Goal: Task Accomplishment & Management: Manage account settings

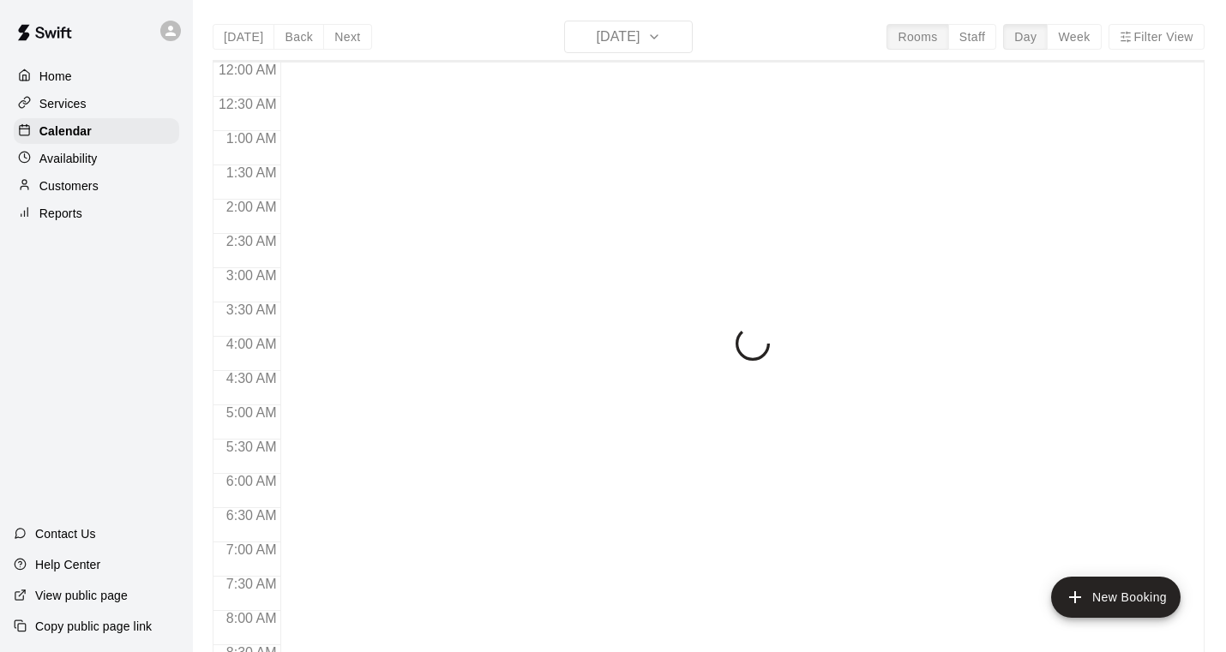
scroll to position [1037, 0]
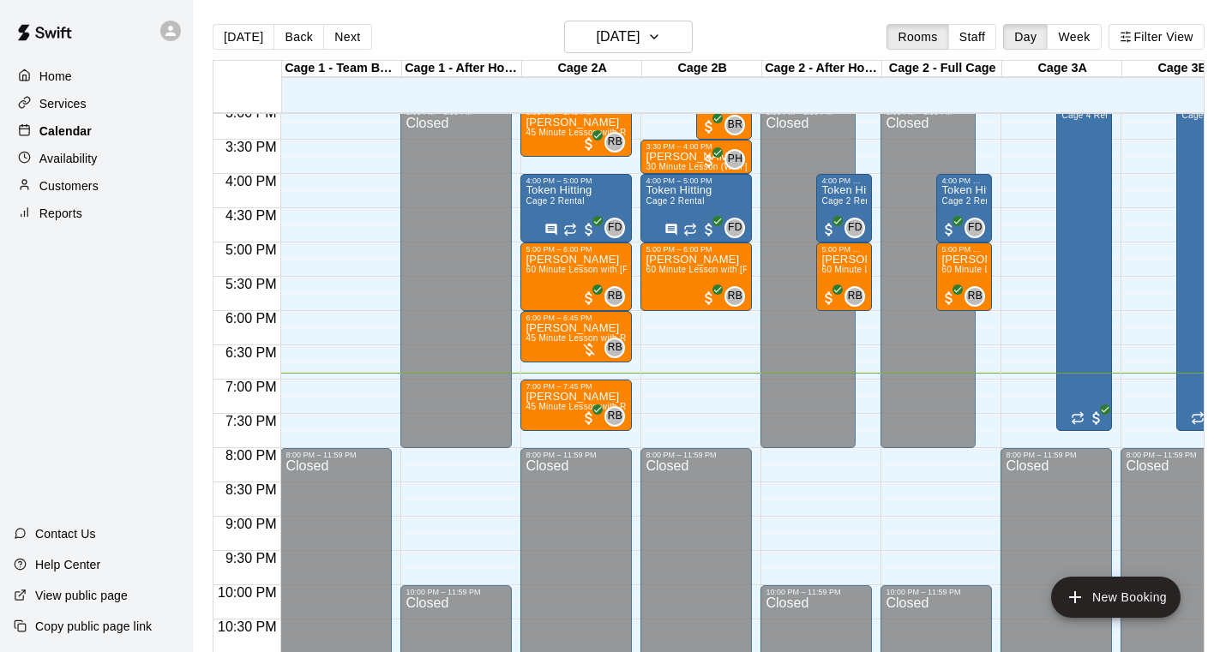
click at [90, 130] on p "Calendar" at bounding box center [65, 131] width 52 height 17
click at [661, 33] on icon "button" at bounding box center [654, 37] width 14 height 21
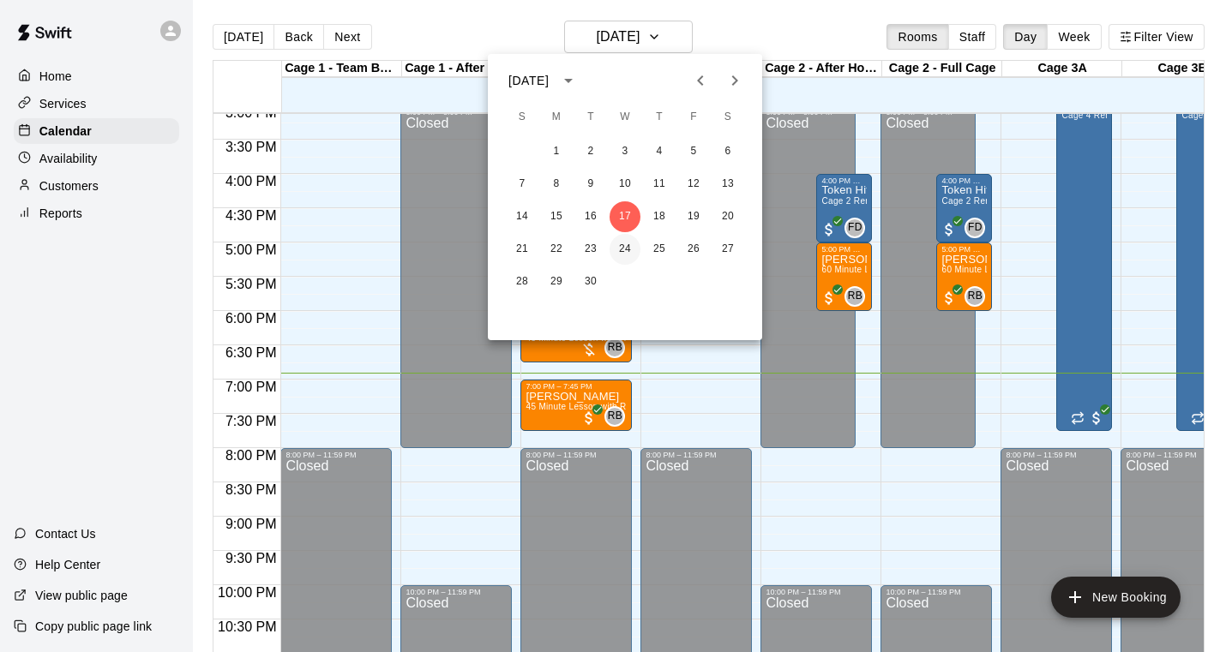
click at [624, 245] on button "24" at bounding box center [624, 249] width 31 height 31
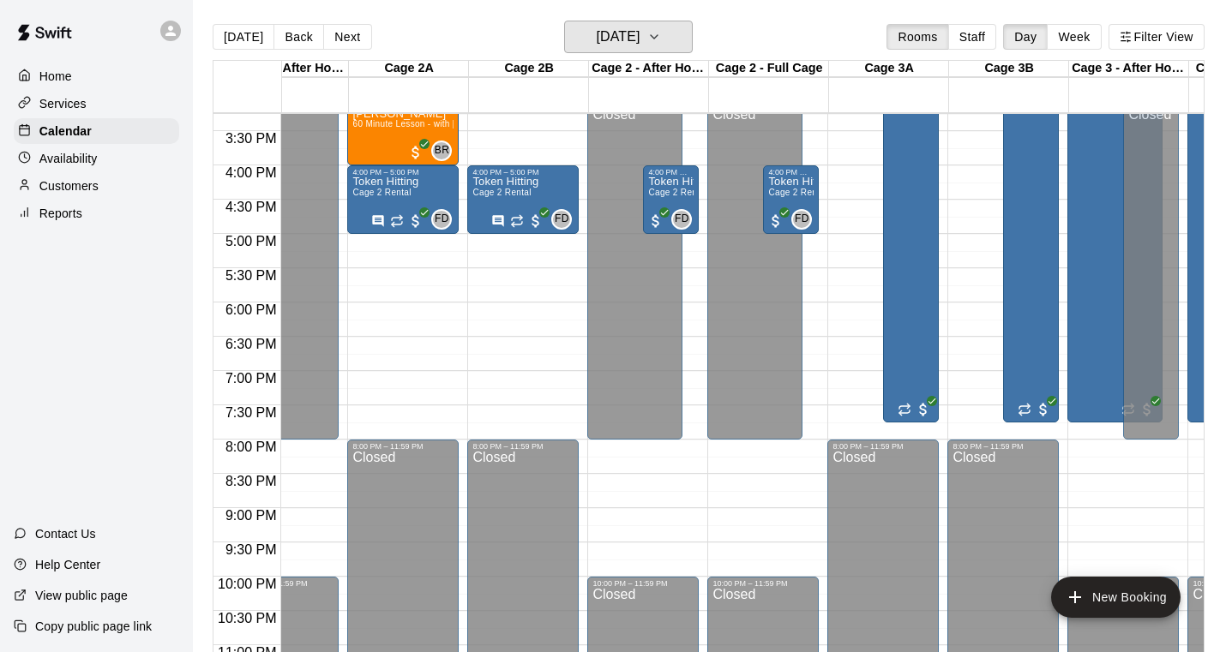
scroll to position [0, 0]
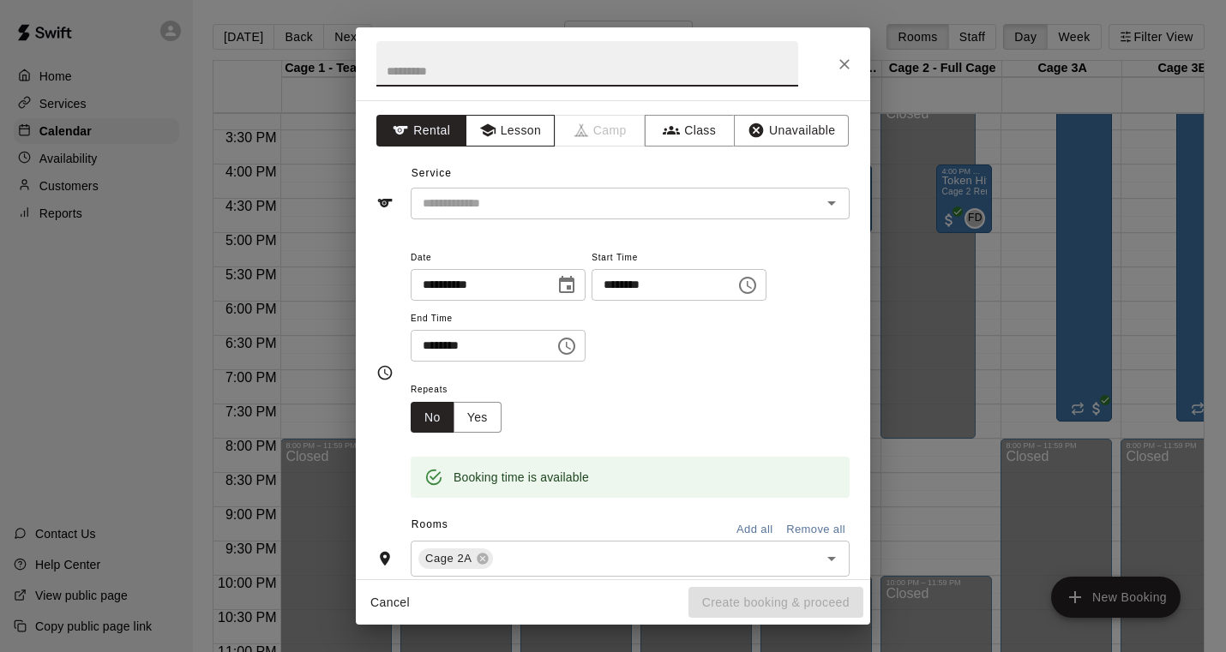
click at [522, 124] on button "Lesson" at bounding box center [510, 131] width 90 height 32
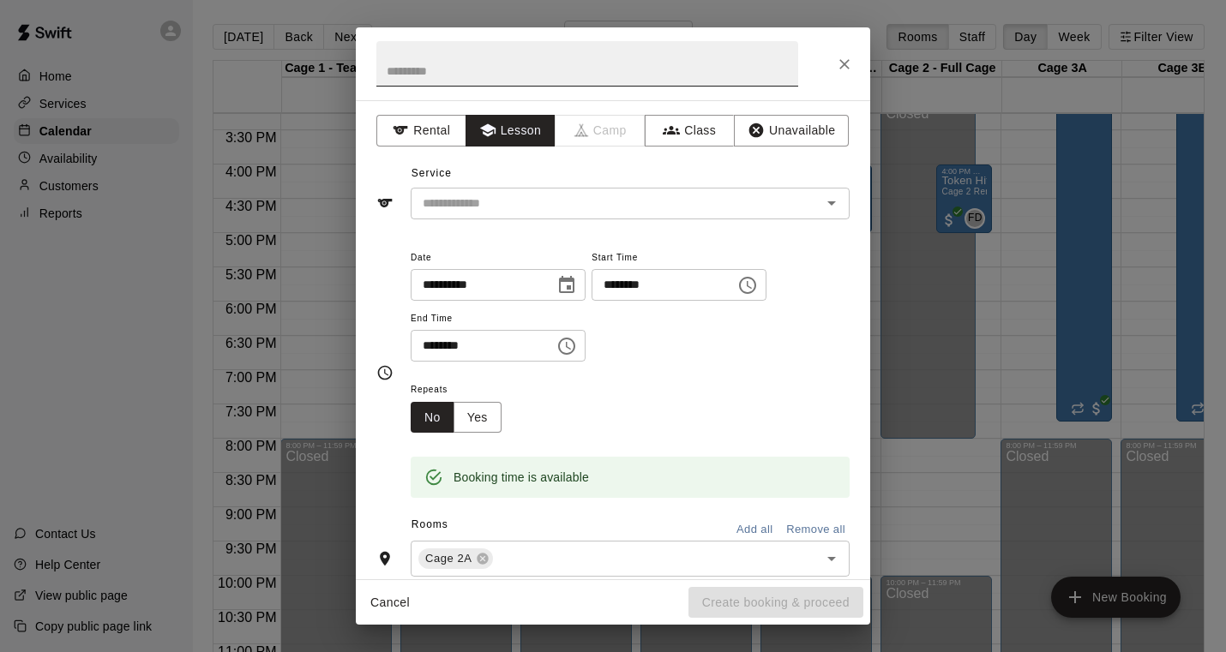
click at [441, 75] on input "text" at bounding box center [587, 63] width 422 height 45
type input "*"
click at [430, 75] on input "********" at bounding box center [587, 63] width 422 height 45
type input "**********"
click at [543, 237] on div "**********" at bounding box center [612, 372] width 473 height 279
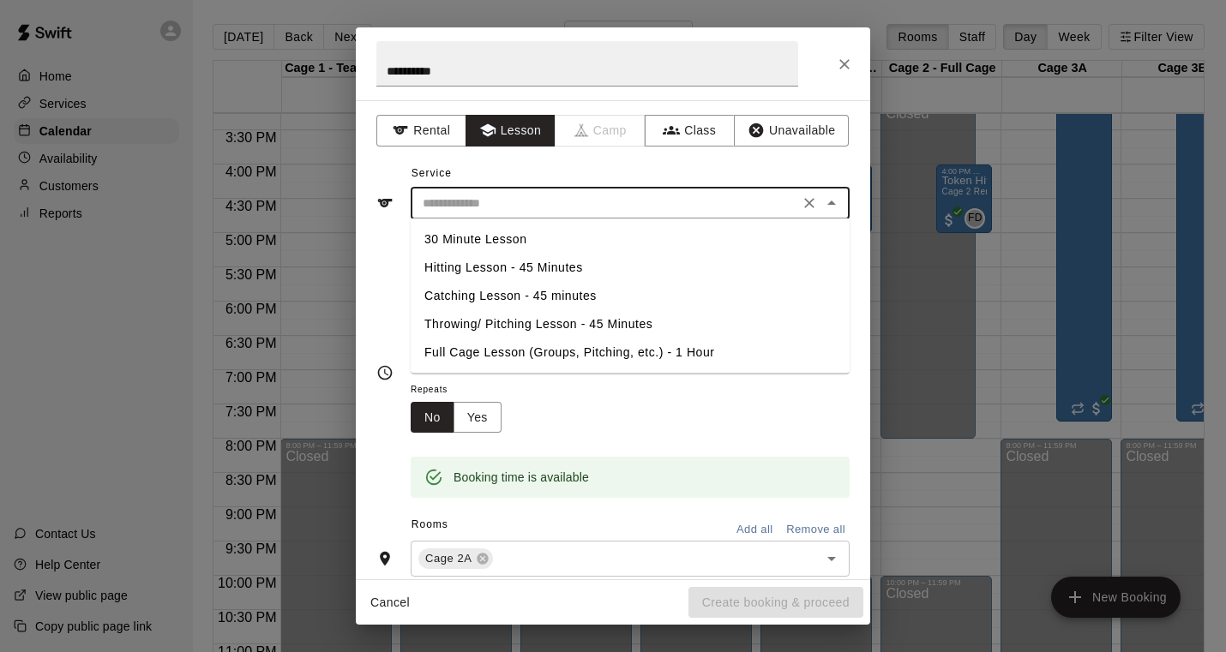
click at [537, 213] on input "text" at bounding box center [605, 203] width 378 height 21
click at [522, 267] on li "Hitting Lesson - 45 Minutes" at bounding box center [630, 268] width 439 height 28
type input "**********"
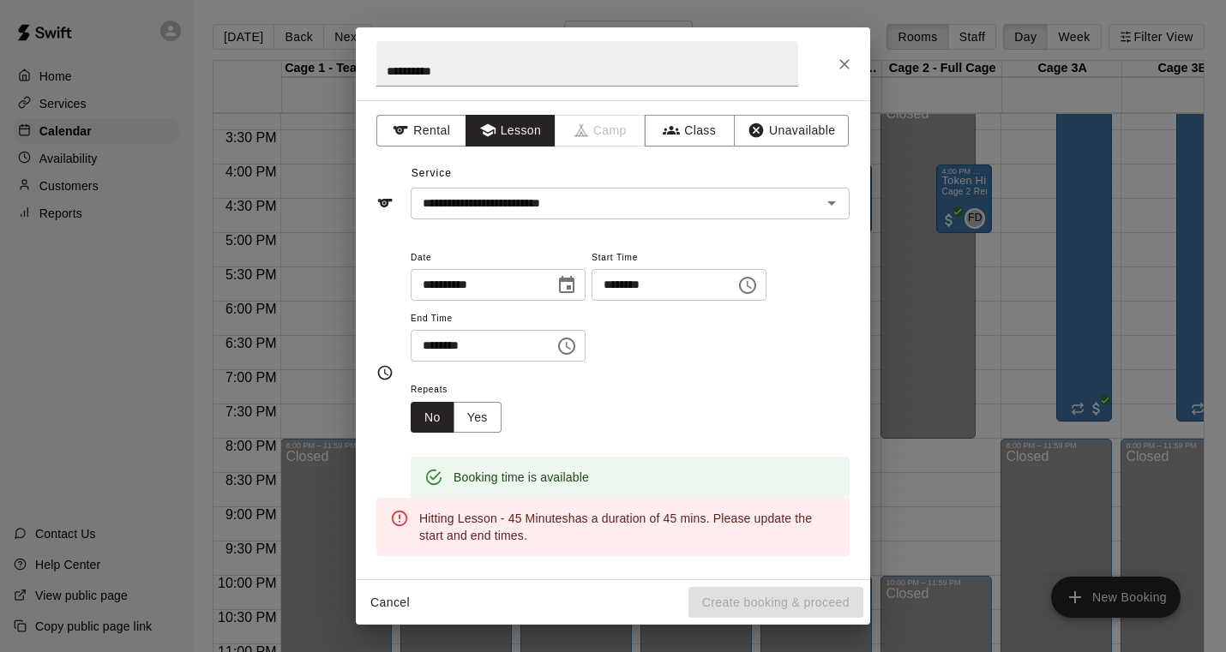
click at [513, 249] on span "Date" at bounding box center [498, 258] width 175 height 23
click at [450, 345] on input "********" at bounding box center [477, 346] width 132 height 32
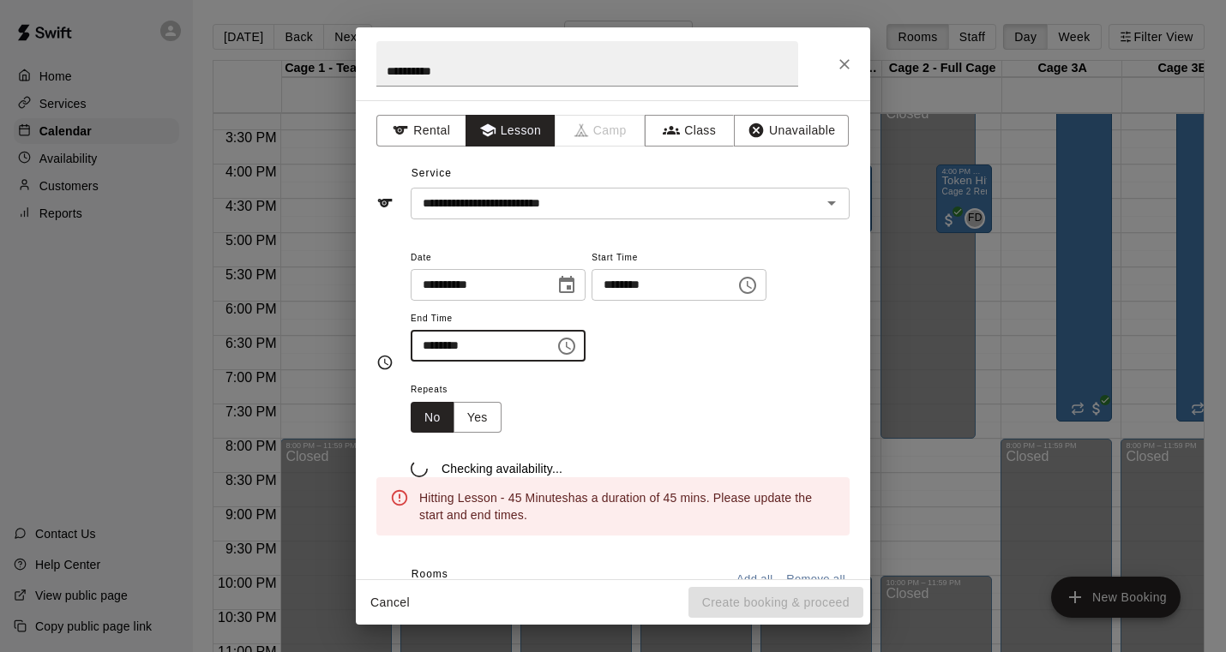
type input "********"
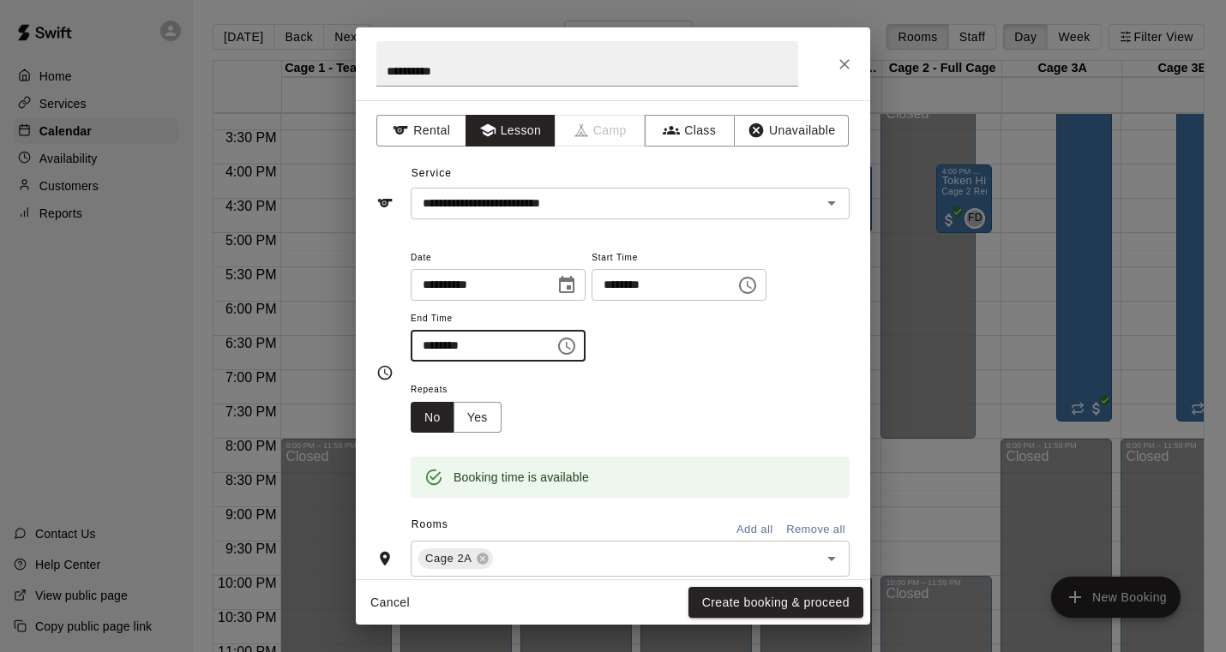
click at [693, 384] on div "Repeats No Yes" at bounding box center [630, 406] width 439 height 54
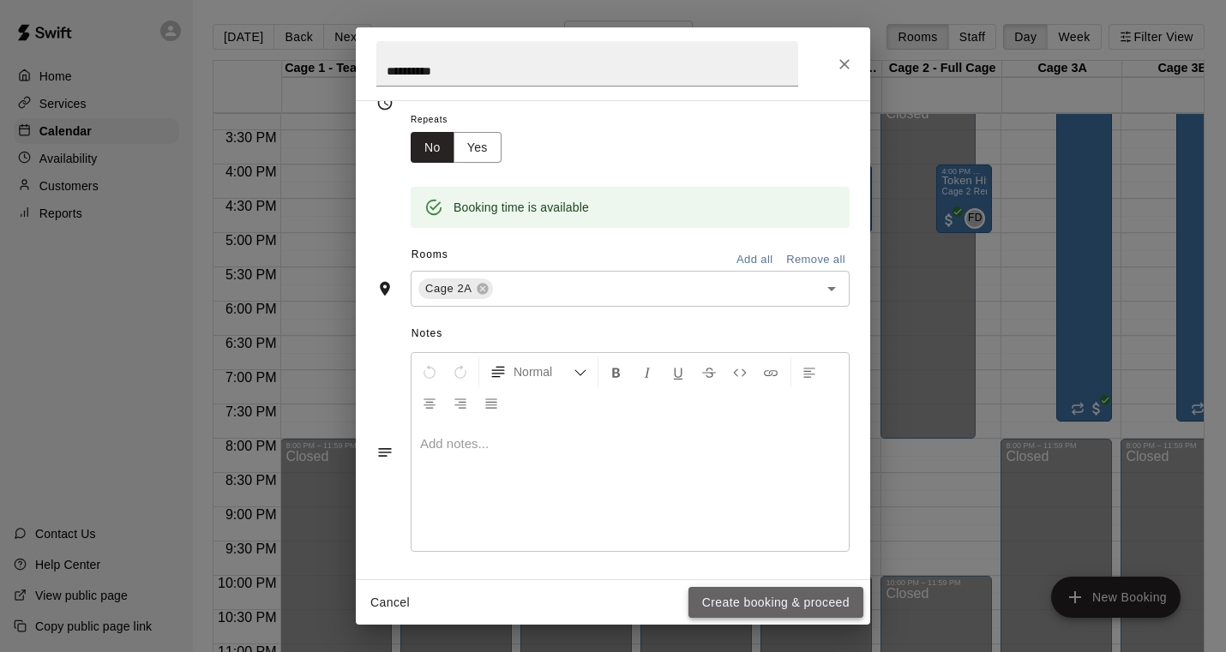
click at [787, 596] on button "Create booking & proceed" at bounding box center [775, 603] width 175 height 32
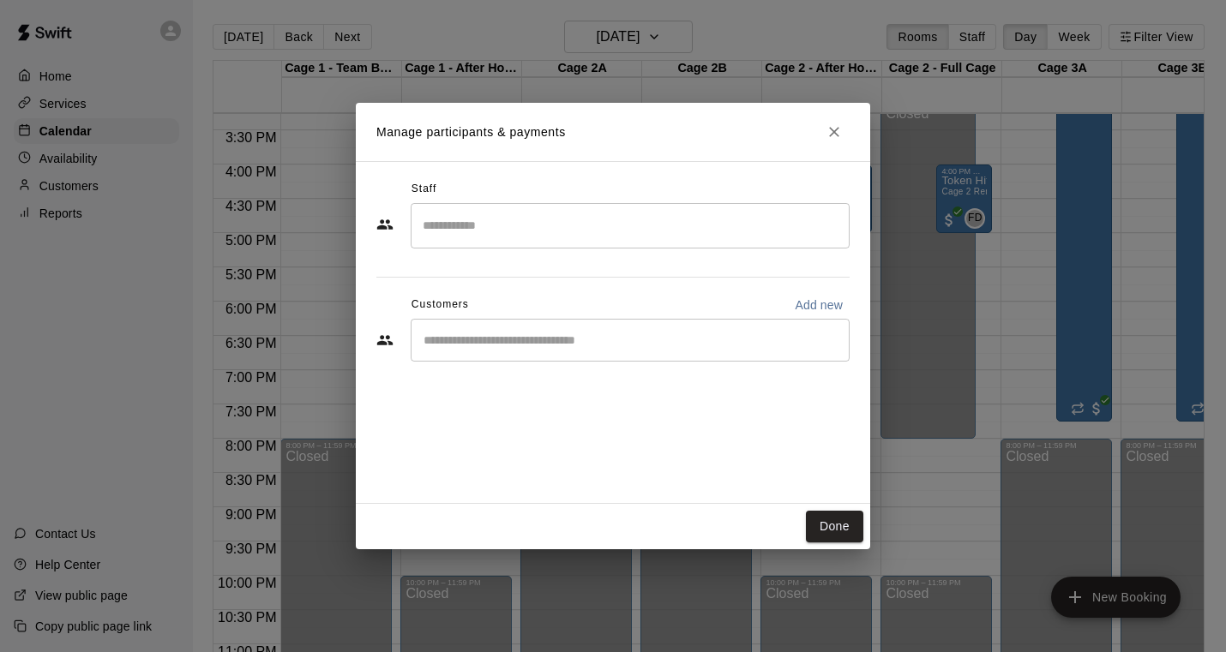
click at [525, 237] on input "Search staff" at bounding box center [629, 226] width 423 height 30
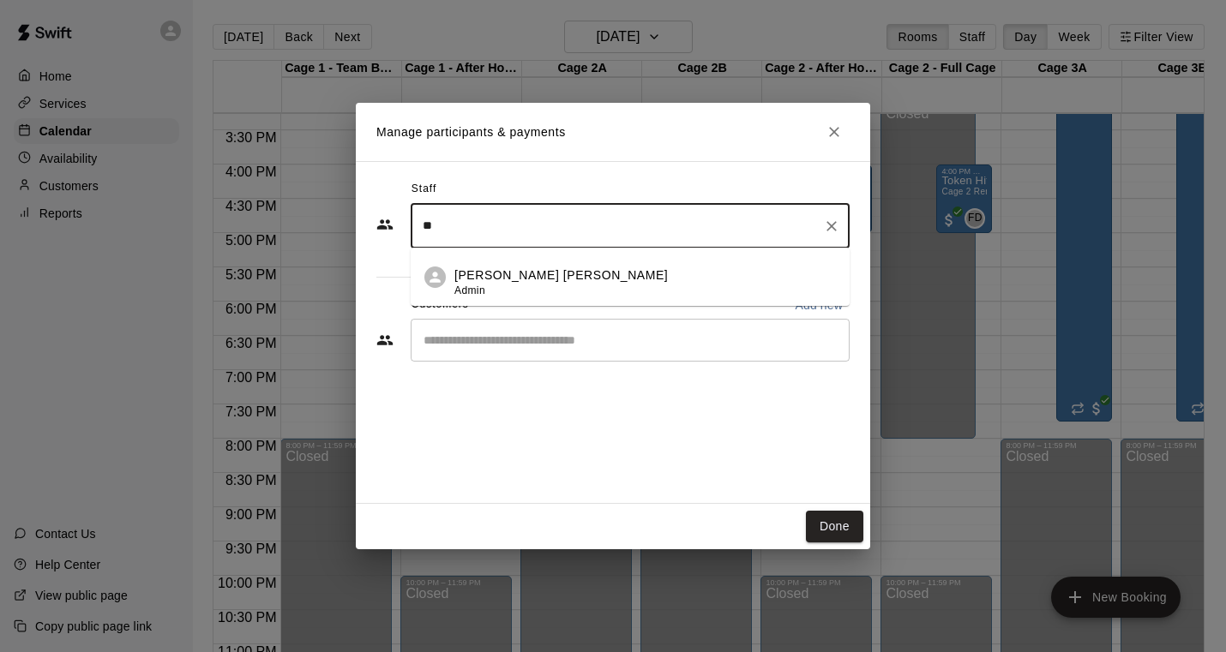
type input "*"
click at [518, 333] on p "[PERSON_NAME]" at bounding box center [506, 334] width 105 height 18
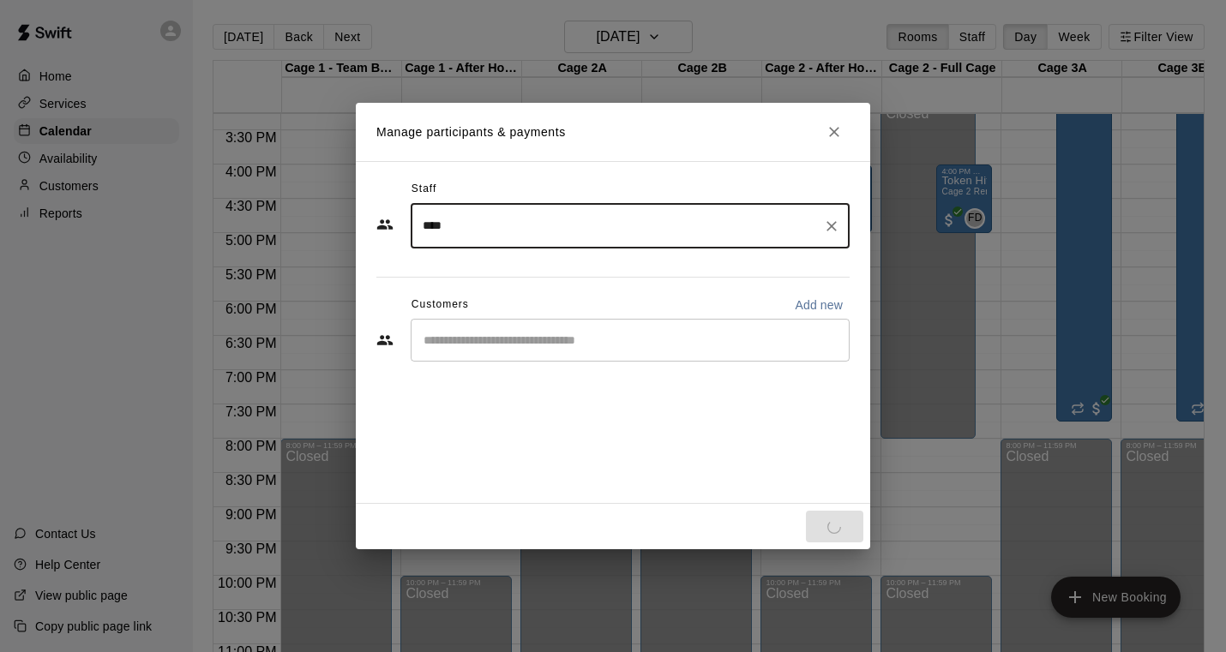
type input "****"
click at [513, 345] on input "Start typing to search customers..." at bounding box center [629, 340] width 423 height 17
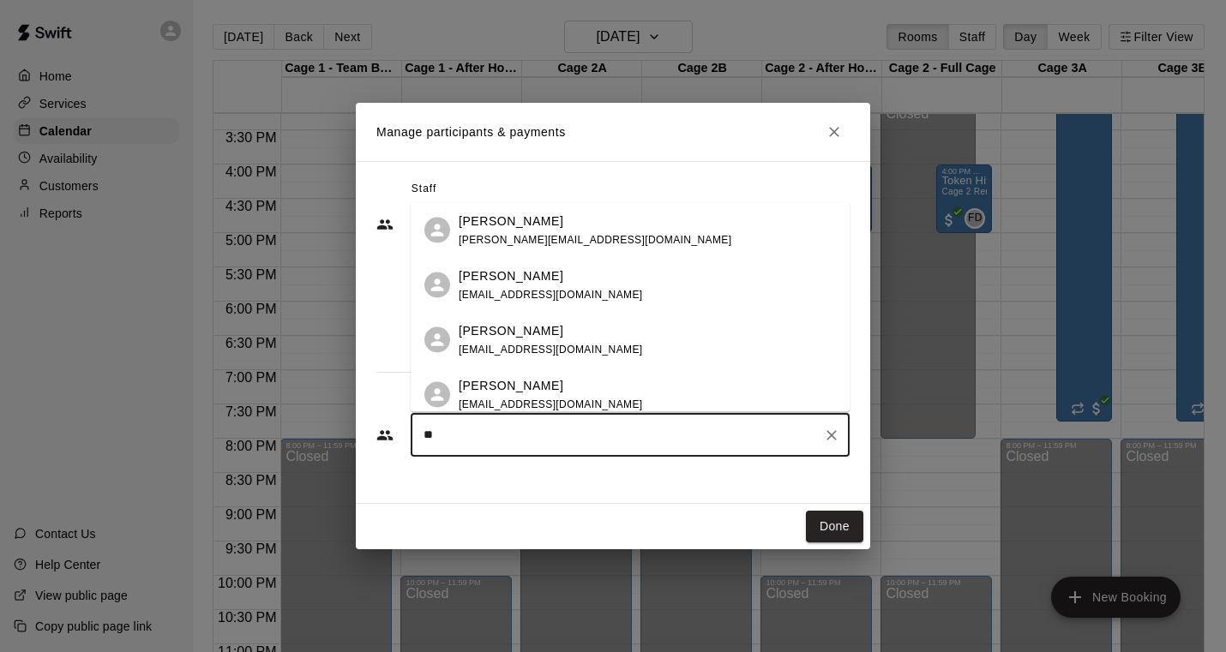
type input "*"
type input "*****"
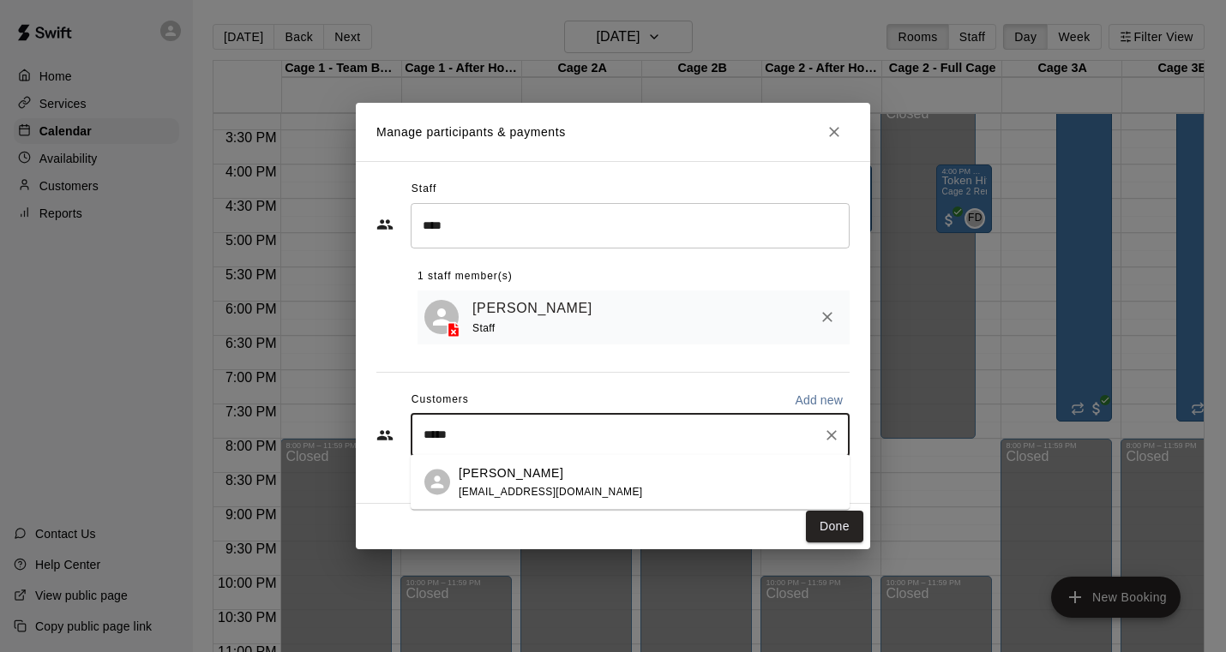
drag, startPoint x: 492, startPoint y: 498, endPoint x: 663, endPoint y: 501, distance: 171.5
click at [492, 498] on div "[PERSON_NAME] [EMAIL_ADDRESS][DOMAIN_NAME]" at bounding box center [551, 482] width 184 height 37
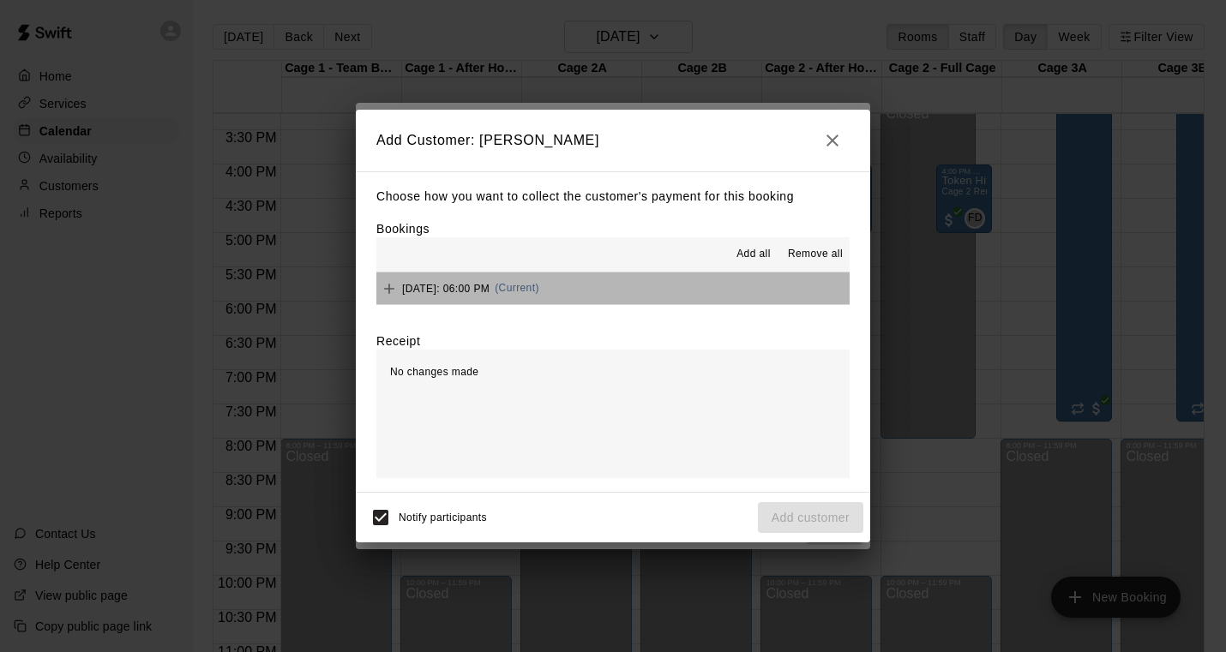
click at [670, 291] on button "[DATE]: 06:00 PM (Current)" at bounding box center [612, 289] width 473 height 32
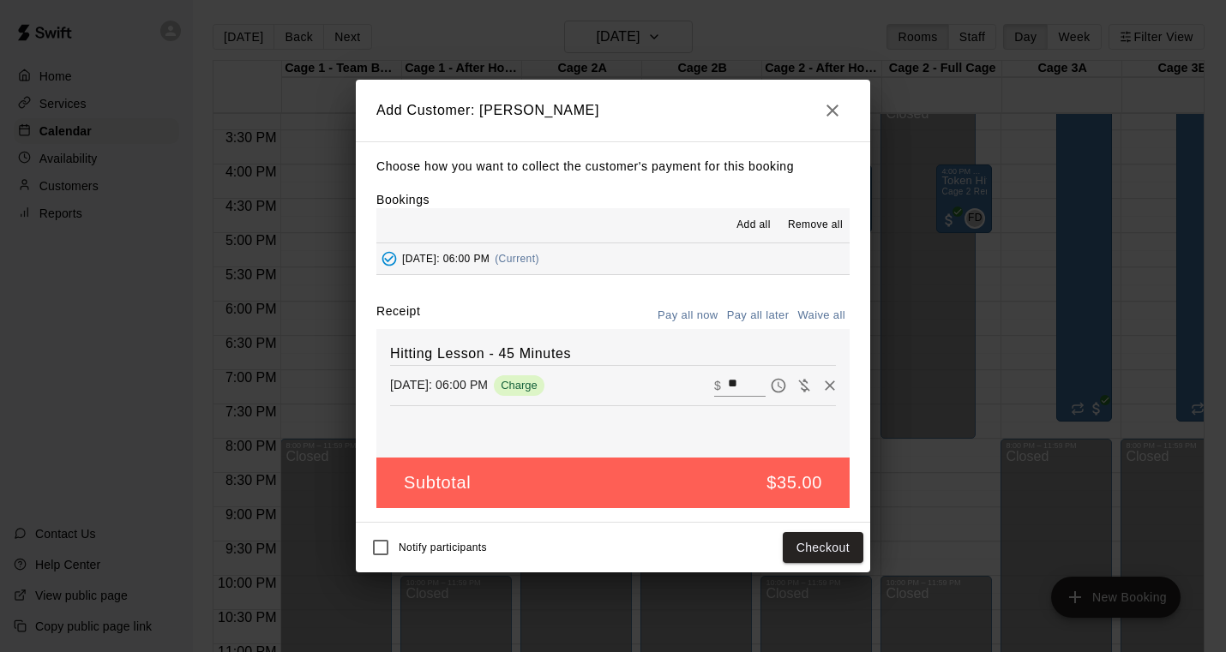
click at [741, 315] on button "Pay all later" at bounding box center [758, 316] width 71 height 27
click at [806, 546] on button "Add customer" at bounding box center [810, 548] width 105 height 32
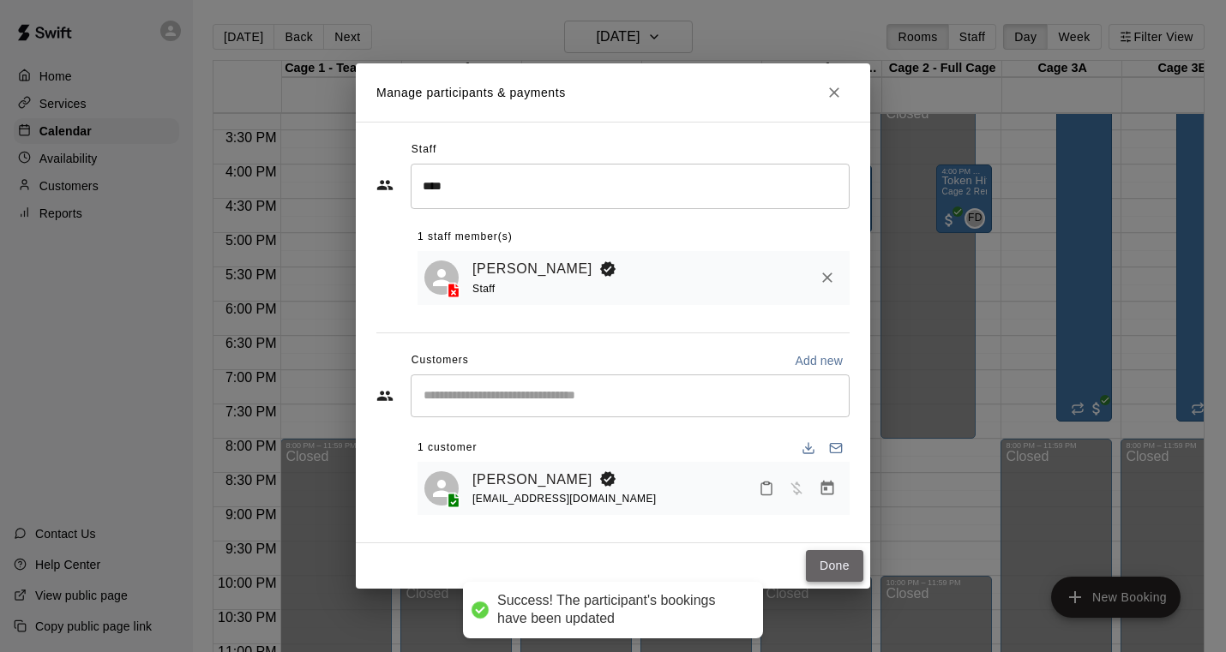
click at [828, 567] on button "Done" at bounding box center [834, 566] width 57 height 32
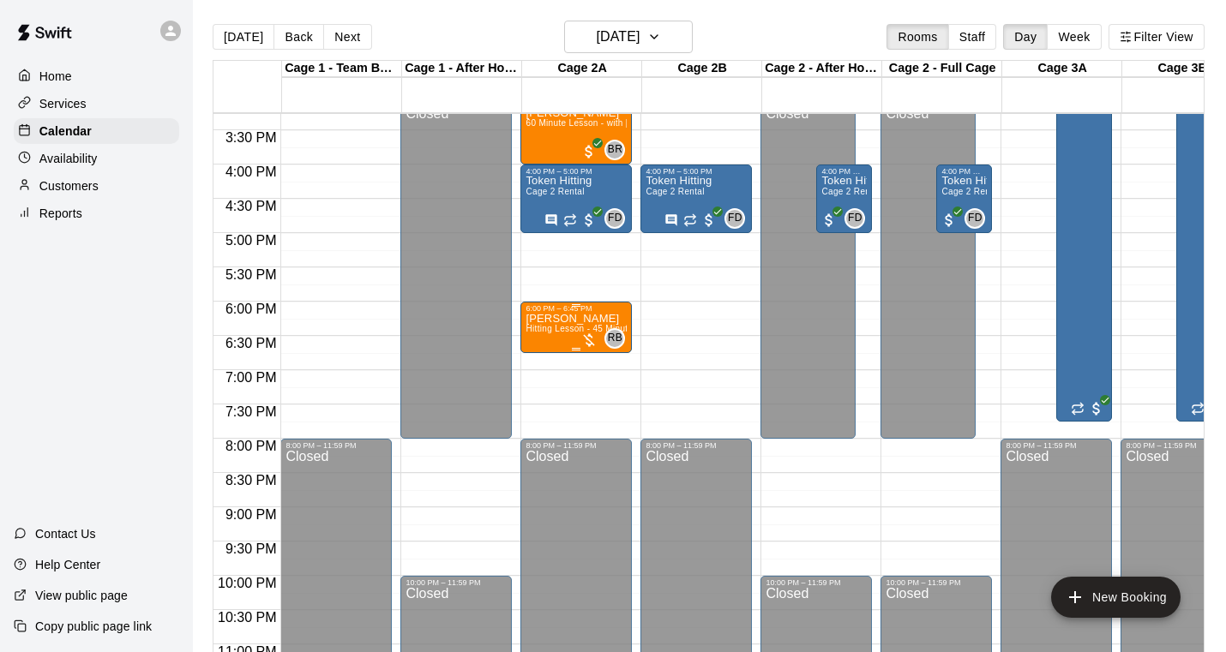
click at [571, 319] on p "[PERSON_NAME]" at bounding box center [575, 319] width 101 height 0
click at [554, 333] on button "edit" at bounding box center [543, 338] width 34 height 34
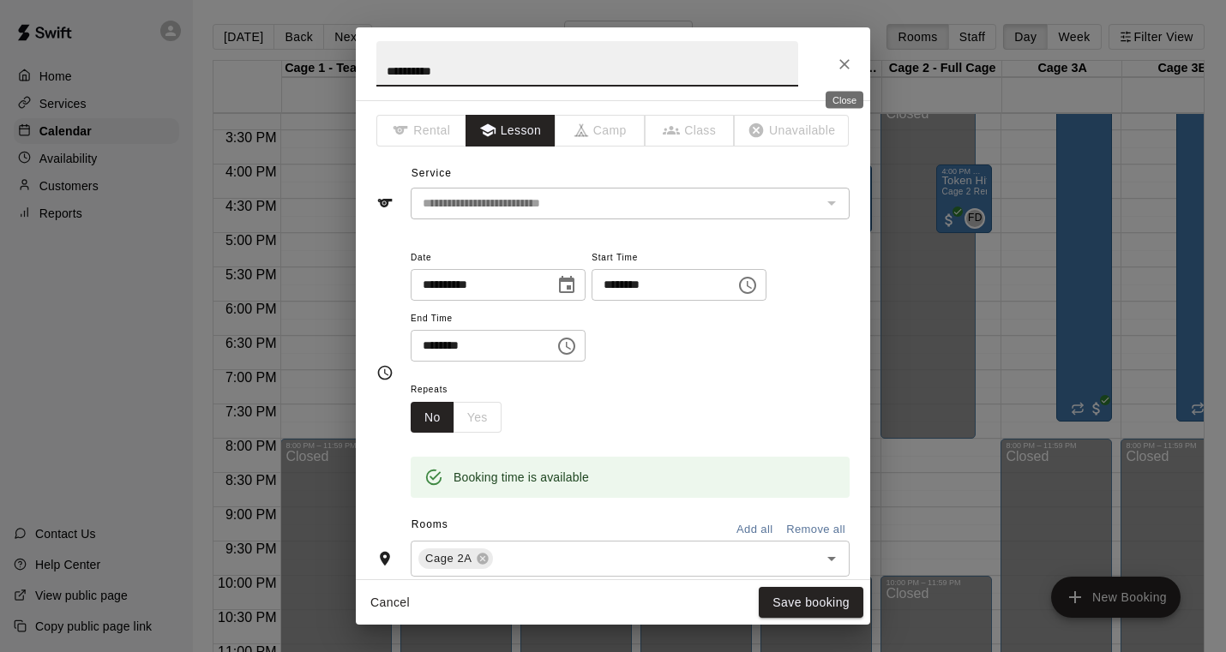
click at [843, 75] on button "Close" at bounding box center [844, 64] width 31 height 31
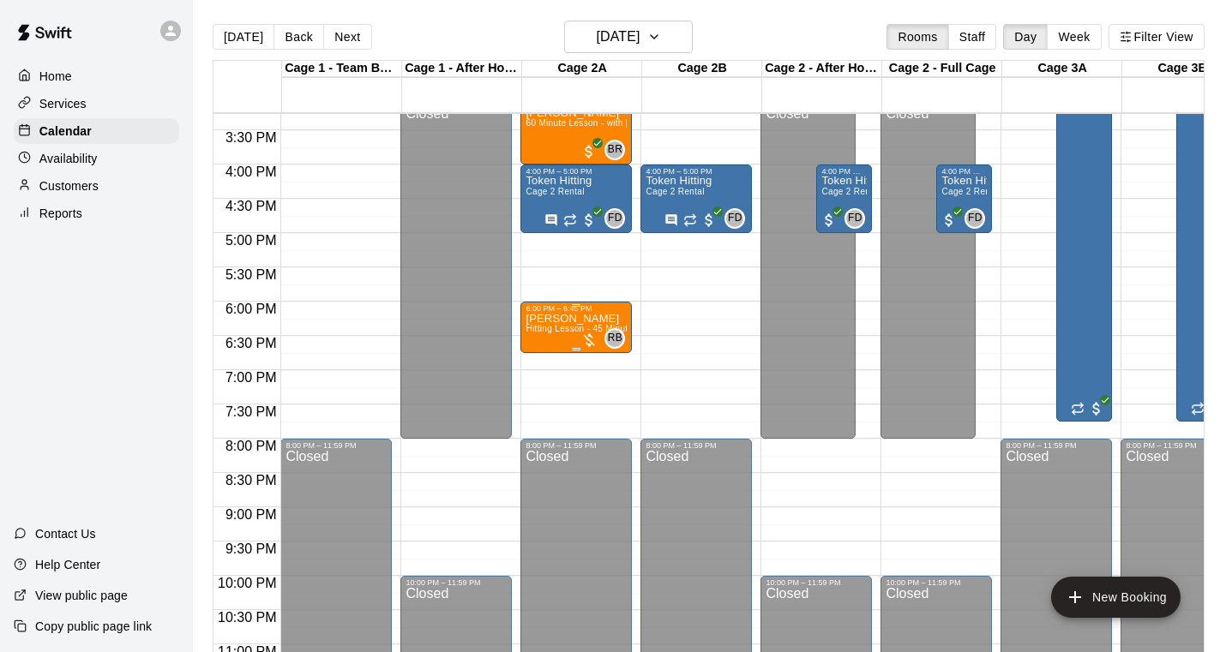
click at [591, 339] on div at bounding box center [588, 340] width 17 height 17
click at [596, 384] on img "edit" at bounding box center [599, 391] width 20 height 20
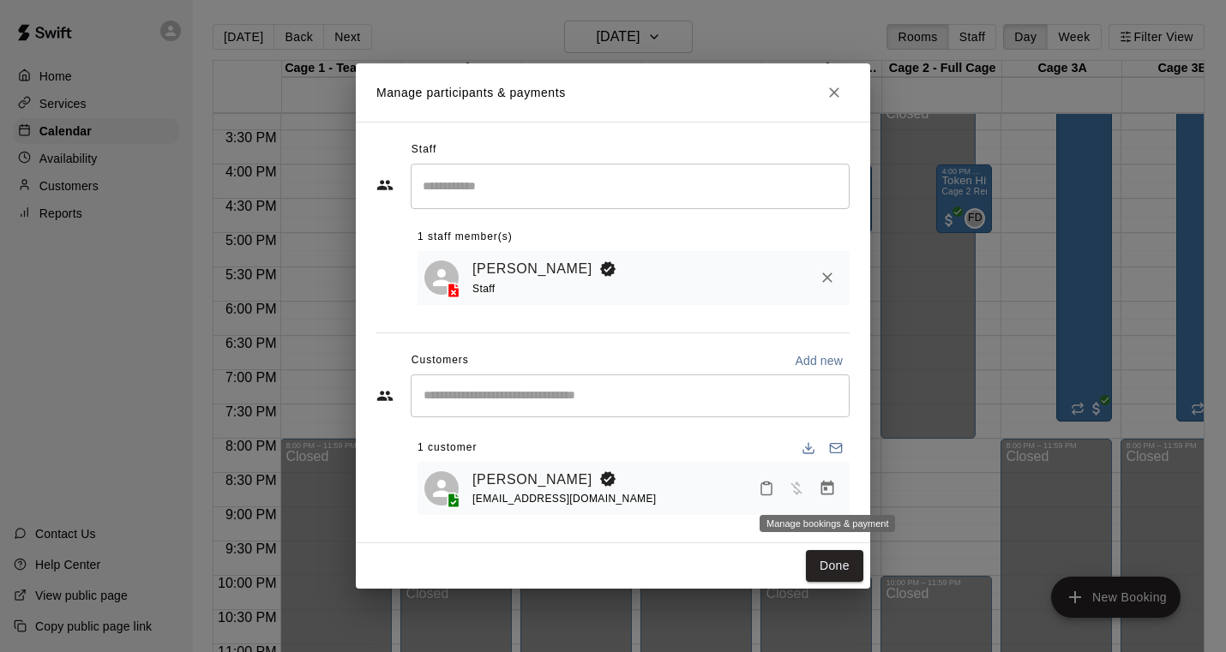
click at [819, 486] on icon "Manage bookings & payment" at bounding box center [827, 488] width 17 height 17
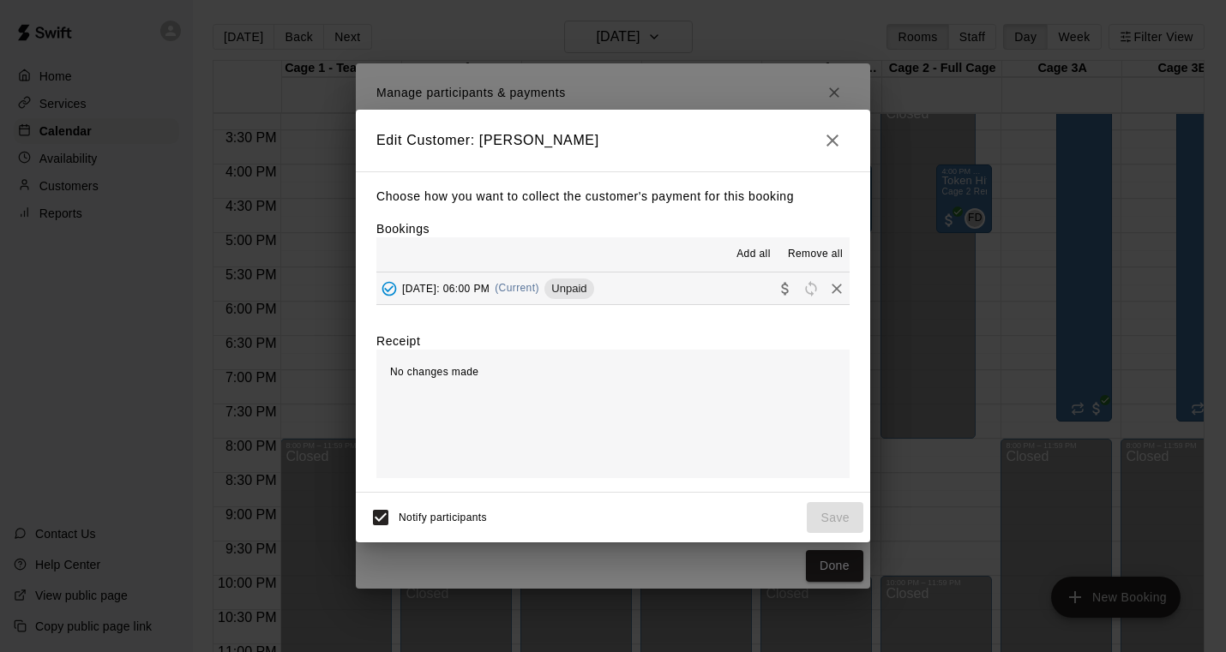
click at [699, 289] on button "Wednesday, September 24: 06:00 PM (Current) Unpaid" at bounding box center [612, 289] width 473 height 32
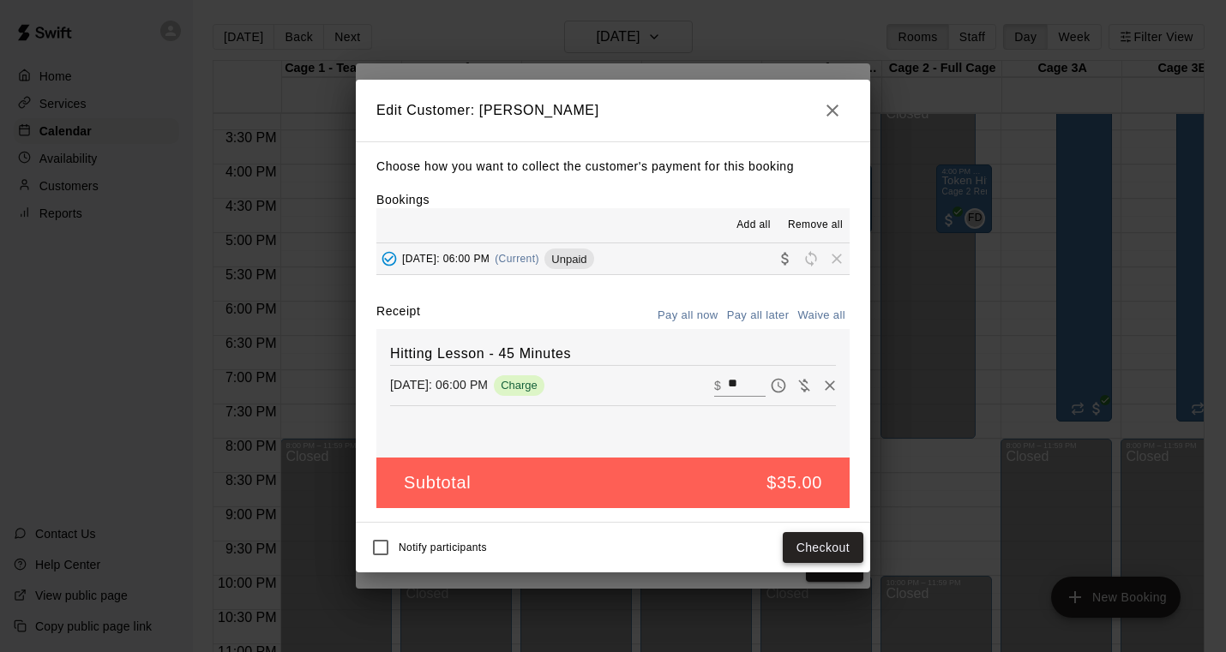
click at [827, 548] on button "Checkout" at bounding box center [823, 548] width 81 height 32
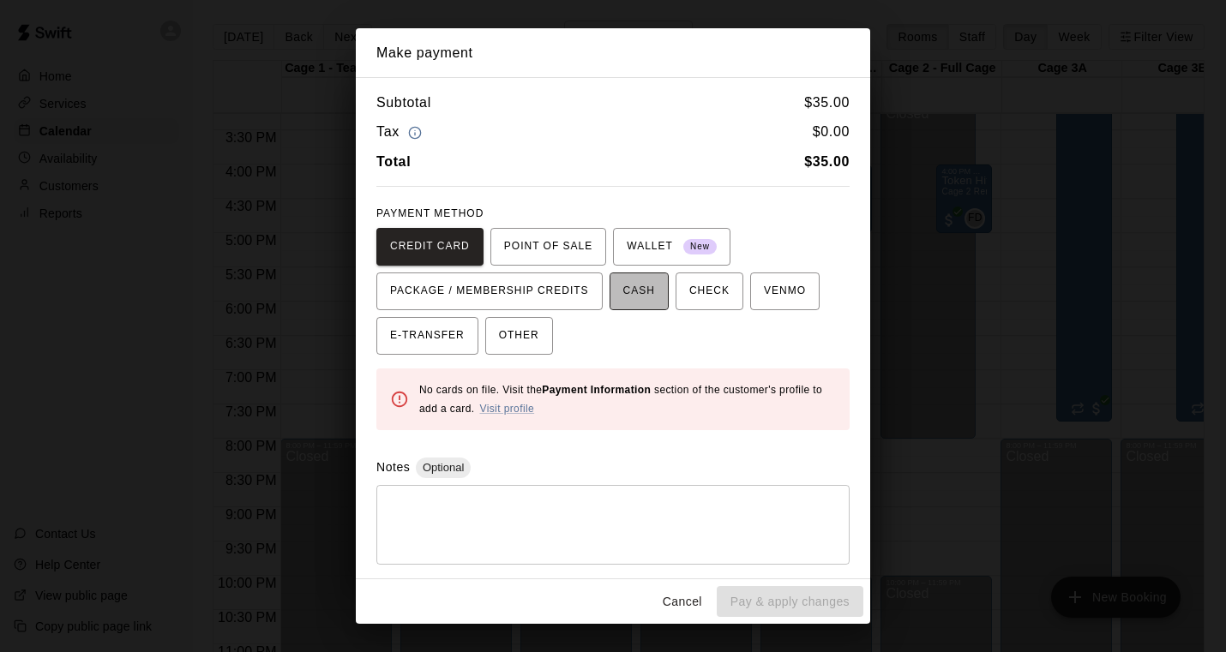
click at [645, 289] on span "CASH" at bounding box center [639, 291] width 32 height 27
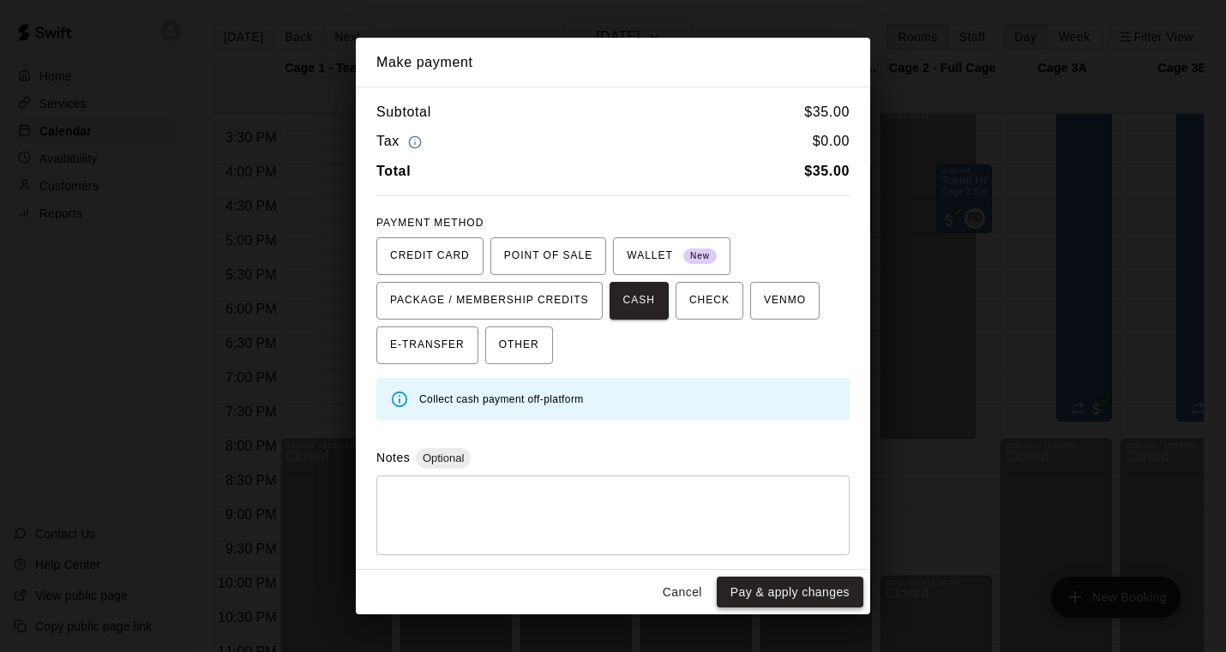
click at [795, 593] on button "Pay & apply changes" at bounding box center [790, 593] width 147 height 32
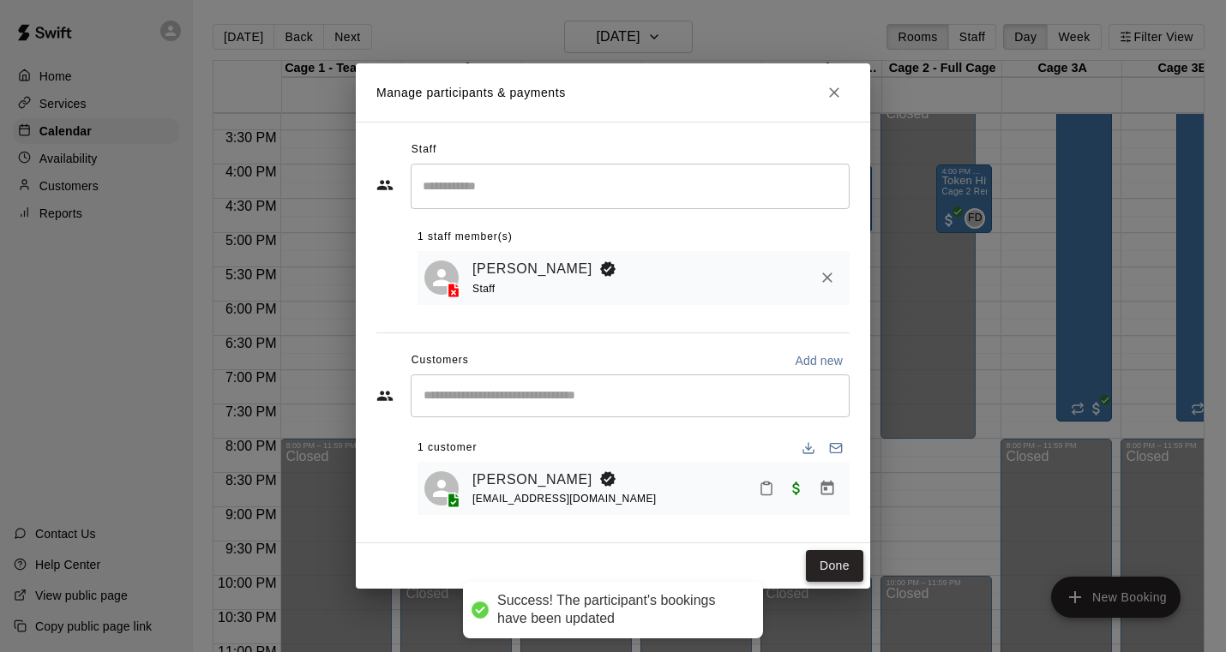
click at [822, 561] on button "Done" at bounding box center [834, 566] width 57 height 32
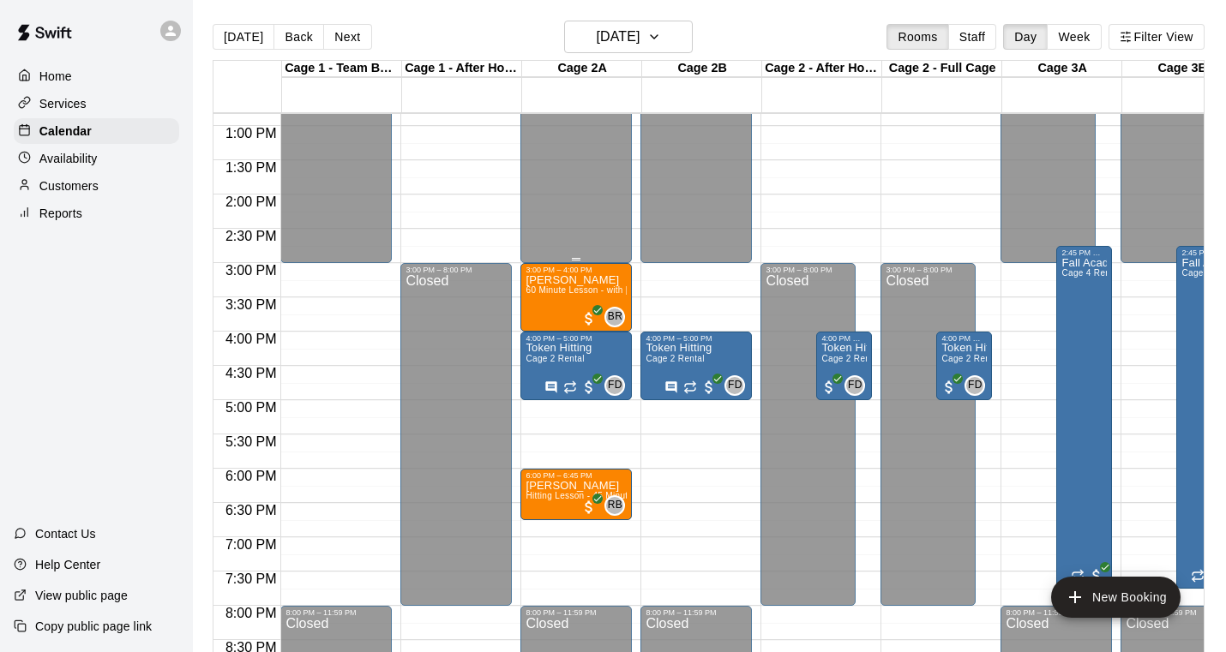
scroll to position [887, 0]
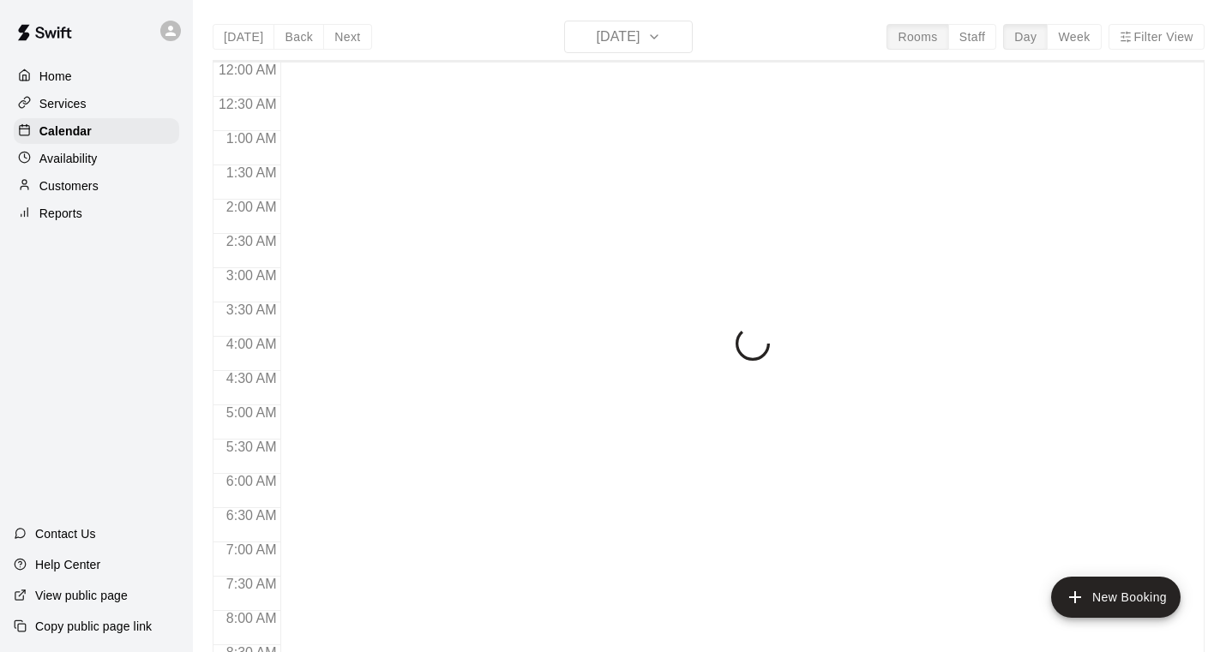
scroll to position [1037, 0]
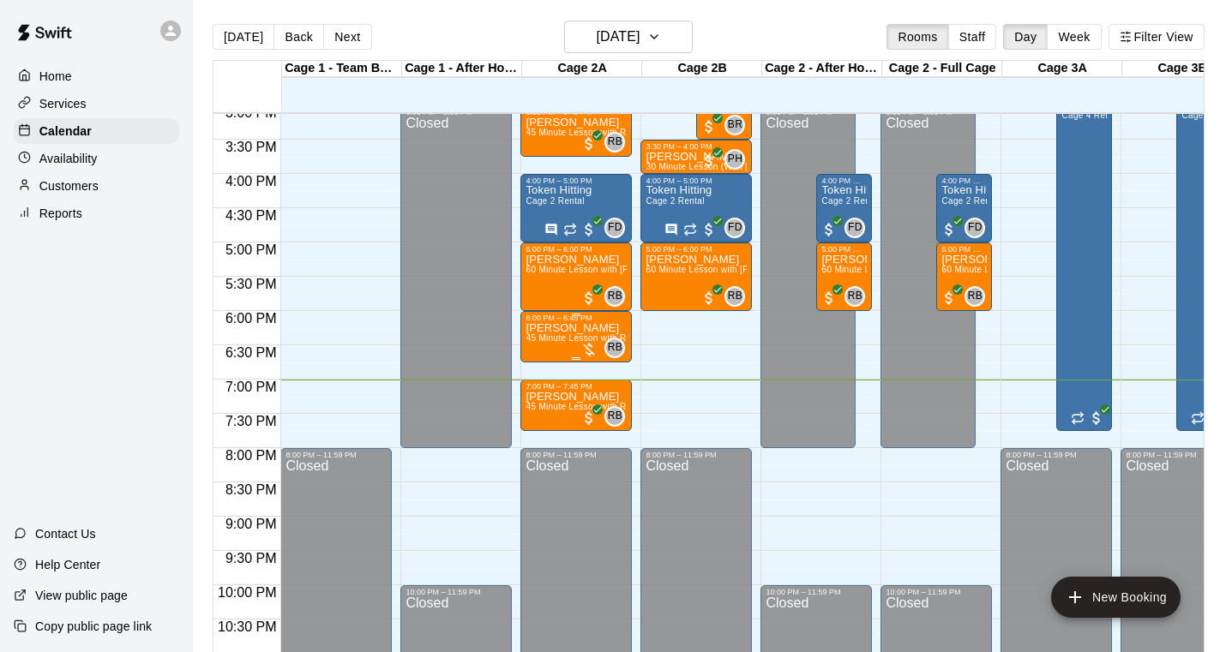
click at [578, 334] on div "[PERSON_NAME] 45 Minute Lesson with Raf [PERSON_NAME]" at bounding box center [575, 648] width 101 height 652
click at [537, 376] on img "edit" at bounding box center [544, 382] width 20 height 20
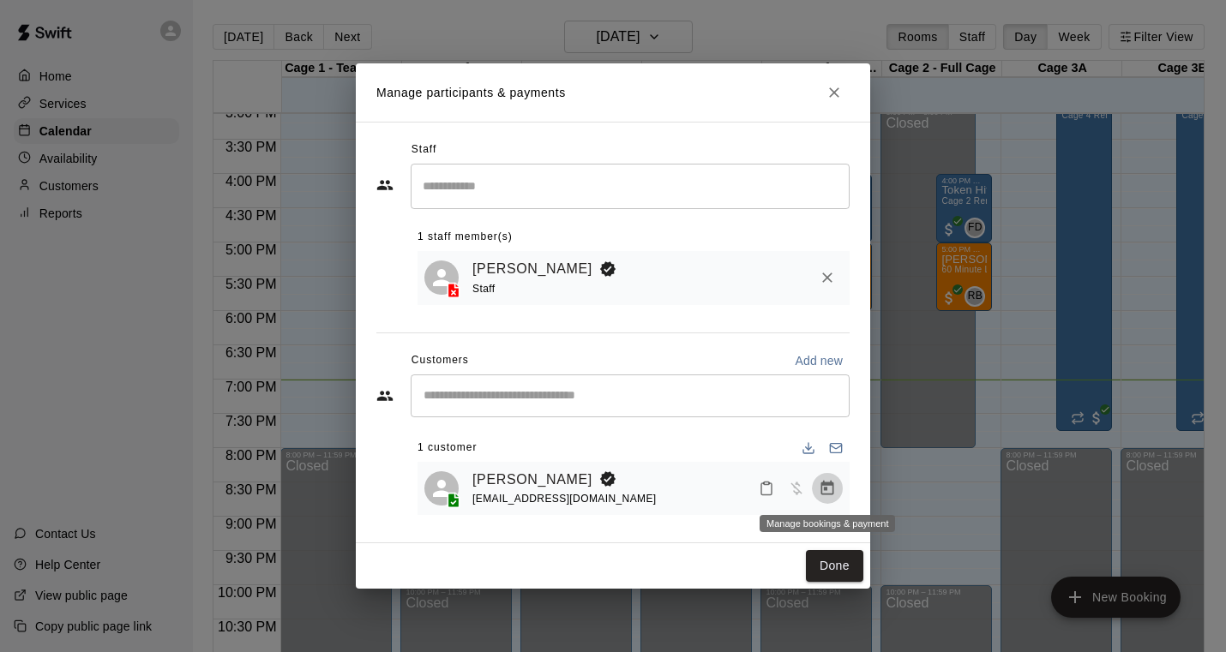
click at [824, 491] on icon "Manage bookings & payment" at bounding box center [827, 488] width 17 height 17
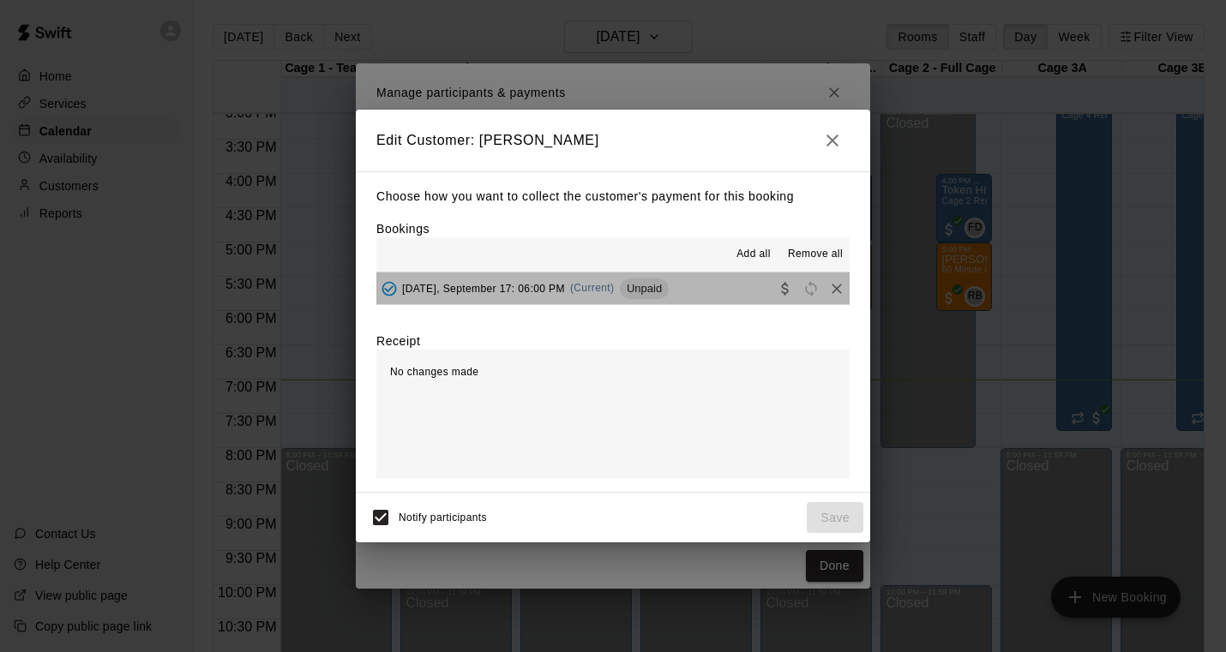
click at [732, 290] on button "[DATE], September 17: 06:00 PM (Current) Unpaid" at bounding box center [612, 289] width 473 height 32
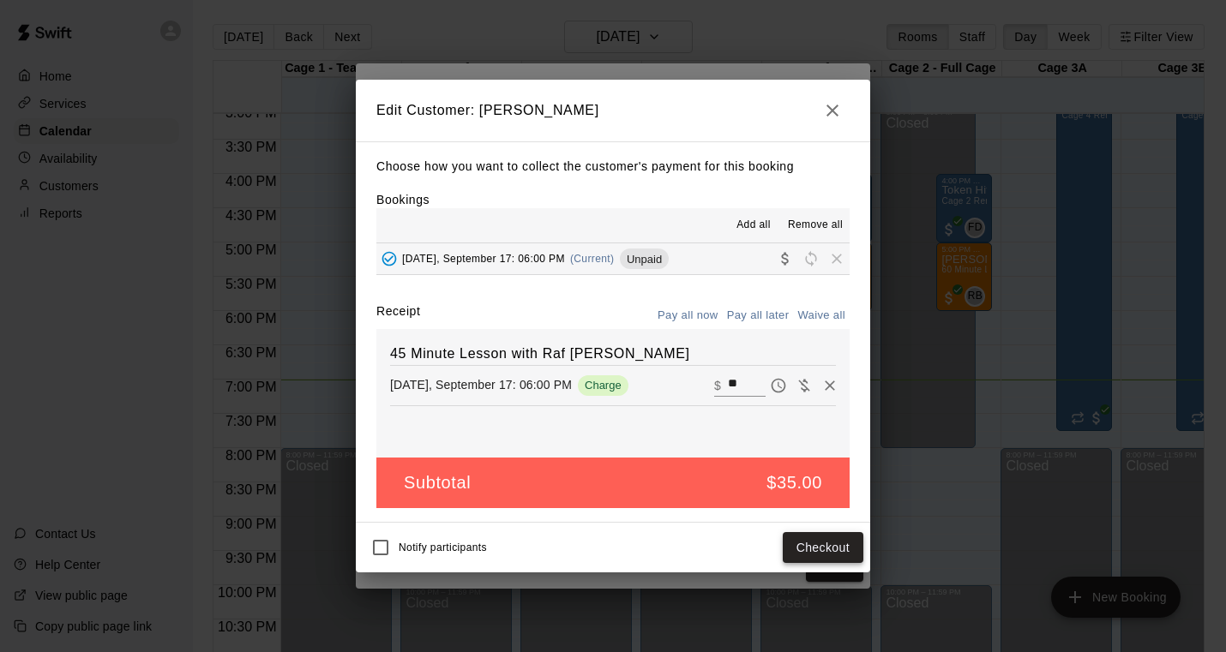
click at [816, 545] on button "Checkout" at bounding box center [823, 548] width 81 height 32
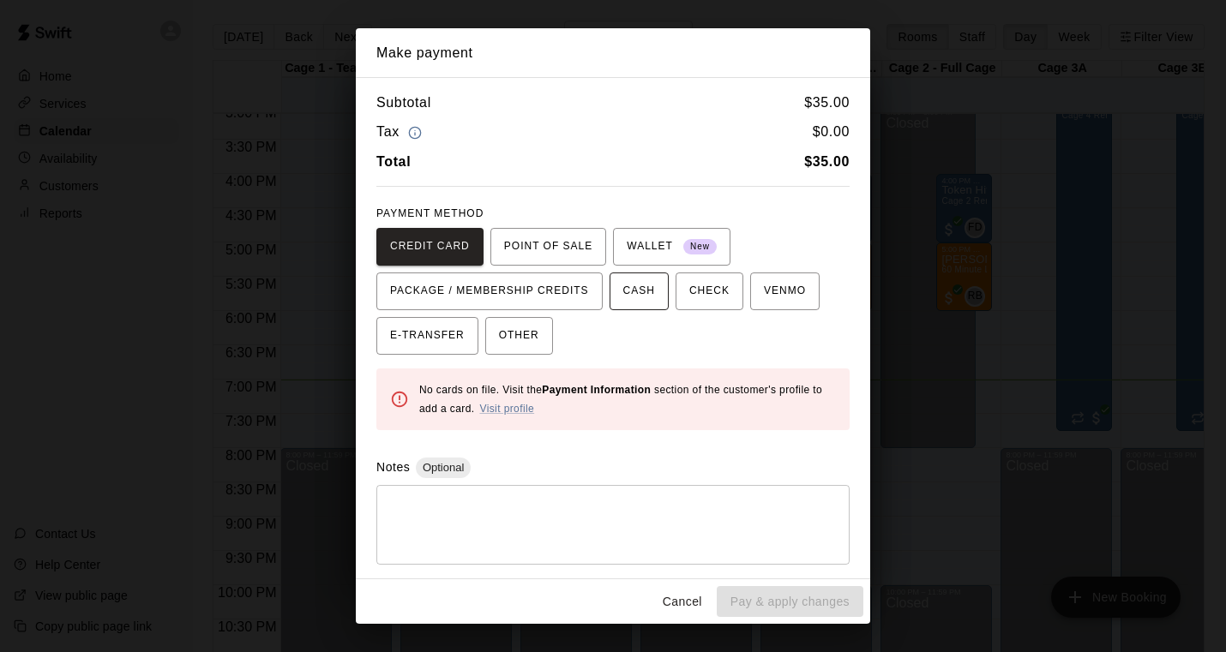
click at [647, 290] on span "CASH" at bounding box center [639, 291] width 32 height 27
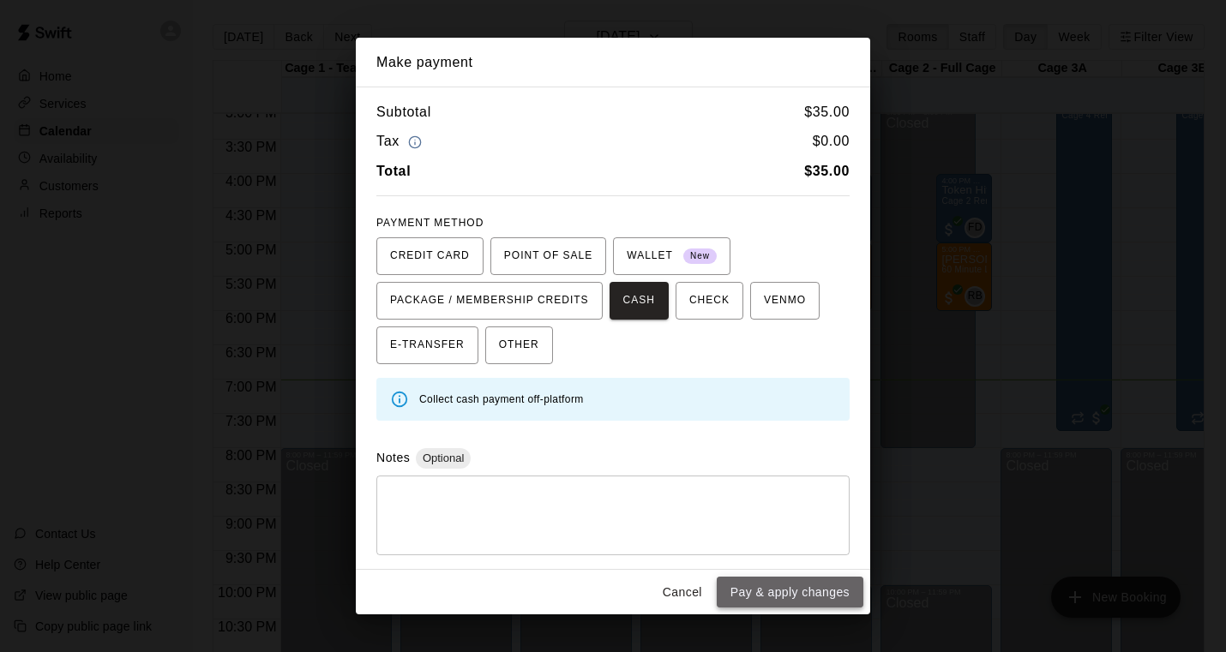
click at [737, 592] on button "Pay & apply changes" at bounding box center [790, 593] width 147 height 32
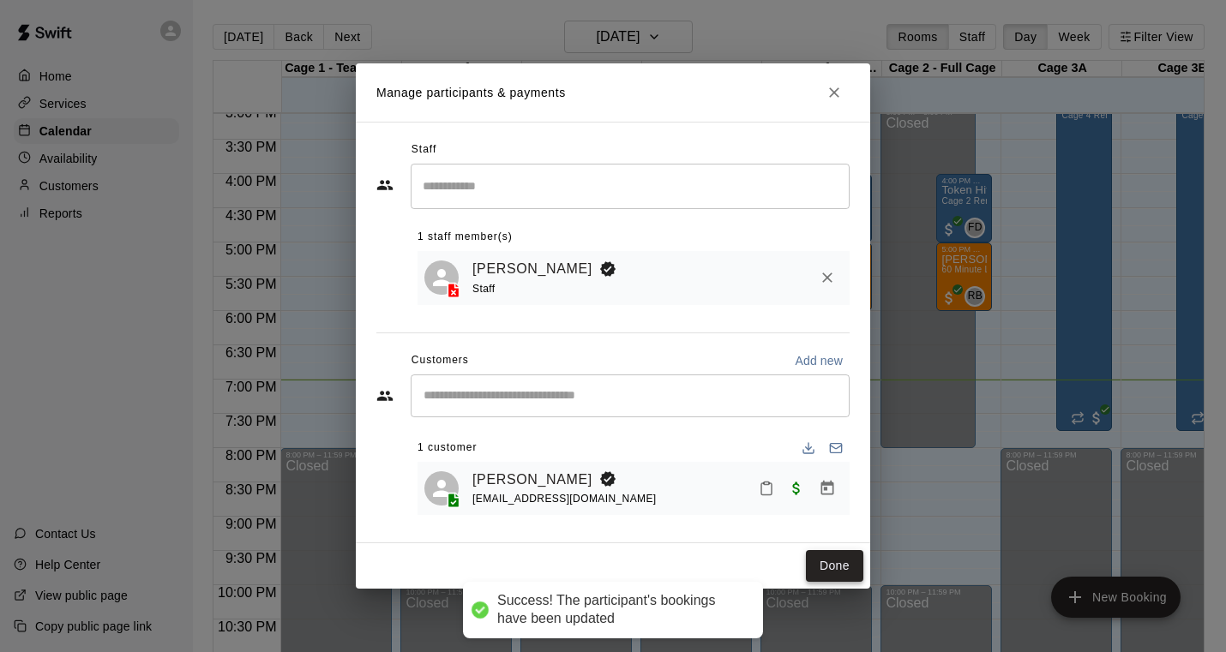
click at [852, 564] on button "Done" at bounding box center [834, 566] width 57 height 32
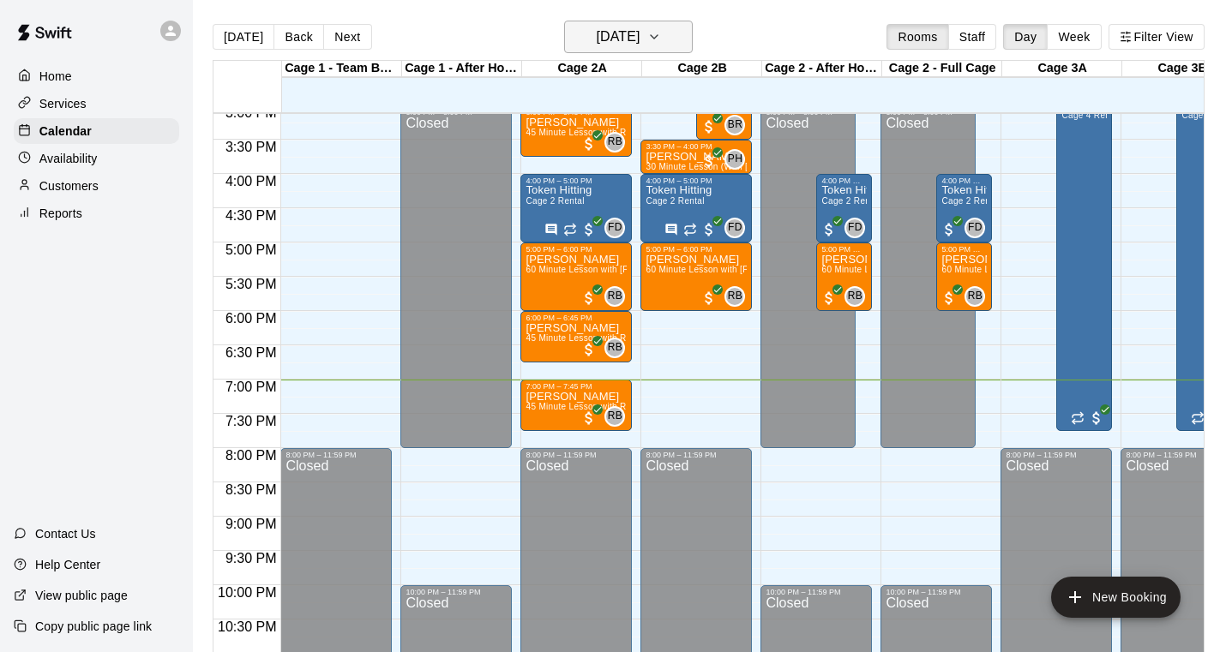
click at [680, 38] on button "[DATE]" at bounding box center [628, 37] width 129 height 33
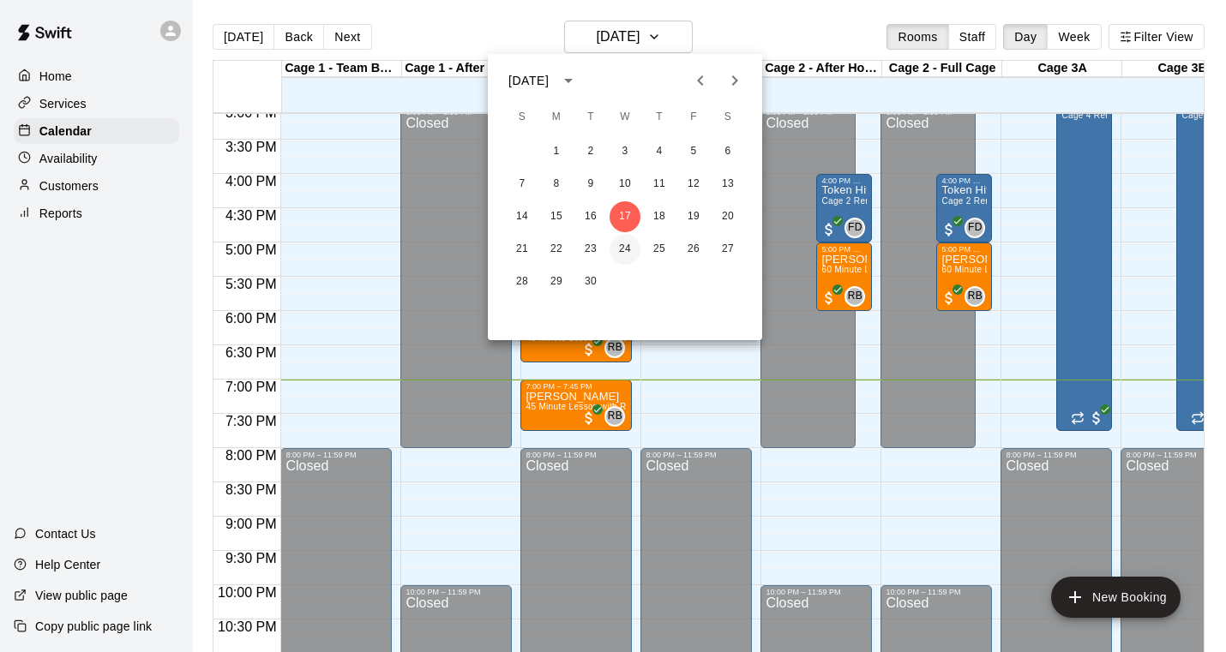
click at [627, 247] on button "24" at bounding box center [624, 249] width 31 height 31
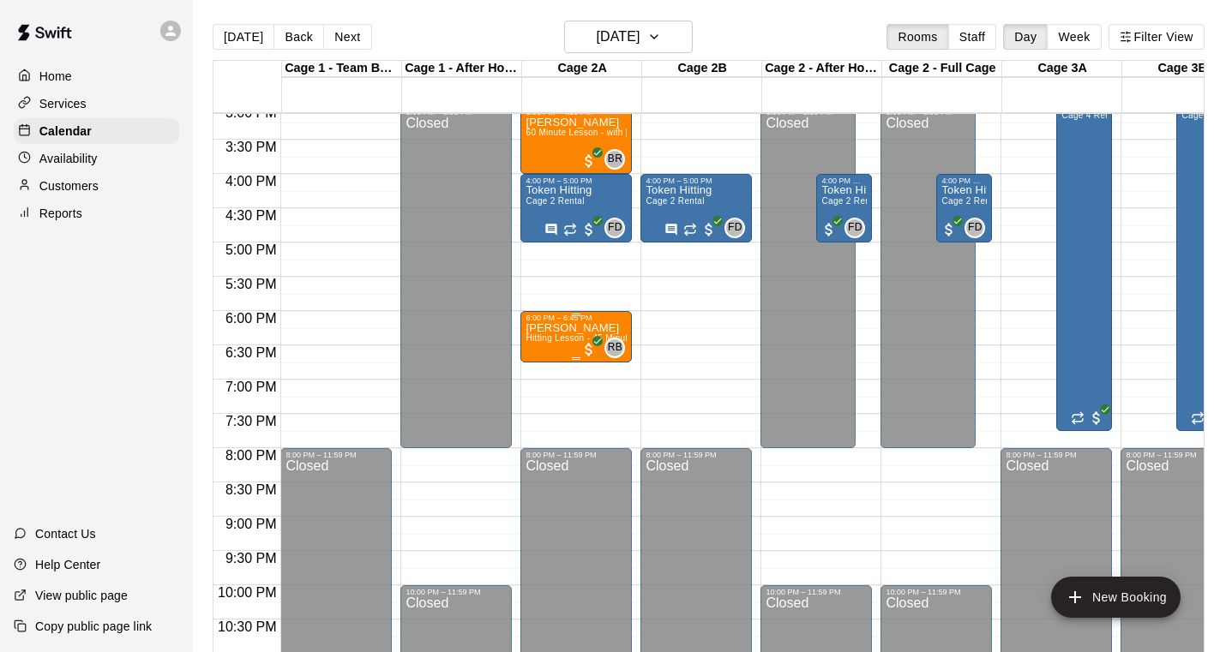
click at [577, 328] on p "[PERSON_NAME]" at bounding box center [575, 328] width 101 height 0
click at [530, 379] on button "edit" at bounding box center [543, 387] width 34 height 33
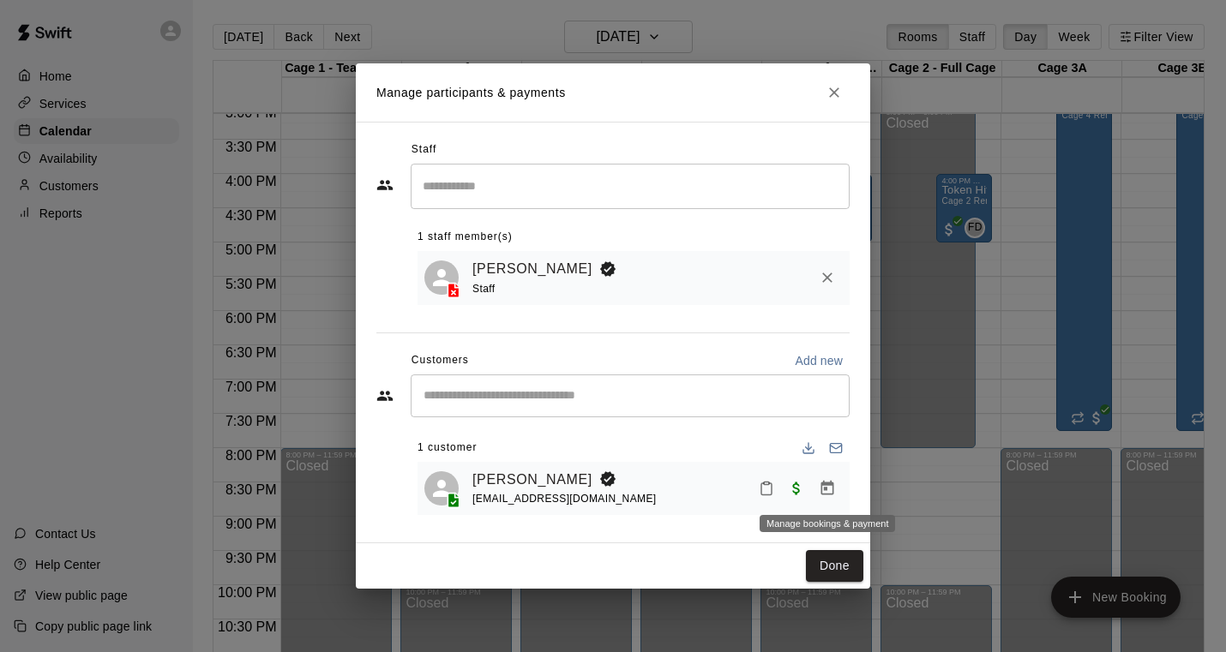
click at [825, 488] on icon "Manage bookings & payment" at bounding box center [827, 488] width 13 height 15
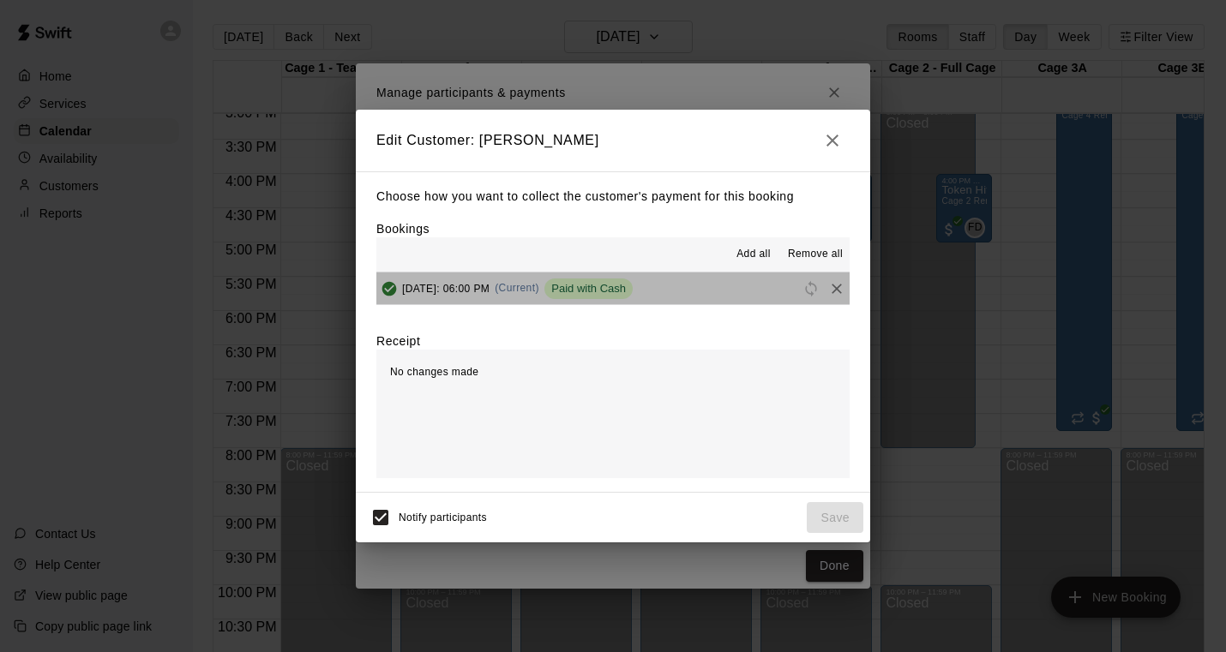
click at [743, 288] on button "[DATE]: 06:00 PM (Current) Paid with Cash" at bounding box center [612, 289] width 473 height 32
click at [633, 288] on span "Paid with Cash" at bounding box center [588, 288] width 88 height 13
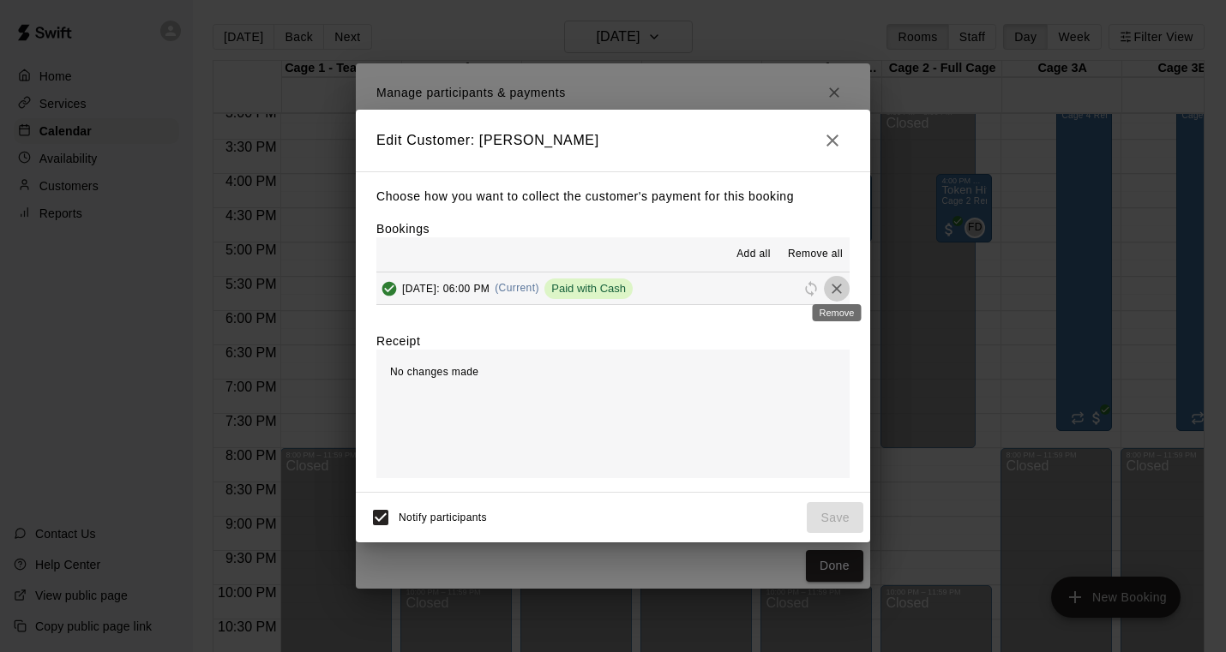
click at [838, 291] on icon "Remove" at bounding box center [836, 288] width 17 height 17
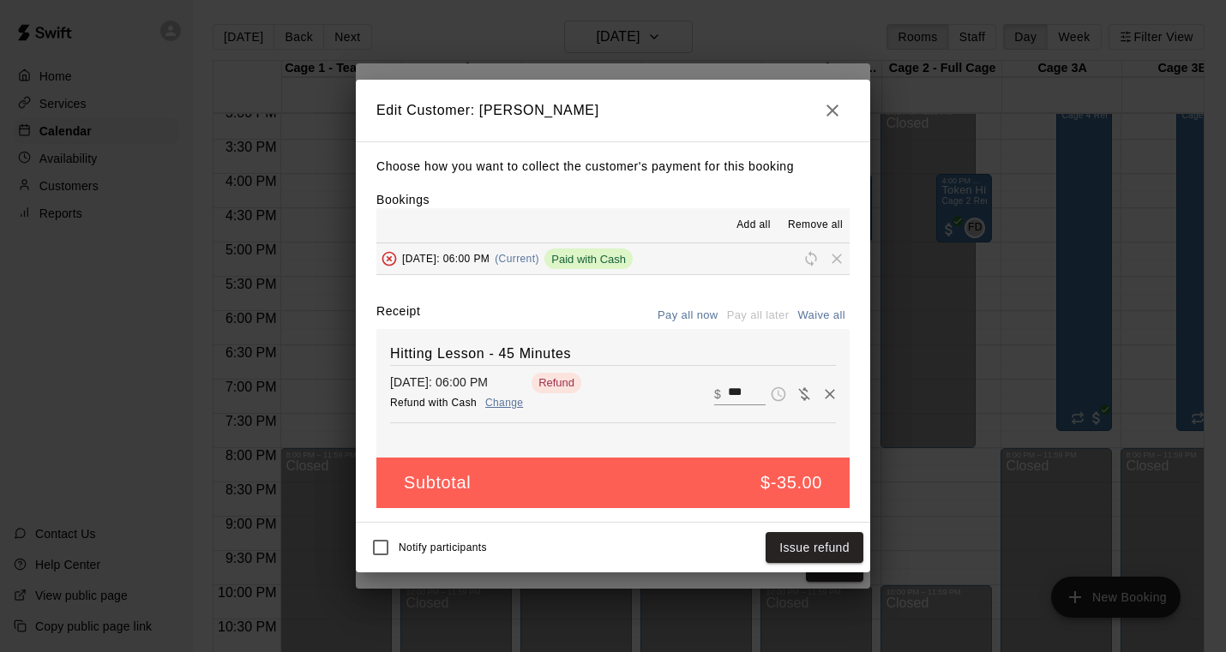
click at [693, 317] on button "Pay all now" at bounding box center [687, 316] width 69 height 27
click at [732, 390] on input "***" at bounding box center [747, 394] width 38 height 22
click at [512, 405] on button "Change" at bounding box center [504, 403] width 55 height 25
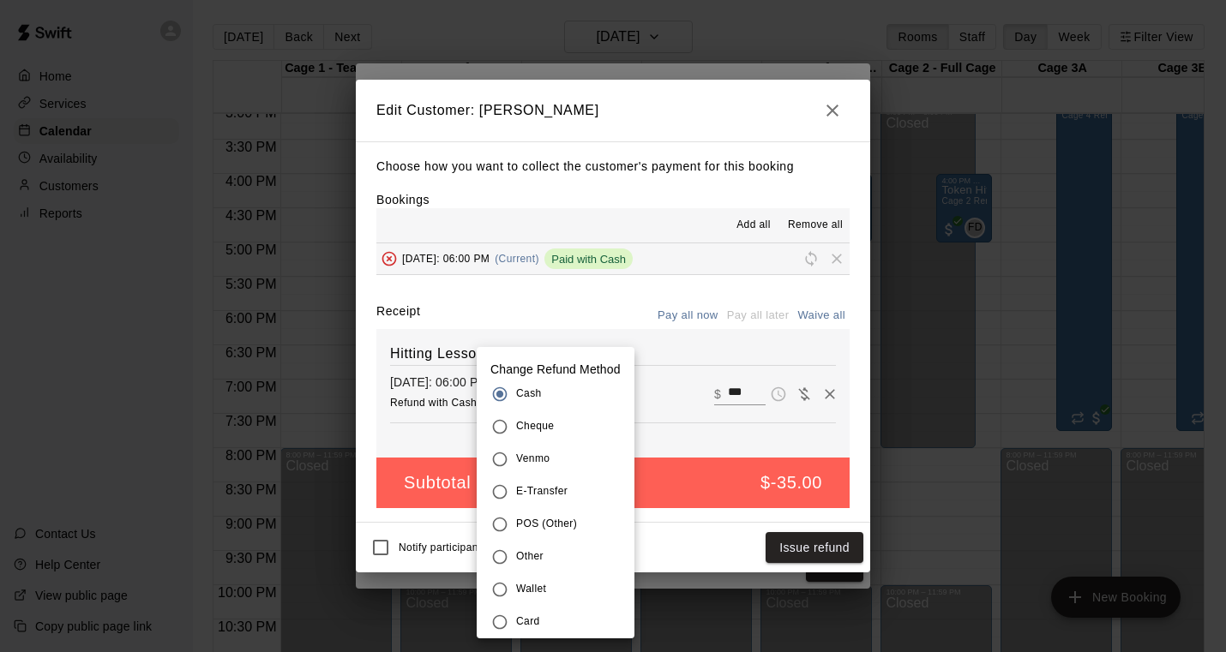
click at [733, 515] on div at bounding box center [613, 326] width 1226 height 652
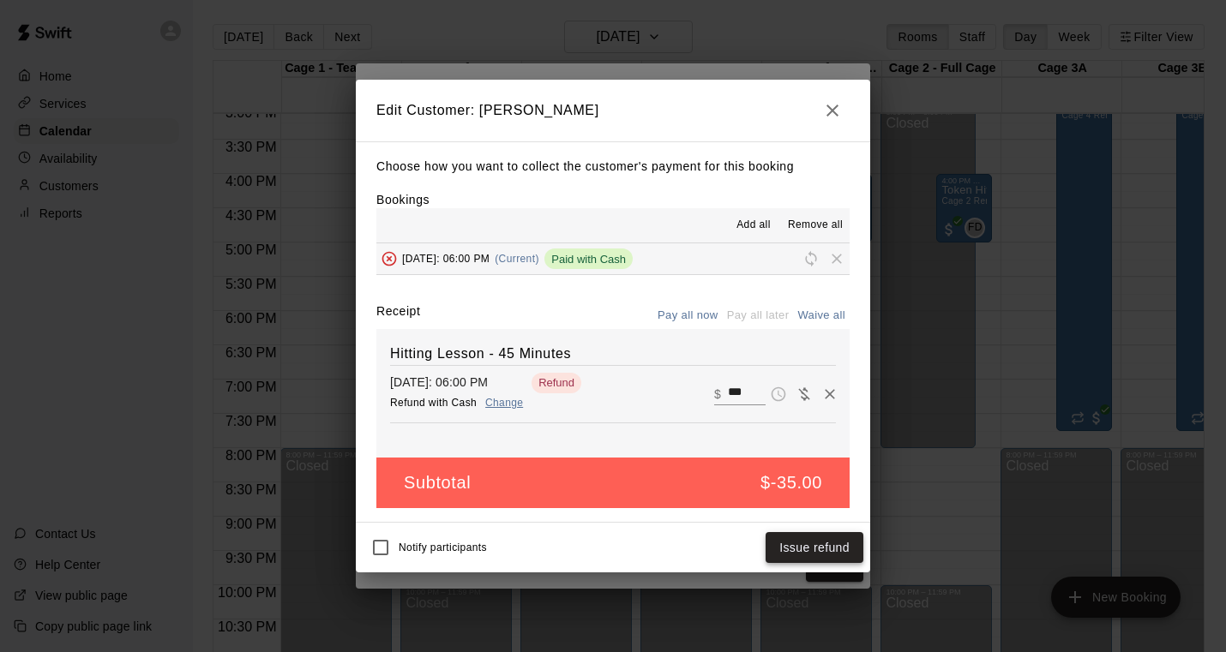
click at [795, 550] on button "Issue refund" at bounding box center [814, 548] width 98 height 32
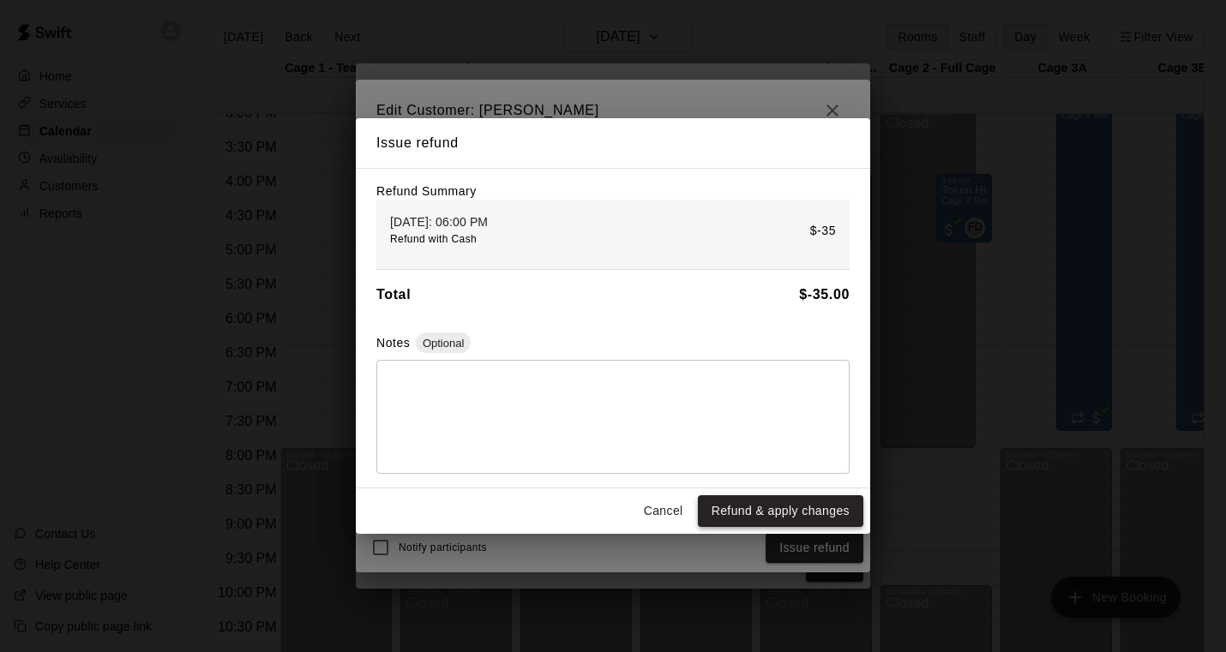
click at [751, 515] on button "Refund & apply changes" at bounding box center [780, 511] width 165 height 32
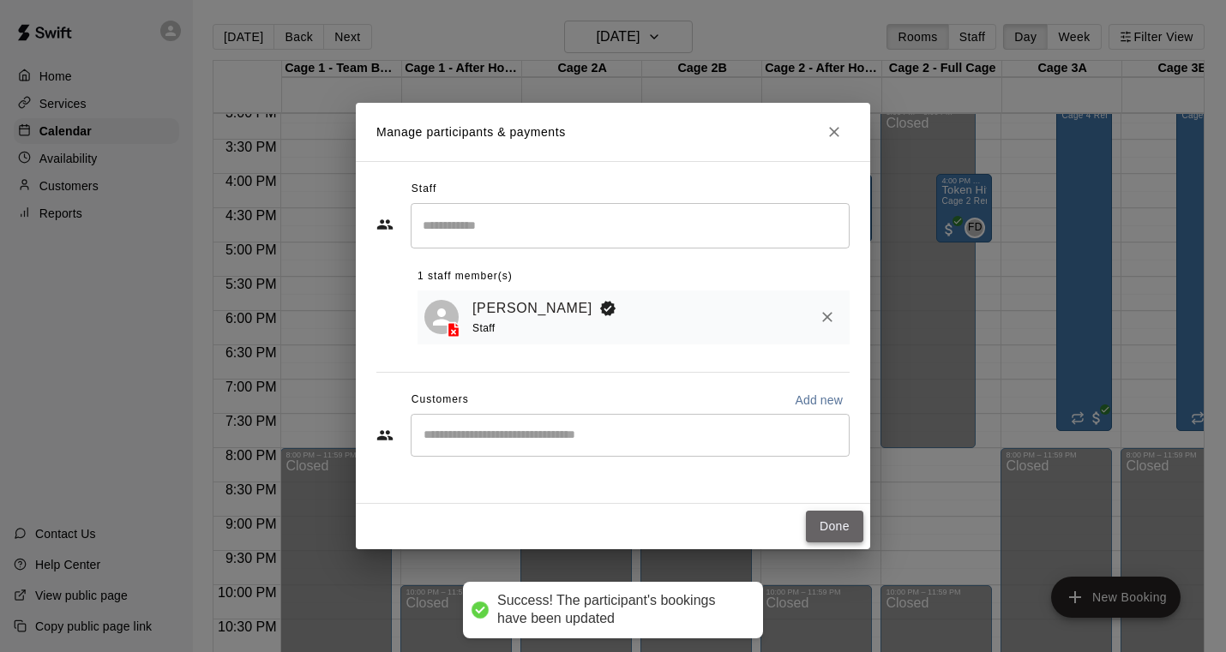
click at [814, 521] on button "Done" at bounding box center [834, 527] width 57 height 32
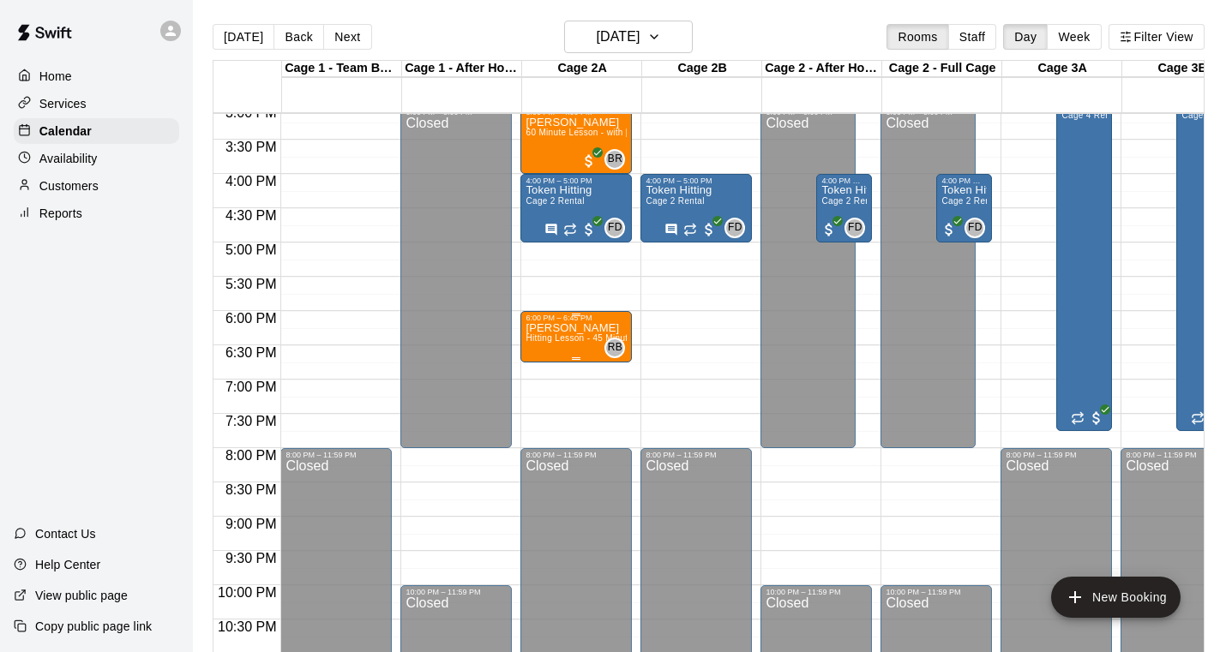
click at [584, 343] on span "Hitting Lesson - 45 Minutes" at bounding box center [580, 337] width 111 height 9
click at [548, 388] on img "edit" at bounding box center [544, 393] width 20 height 20
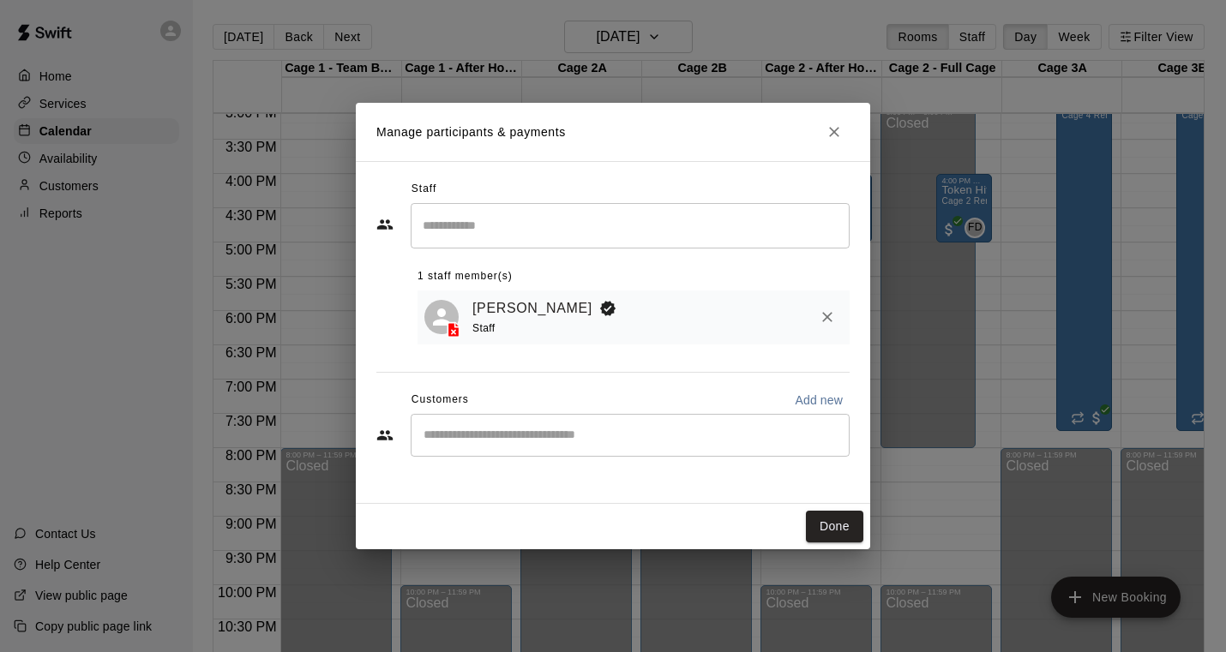
click at [697, 322] on div "[PERSON_NAME] Staff" at bounding box center [657, 317] width 370 height 40
click at [622, 443] on div "​" at bounding box center [630, 435] width 439 height 43
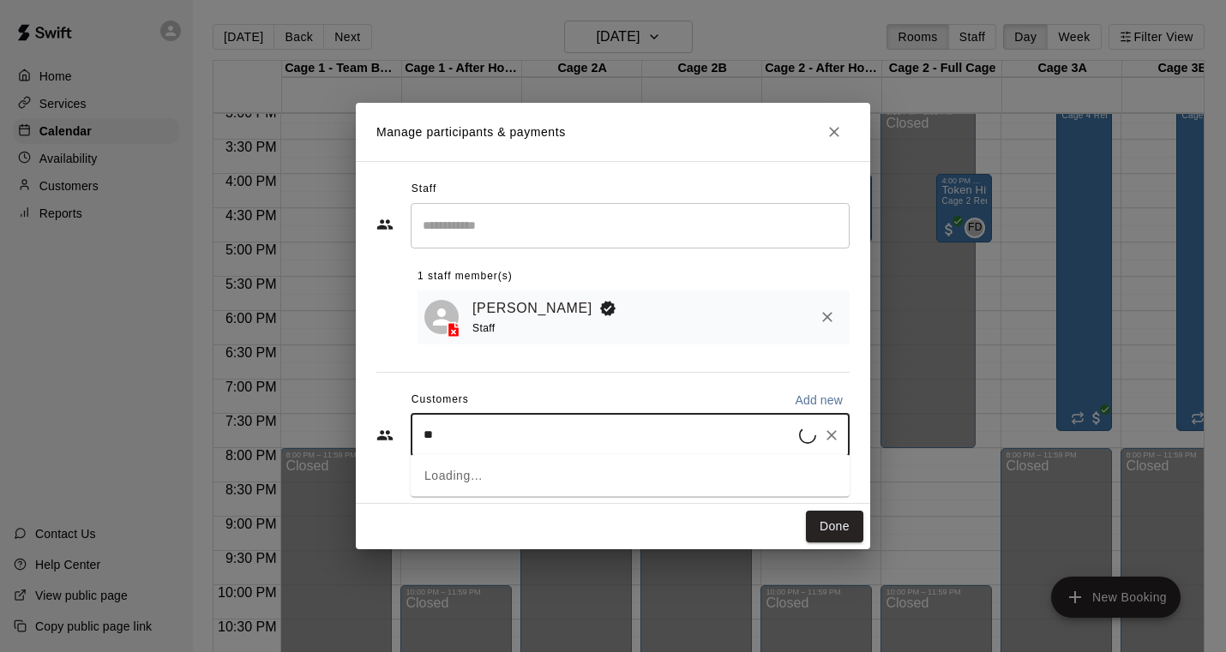
type input "*"
type input "*****"
click at [595, 473] on div "[PERSON_NAME] [EMAIL_ADDRESS][DOMAIN_NAME]" at bounding box center [647, 482] width 377 height 37
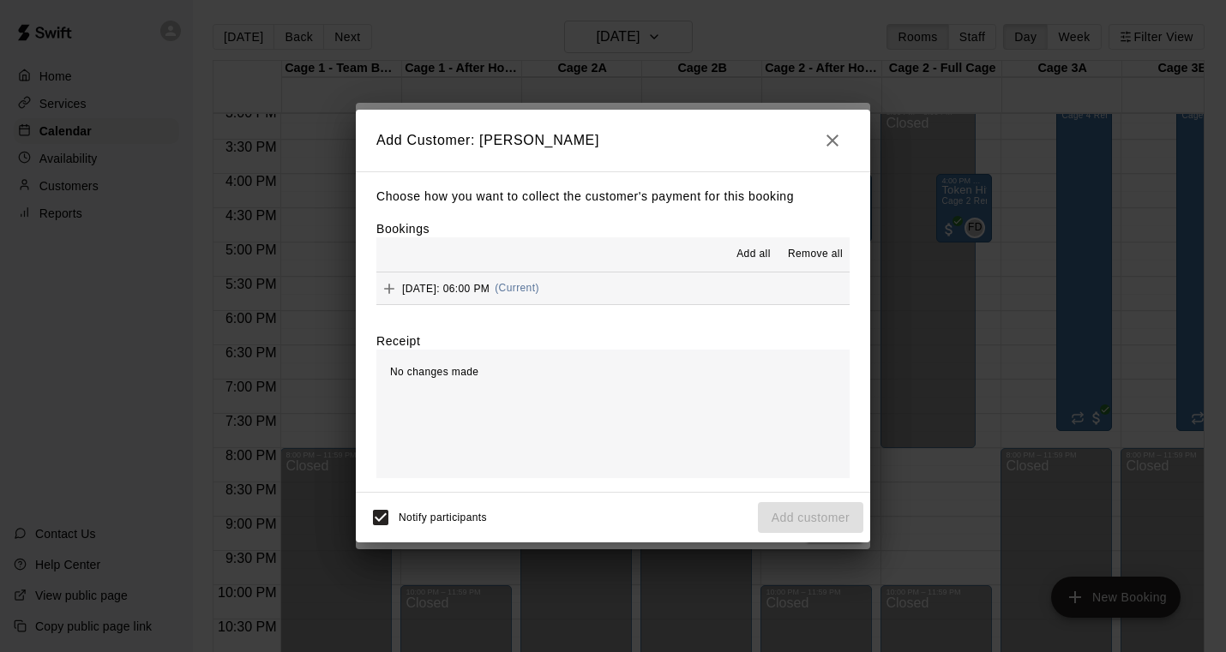
click at [727, 297] on button "[DATE]: 06:00 PM (Current)" at bounding box center [612, 289] width 473 height 32
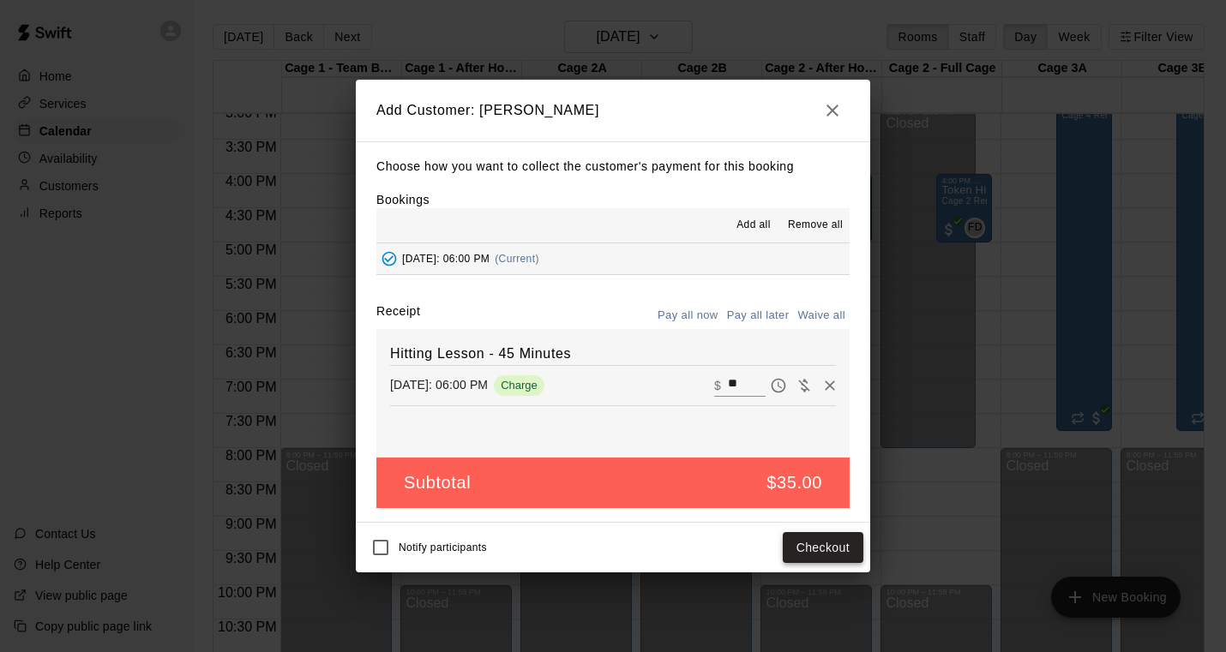
click at [824, 541] on button "Checkout" at bounding box center [823, 548] width 81 height 32
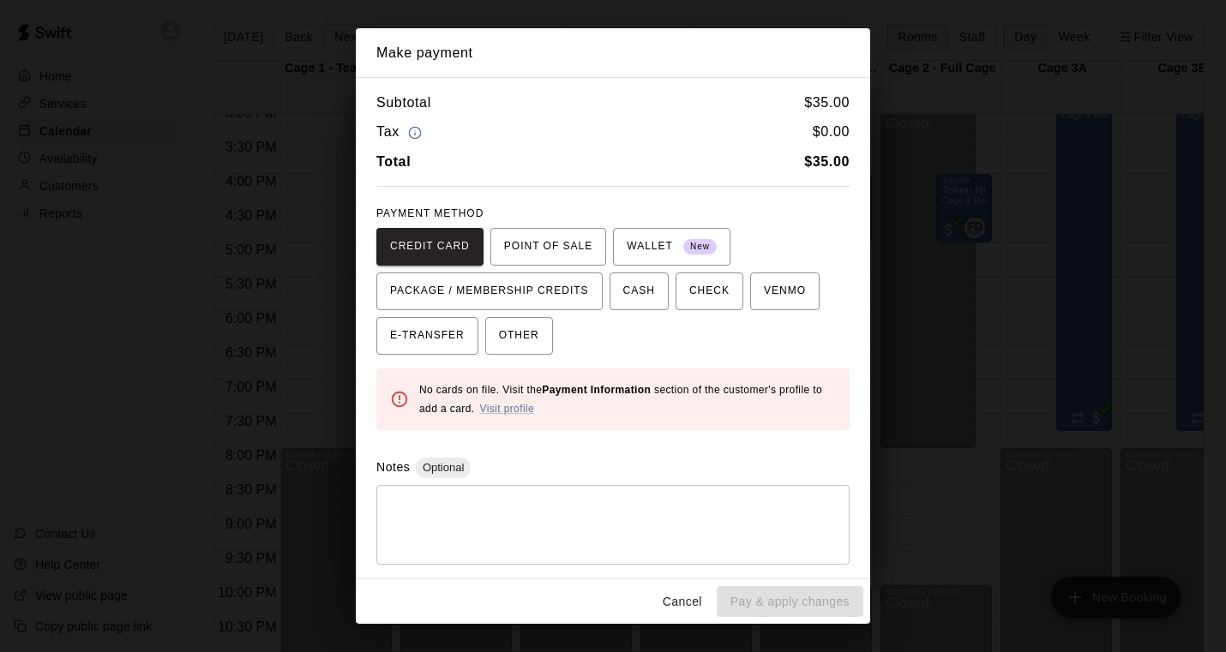
click at [618, 339] on div "CREDIT CARD POINT OF SALE WALLET New PACKAGE / MEMBERSHIP CREDITS CASH CHECK VE…" at bounding box center [612, 291] width 473 height 127
click at [519, 207] on div "PAYMENT METHOD CREDIT CARD POINT OF SALE WALLET New PACKAGE / MEMBERSHIP CREDIT…" at bounding box center [612, 278] width 473 height 154
click at [471, 241] on button "CREDIT CARD" at bounding box center [429, 247] width 107 height 38
click at [755, 597] on div "Cancel Pay & apply changes" at bounding box center [613, 601] width 514 height 45
click at [689, 590] on button "Cancel" at bounding box center [682, 602] width 55 height 32
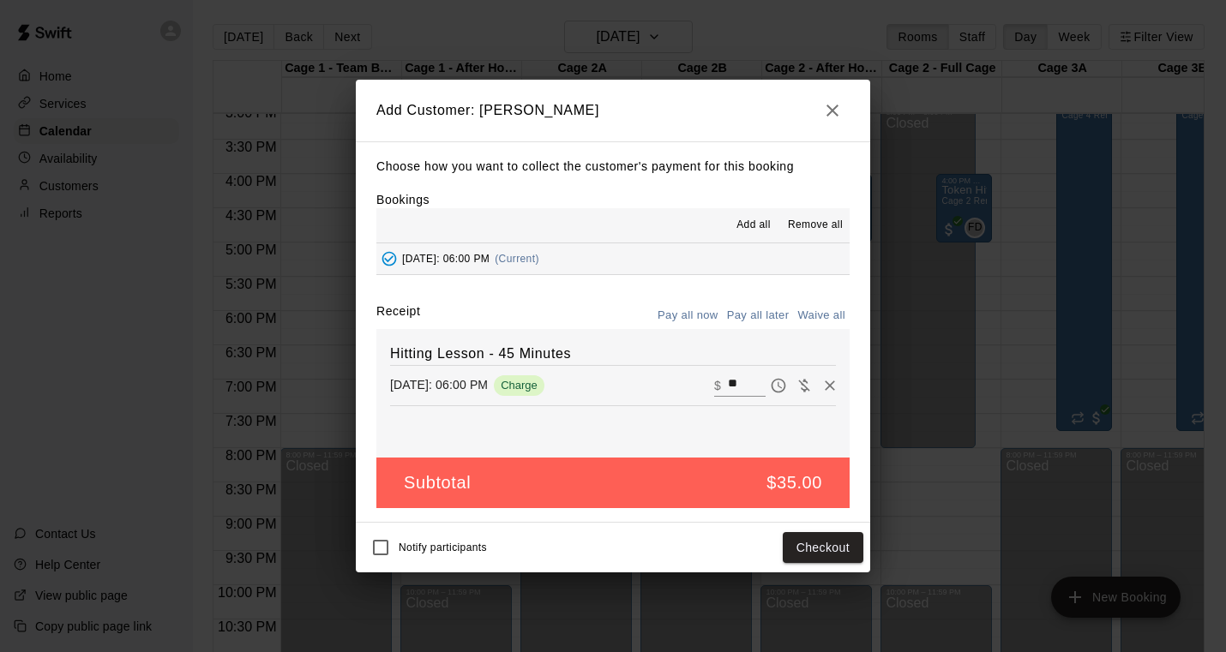
click at [749, 383] on input "**" at bounding box center [747, 386] width 38 height 22
click at [816, 539] on button "Checkout" at bounding box center [823, 548] width 81 height 32
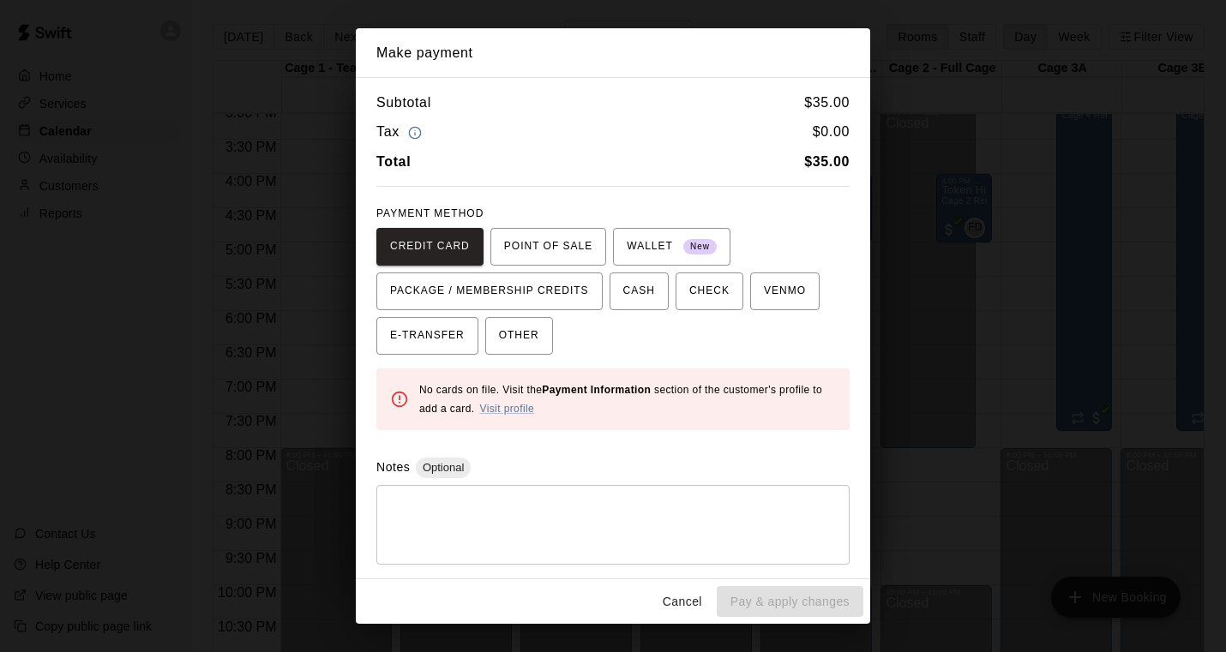
click at [618, 315] on div "CREDIT CARD POINT OF SALE WALLET New PACKAGE / MEMBERSHIP CREDITS CASH CHECK VE…" at bounding box center [612, 291] width 473 height 127
click at [444, 465] on span "Optional" at bounding box center [443, 467] width 55 height 13
click at [504, 247] on span "POINT OF SALE" at bounding box center [548, 246] width 88 height 27
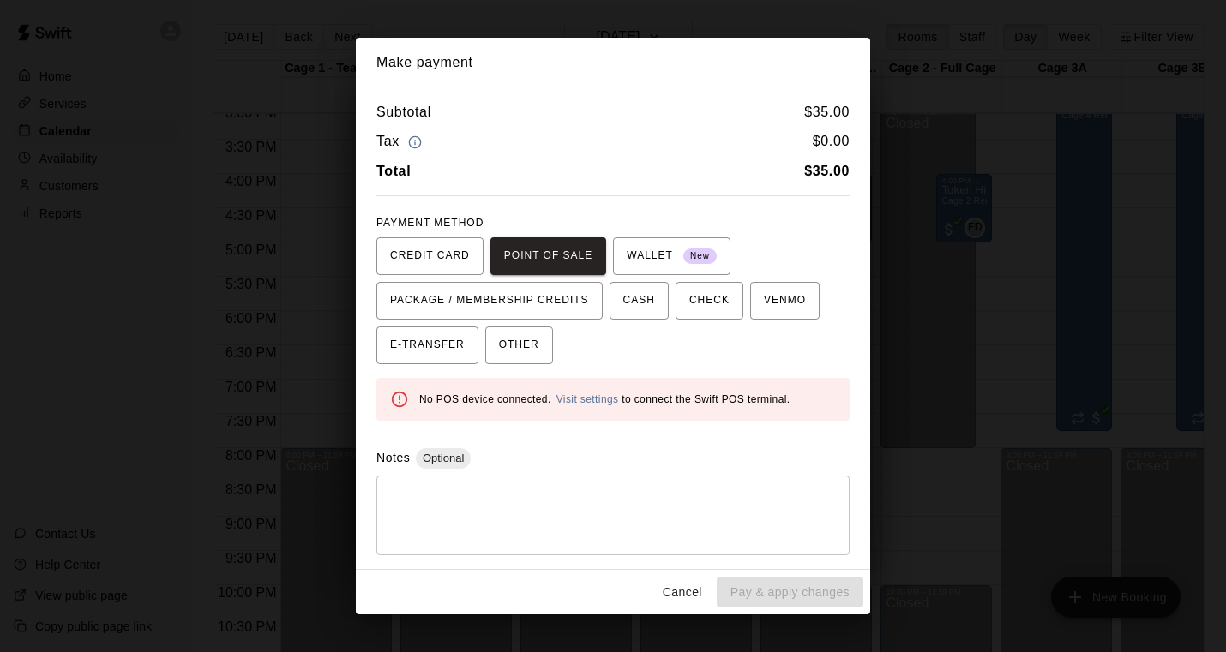
click at [754, 585] on div "Cancel Pay & apply changes" at bounding box center [613, 592] width 514 height 45
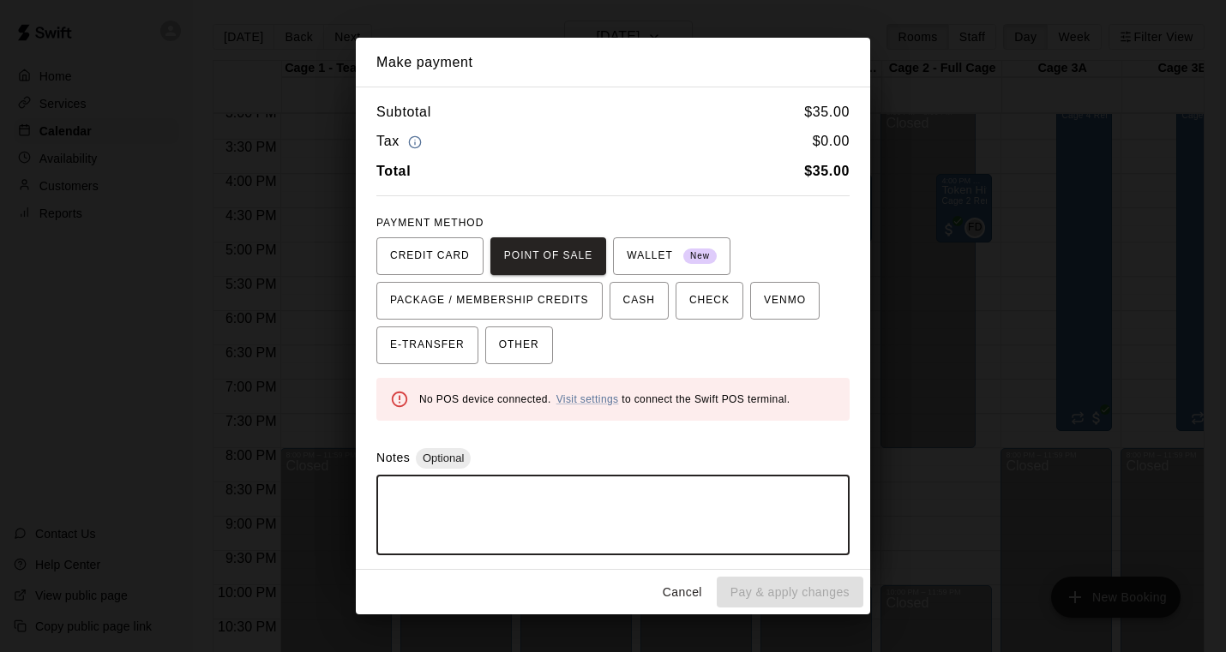
click at [665, 492] on textarea at bounding box center [612, 514] width 449 height 51
click at [440, 261] on span "CREDIT CARD" at bounding box center [430, 256] width 80 height 27
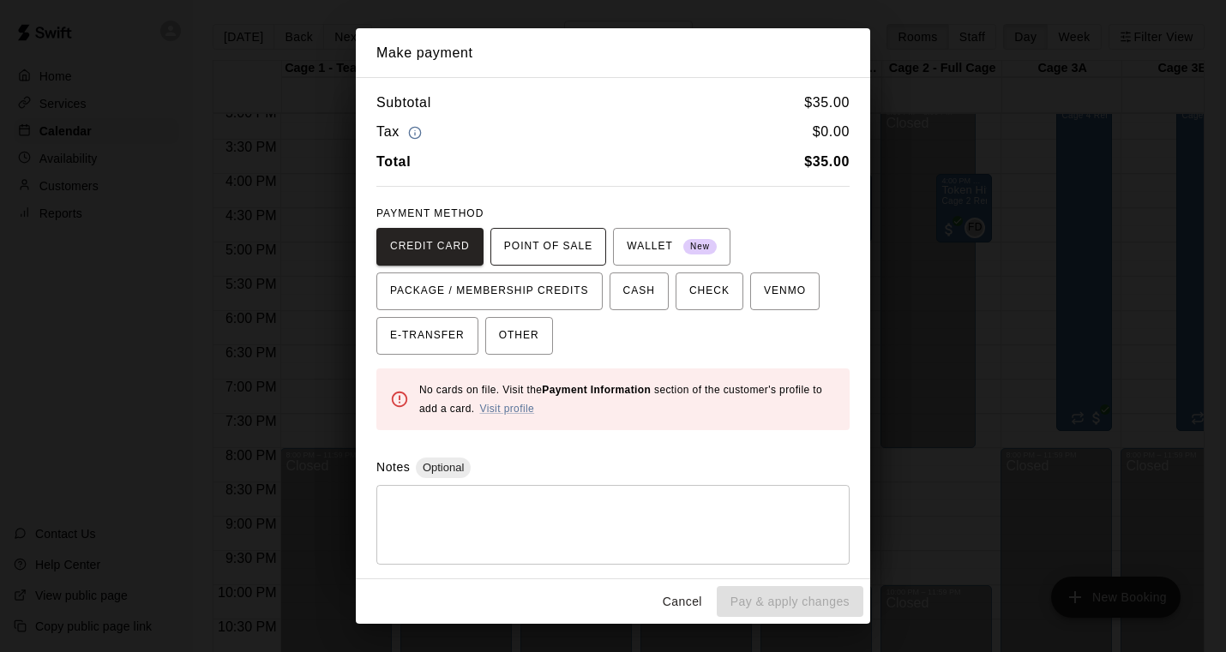
click at [536, 253] on span "POINT OF SALE" at bounding box center [548, 246] width 88 height 27
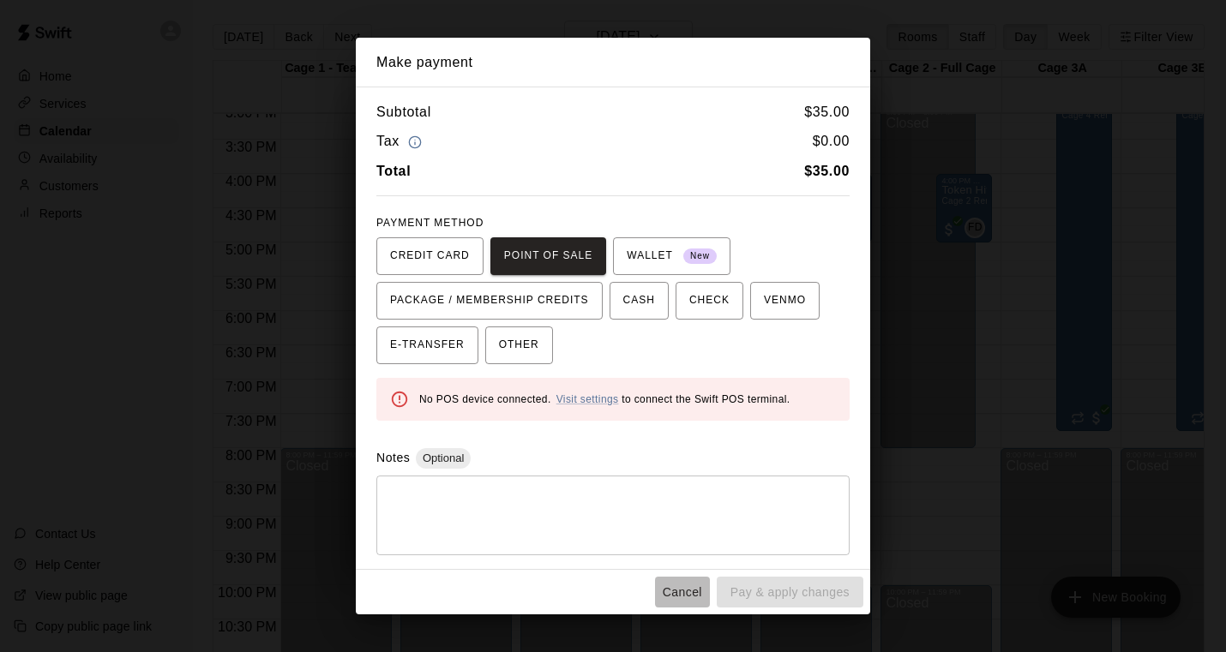
click at [675, 593] on button "Cancel" at bounding box center [682, 593] width 55 height 32
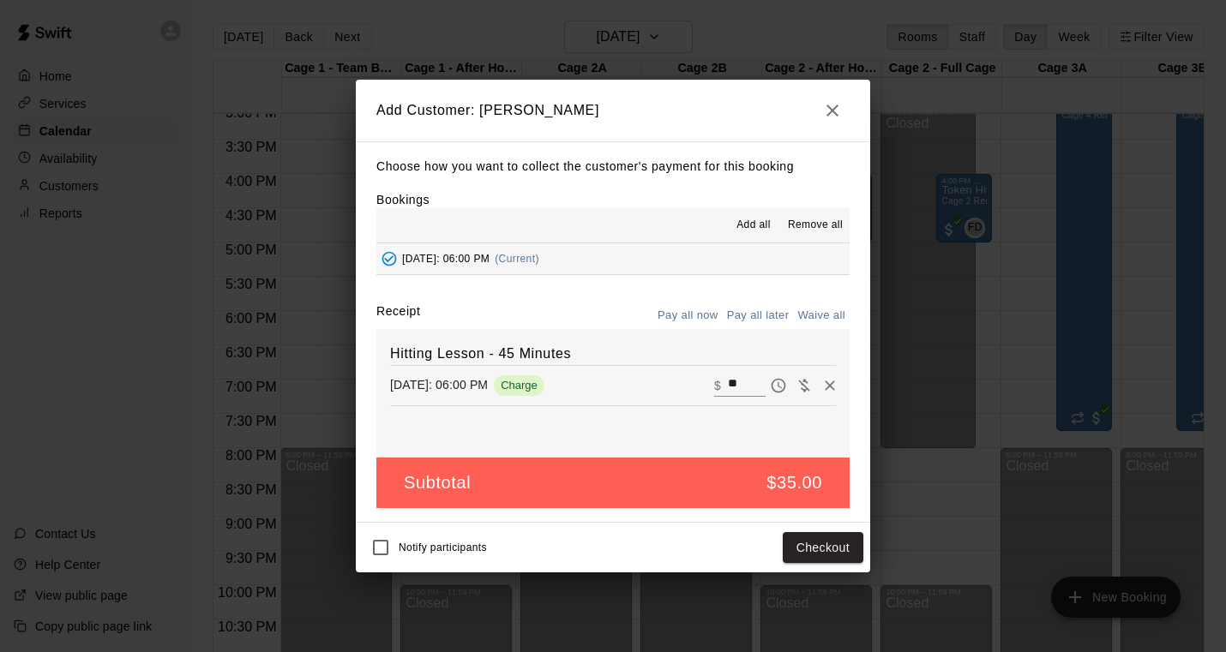
click at [836, 117] on icon "button" at bounding box center [832, 110] width 21 height 21
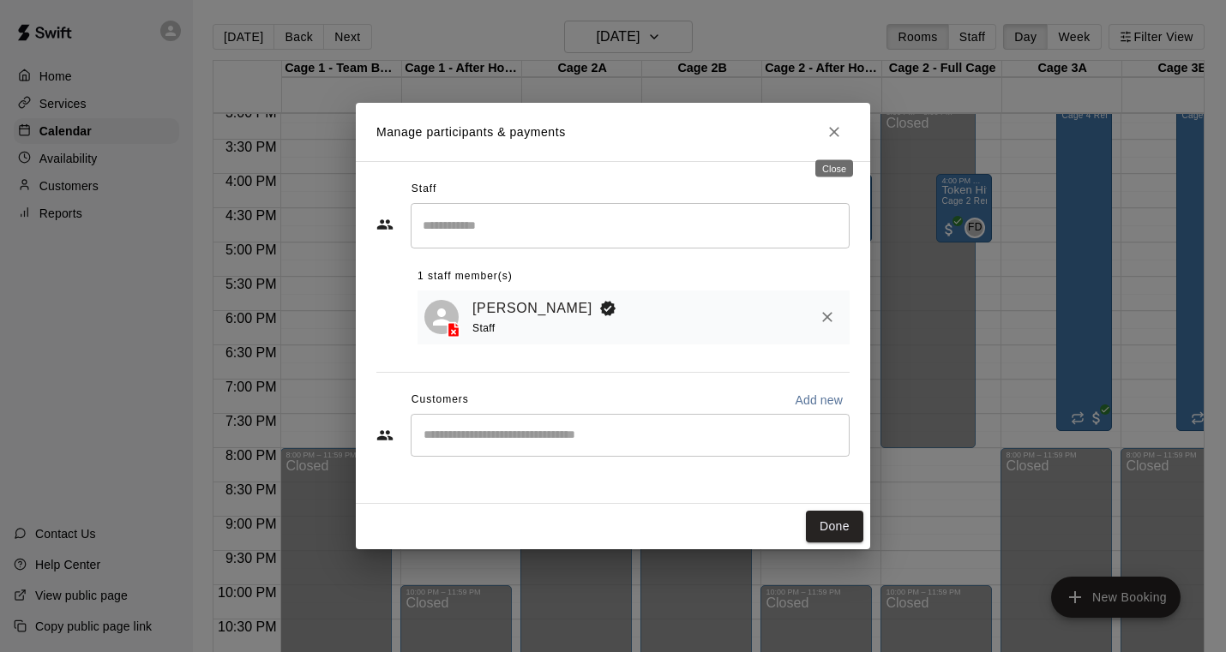
click at [839, 132] on icon "Close" at bounding box center [833, 131] width 17 height 17
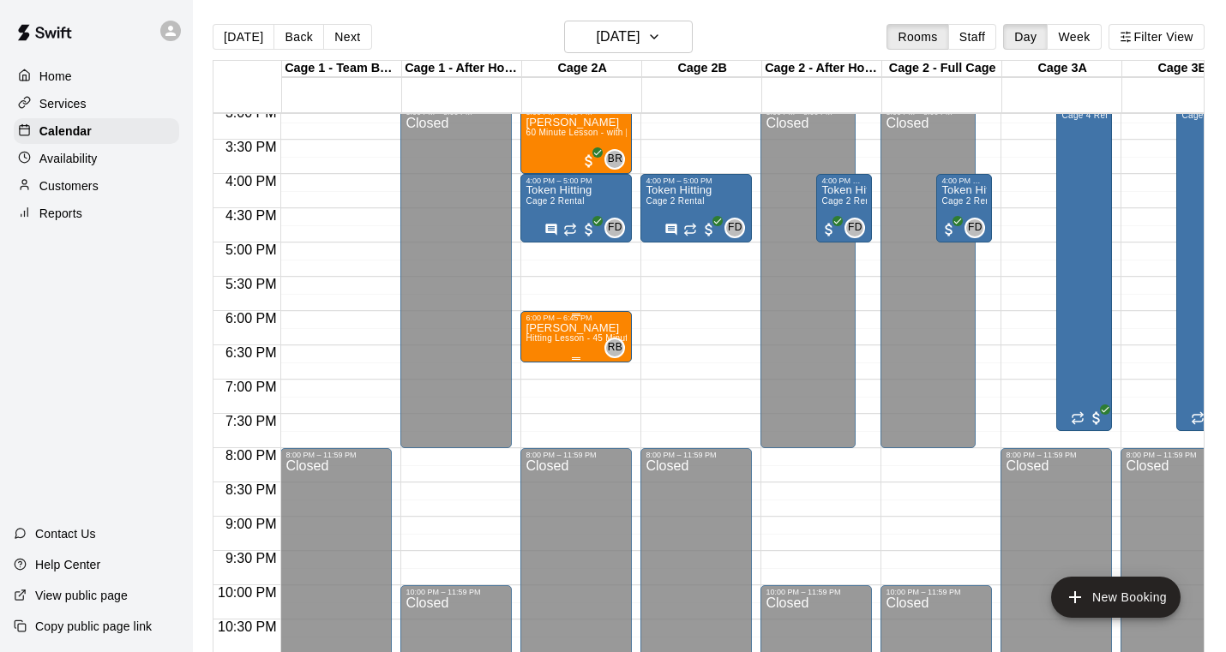
click at [563, 337] on span "Hitting Lesson - 45 Minutes" at bounding box center [580, 337] width 111 height 9
click at [543, 429] on icon "delete" at bounding box center [543, 433] width 12 height 15
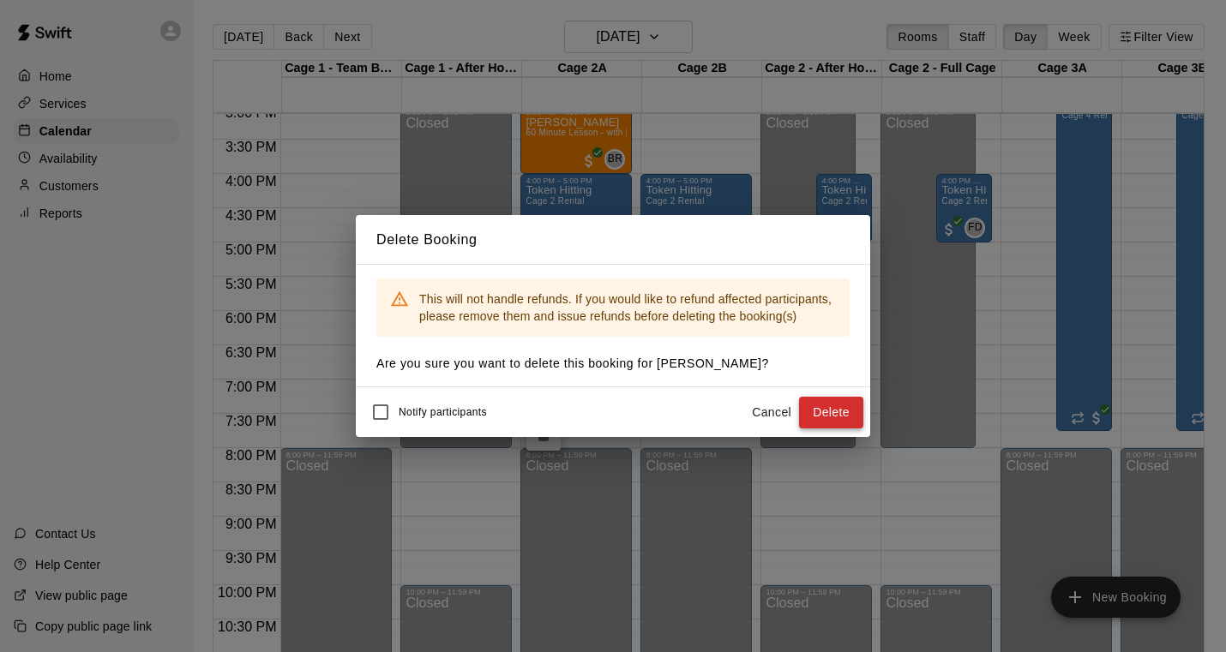
click at [852, 405] on button "Delete" at bounding box center [831, 413] width 64 height 32
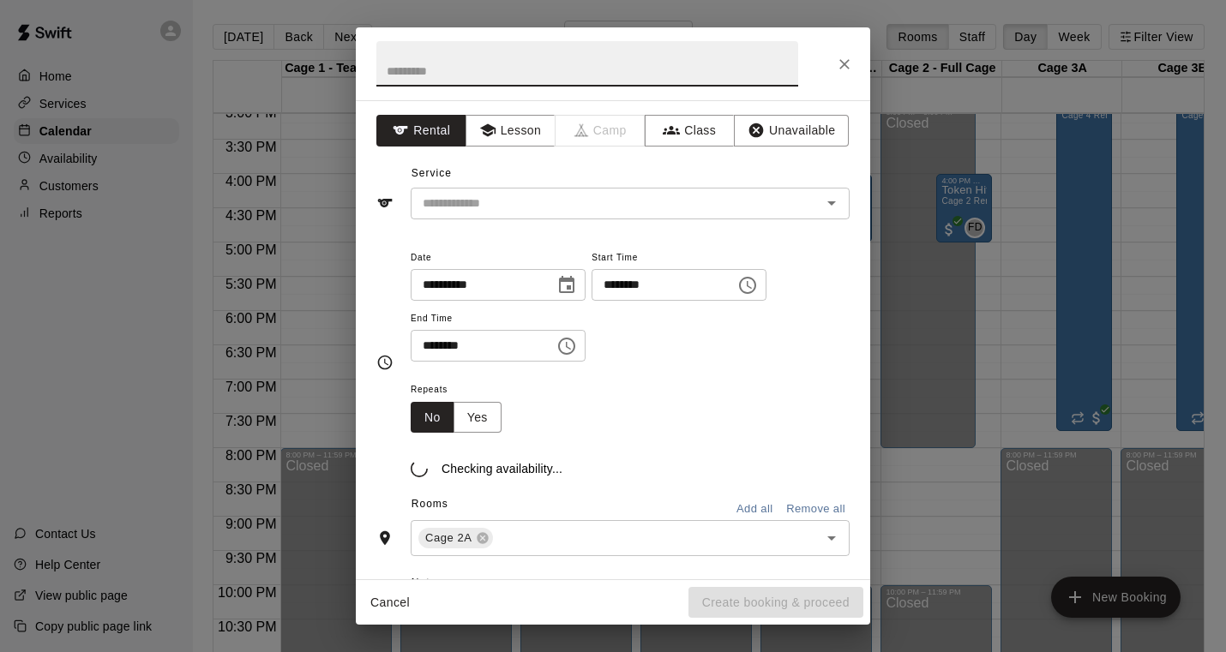
click at [545, 319] on span "End Time" at bounding box center [498, 319] width 175 height 23
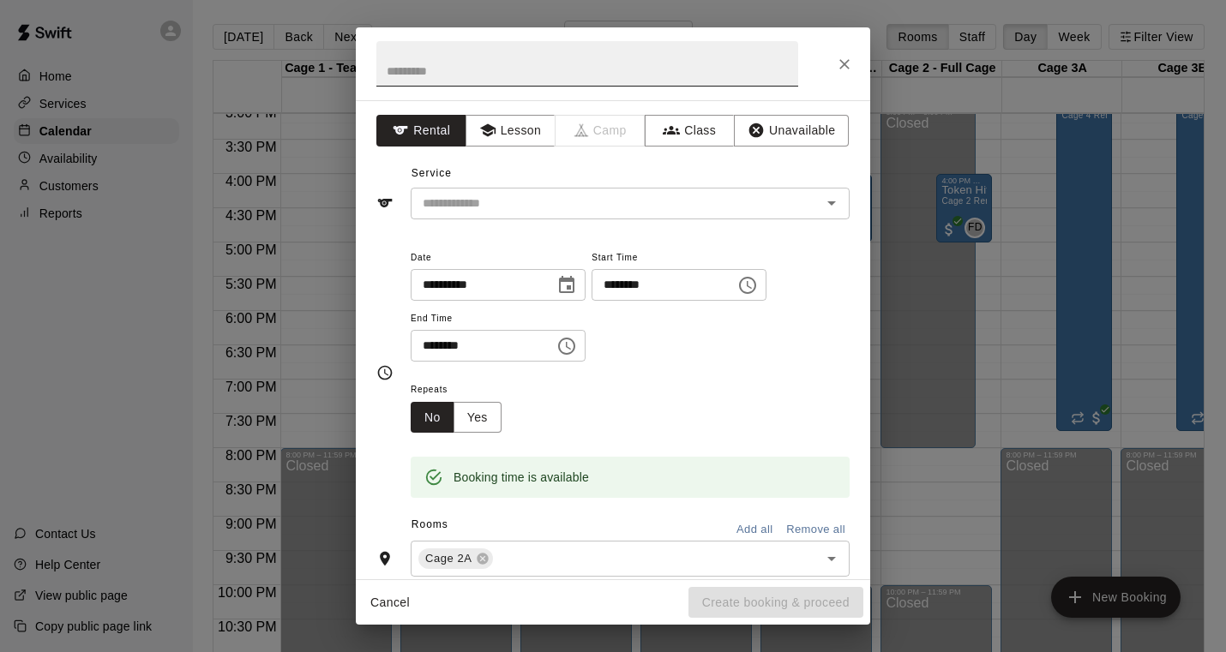
click at [506, 69] on input "text" at bounding box center [587, 63] width 422 height 45
click at [504, 125] on button "Lesson" at bounding box center [510, 131] width 90 height 32
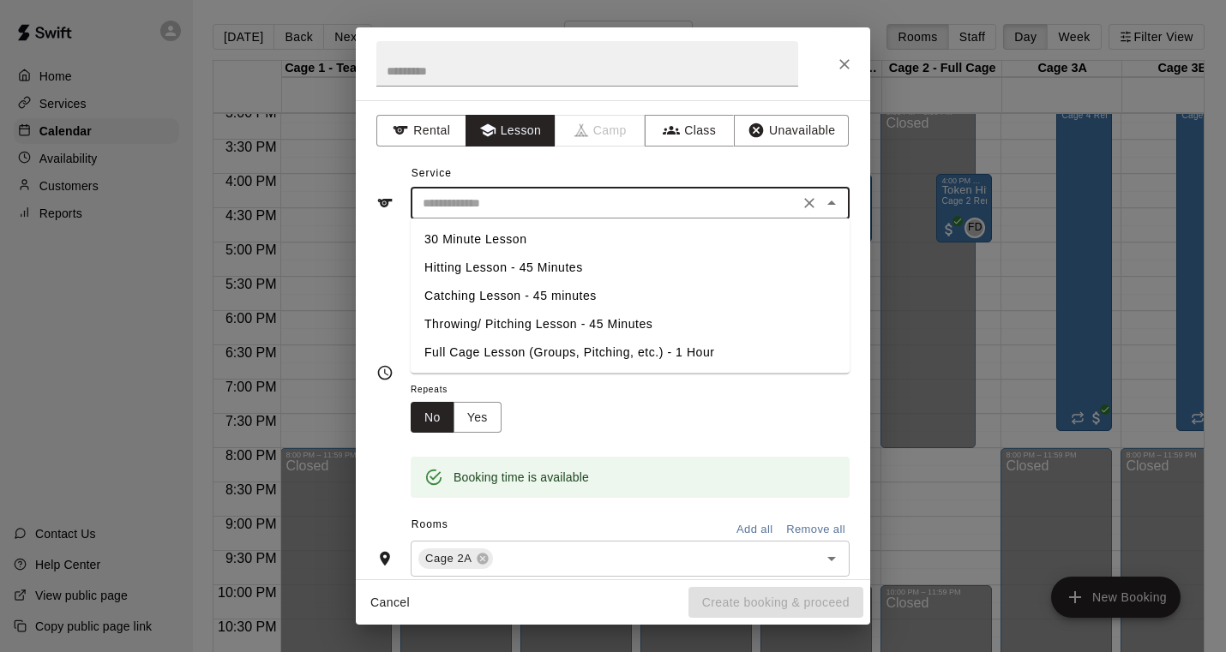
click at [505, 199] on input "text" at bounding box center [605, 203] width 378 height 21
click at [505, 272] on li "Hitting Lesson - 45 Minutes" at bounding box center [630, 268] width 439 height 28
type input "**********"
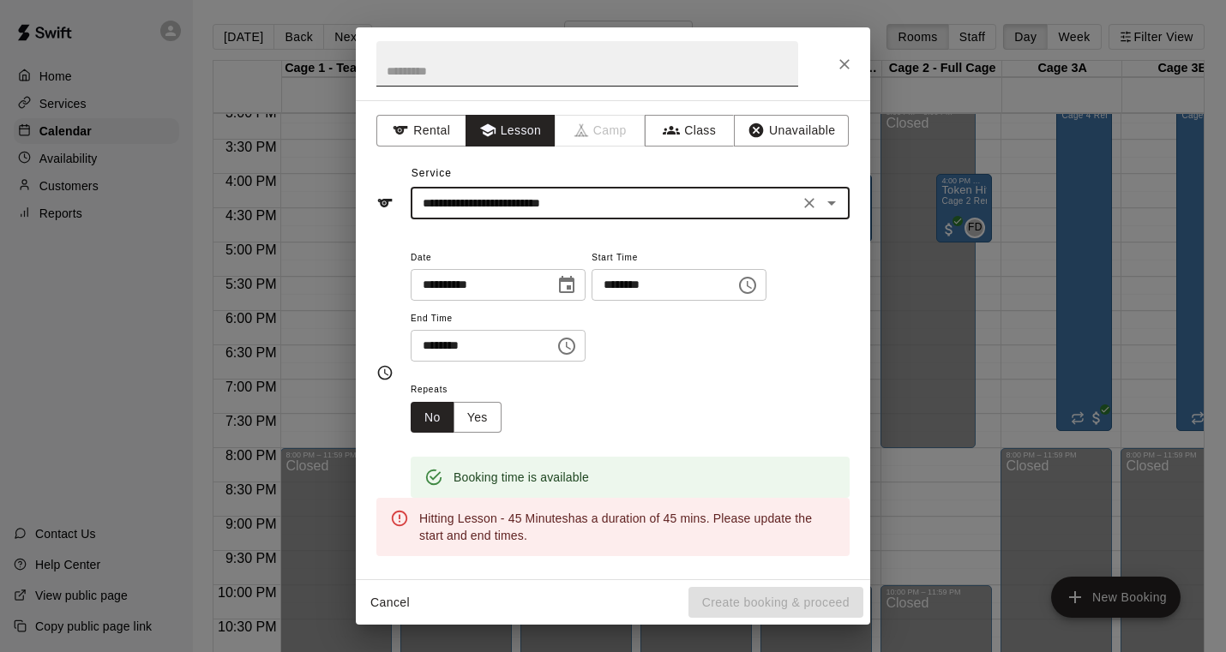
click at [465, 69] on input "text" at bounding box center [587, 63] width 422 height 45
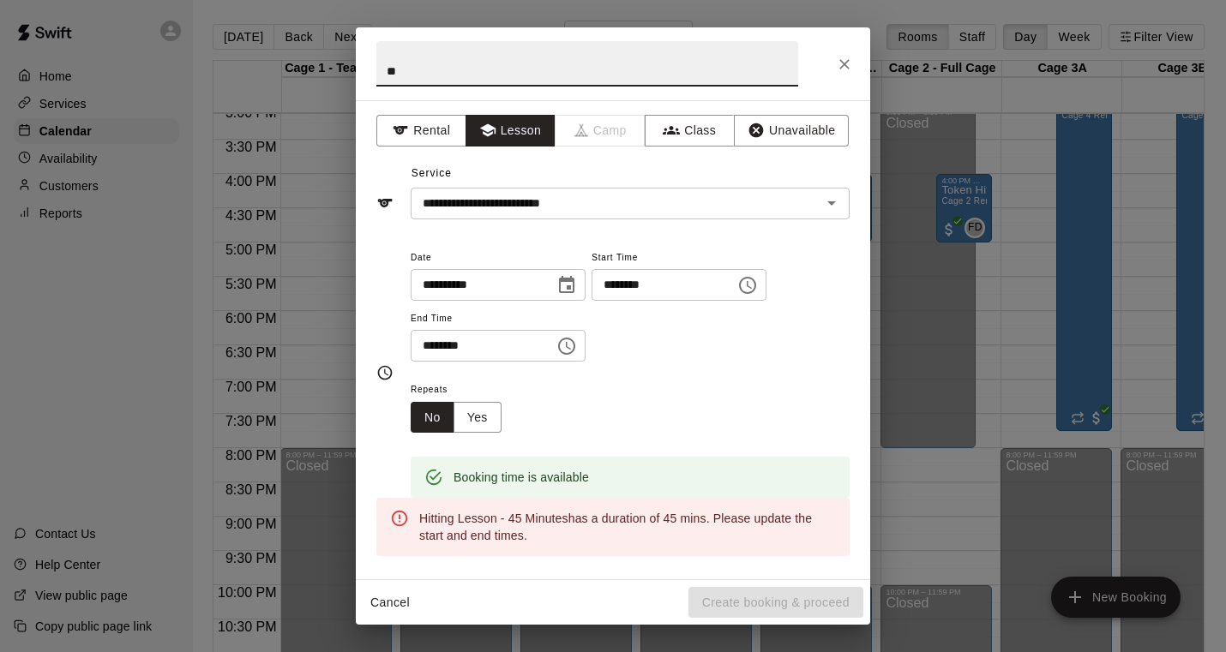
type input "*"
type input "**********"
click at [445, 344] on input "********" at bounding box center [477, 346] width 132 height 32
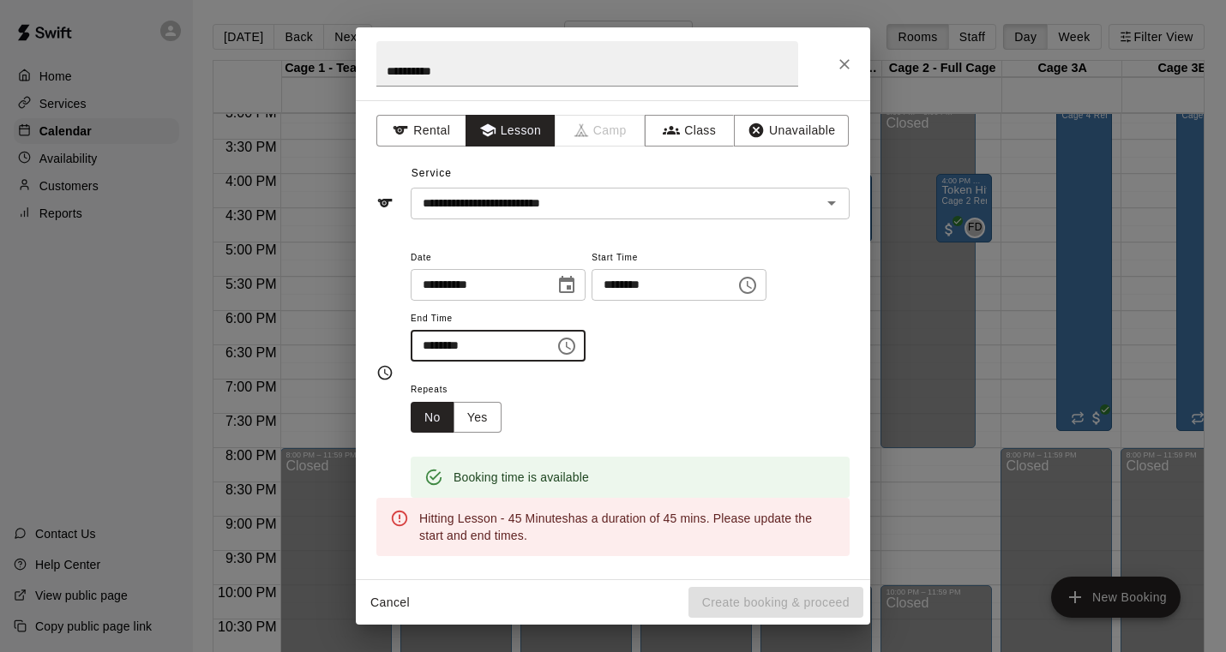
click at [445, 344] on input "********" at bounding box center [477, 346] width 132 height 32
type input "********"
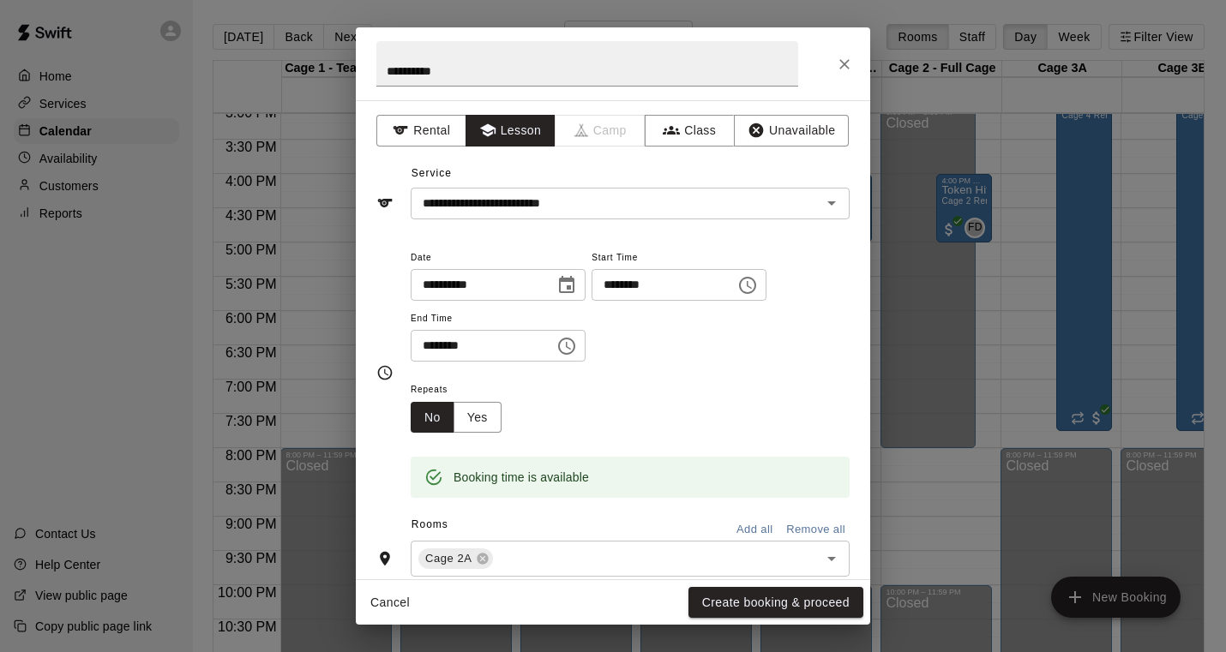
click at [615, 411] on div "Repeats No Yes" at bounding box center [630, 406] width 439 height 54
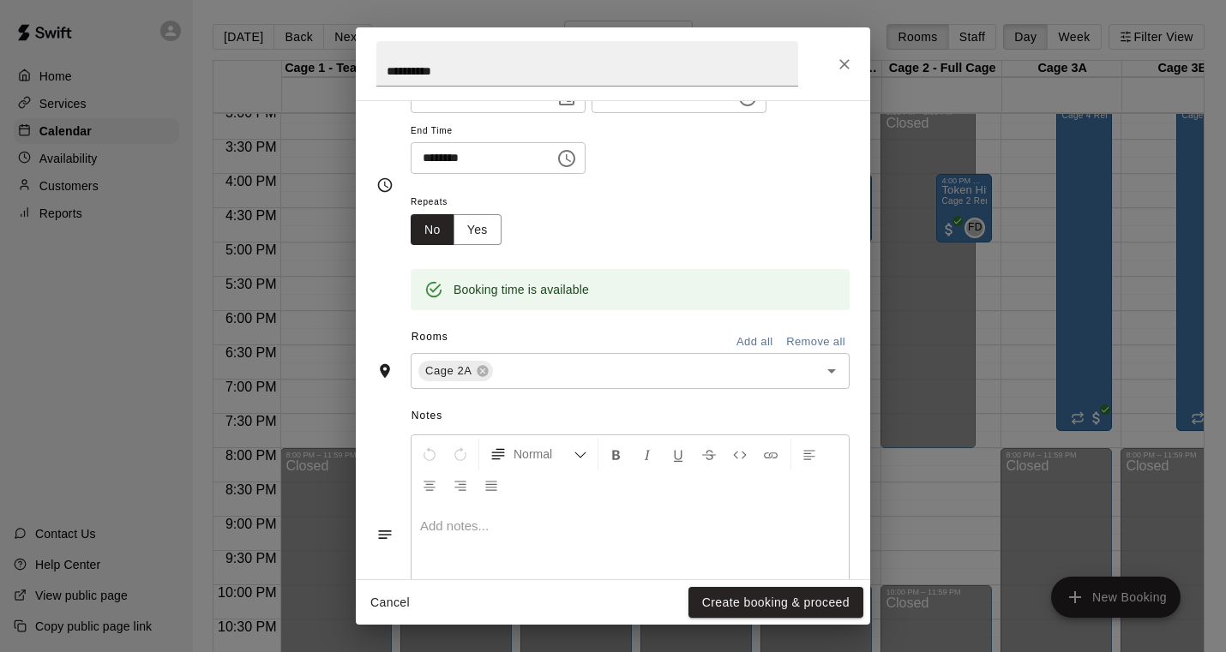
scroll to position [267, 0]
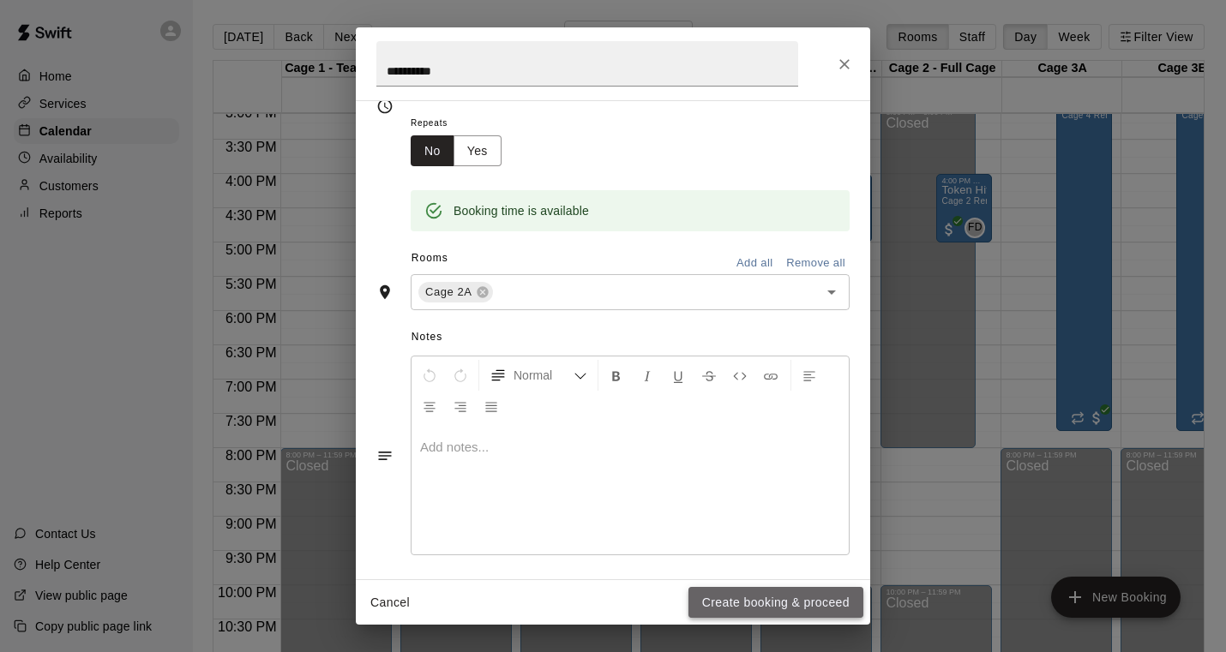
click at [753, 609] on button "Create booking & proceed" at bounding box center [775, 603] width 175 height 32
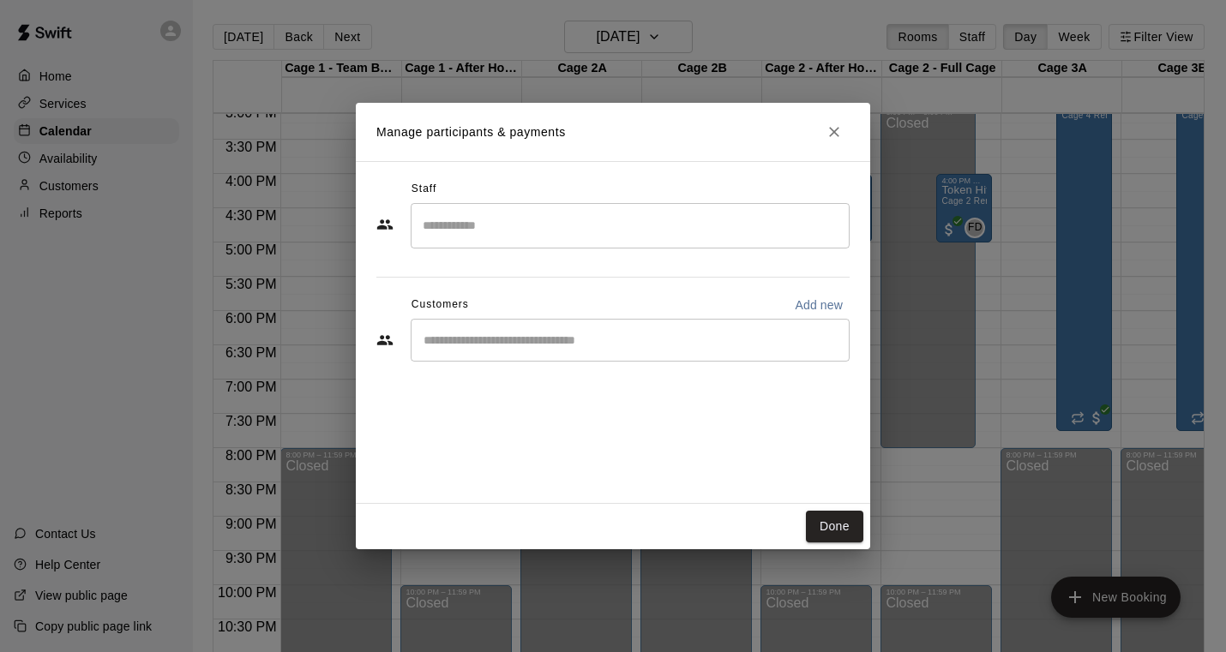
click at [583, 356] on div "​" at bounding box center [630, 340] width 439 height 43
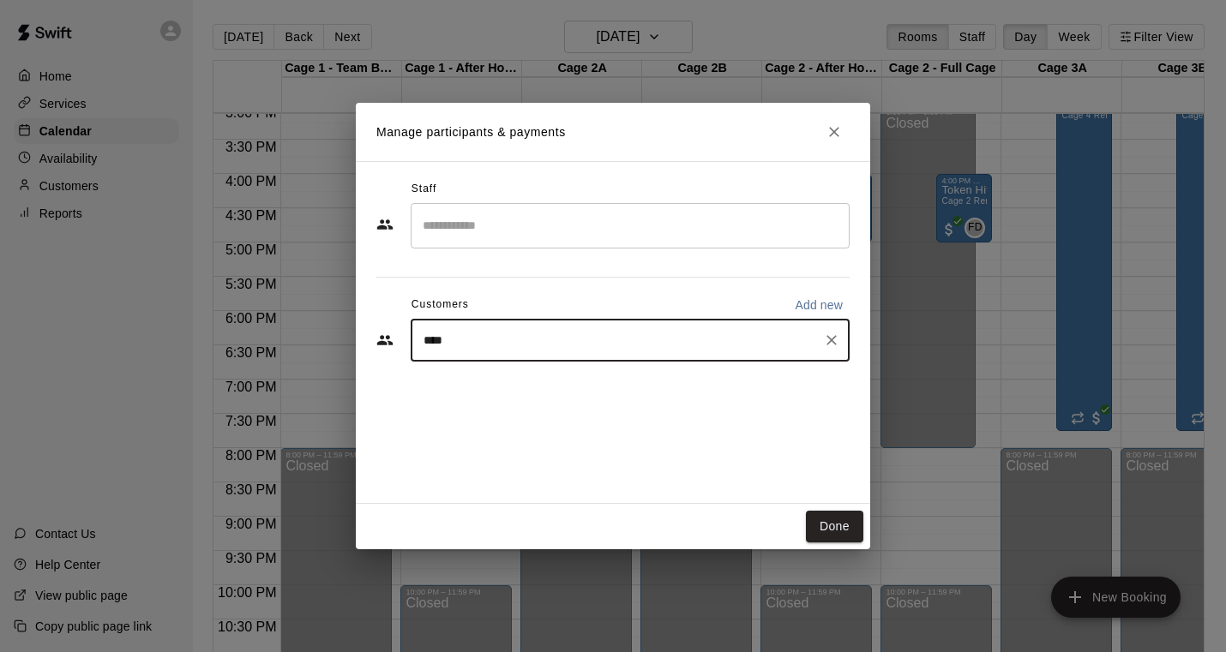
type input "*****"
click at [546, 378] on p "[PERSON_NAME]" at bounding box center [511, 379] width 105 height 18
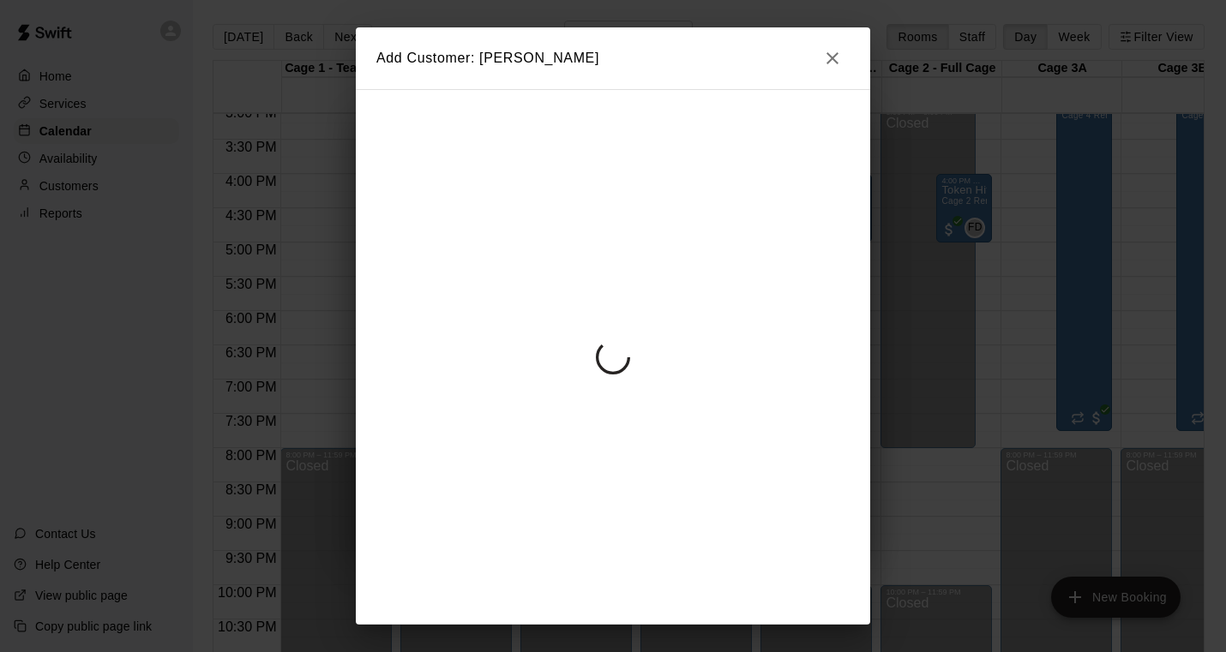
click at [517, 221] on div at bounding box center [613, 357] width 514 height 536
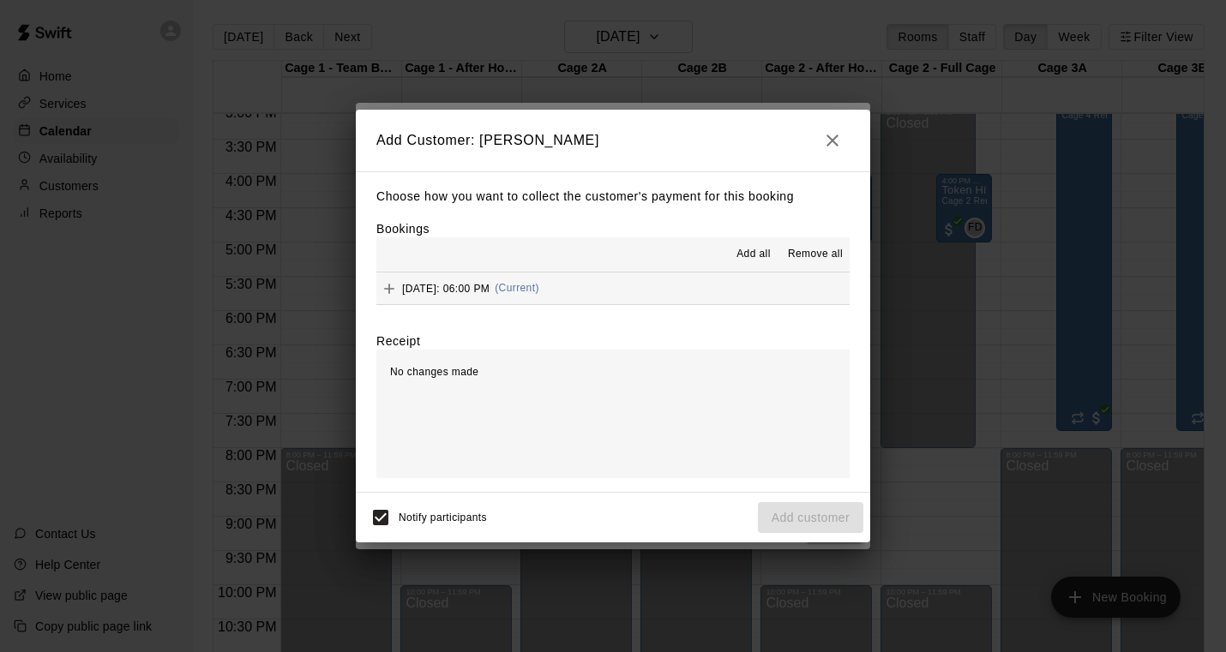
click at [833, 134] on icon "button" at bounding box center [832, 140] width 21 height 21
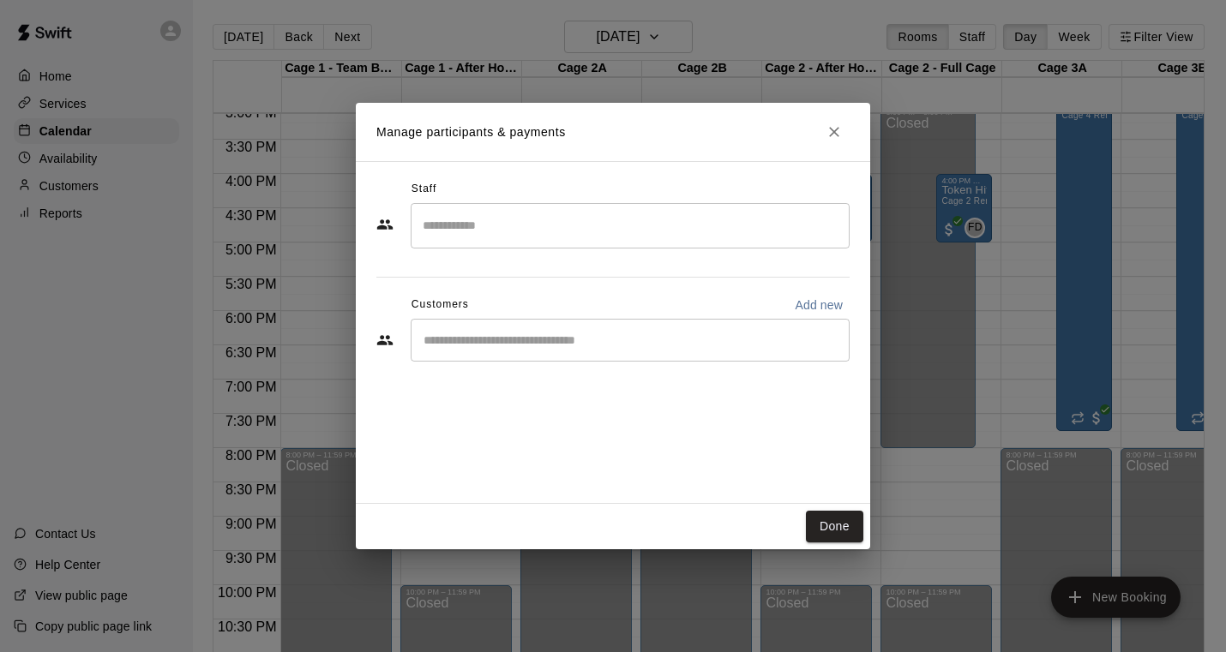
click at [645, 225] on input "Search staff" at bounding box center [629, 226] width 423 height 30
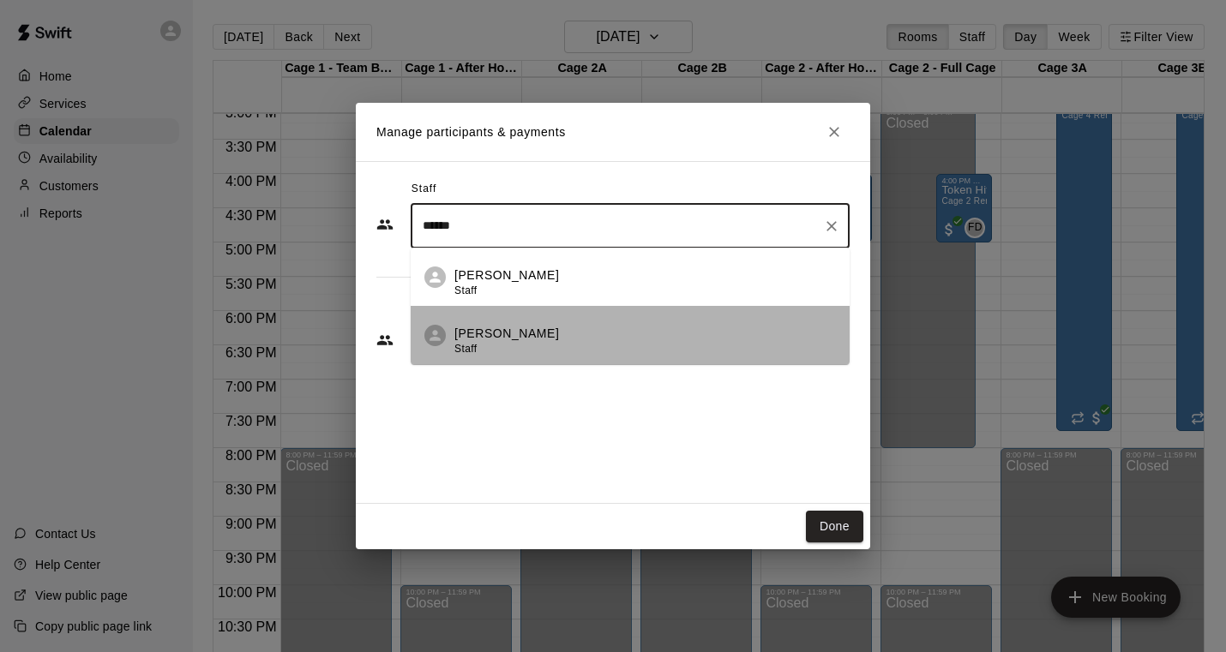
click at [506, 344] on div "[PERSON_NAME] Staff" at bounding box center [506, 341] width 105 height 33
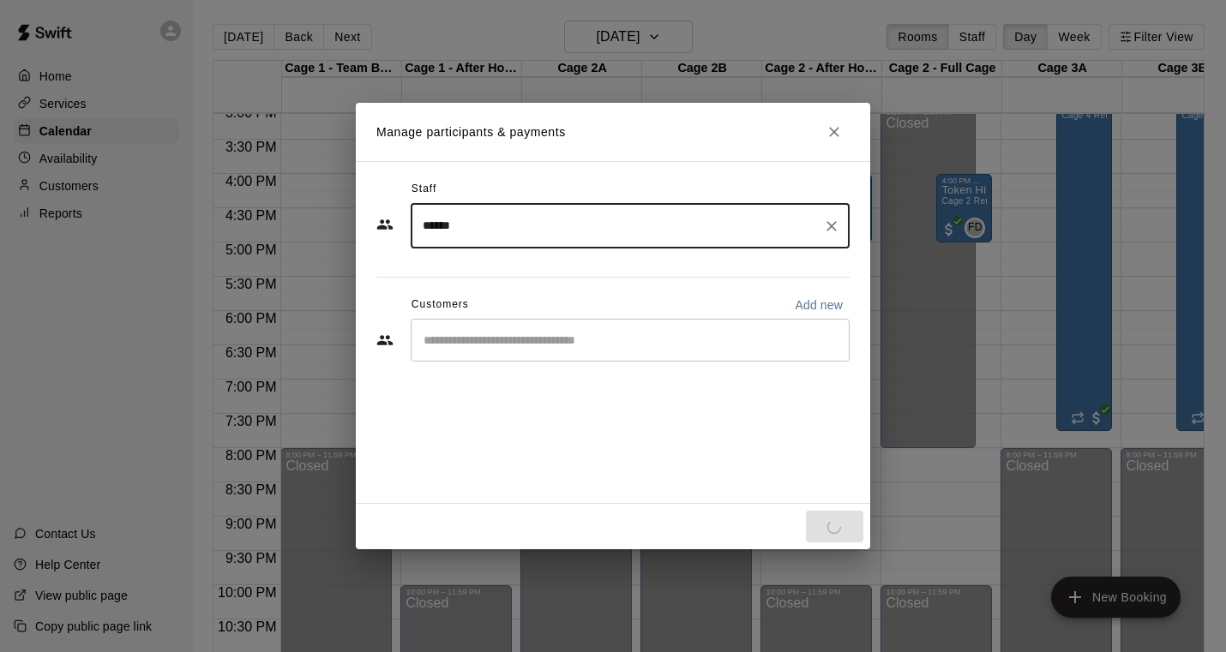
type input "******"
click at [531, 336] on input "Start typing to search customers..." at bounding box center [629, 340] width 423 height 17
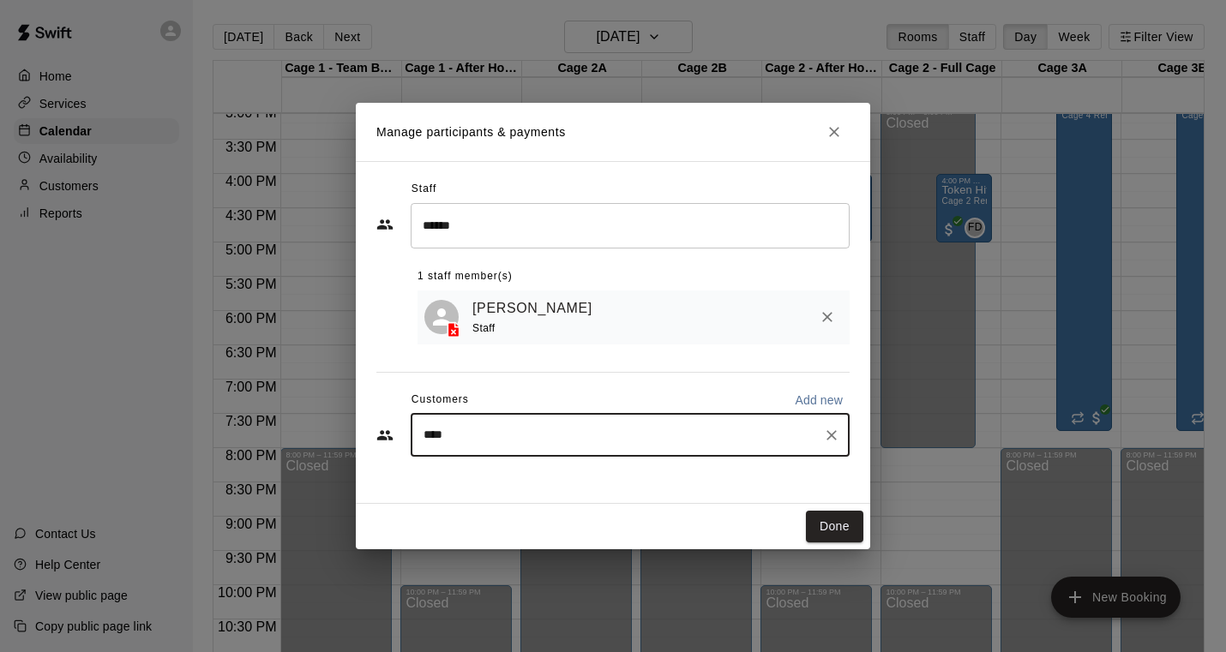
type input "*****"
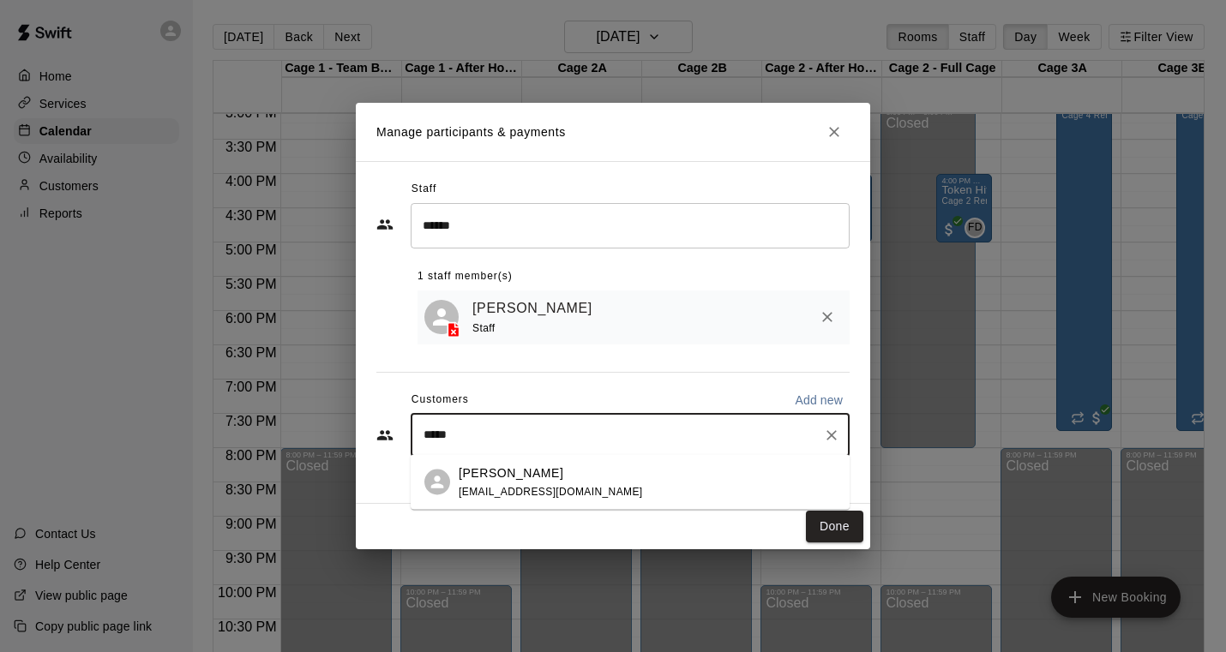
click at [525, 473] on p "[PERSON_NAME]" at bounding box center [511, 473] width 105 height 18
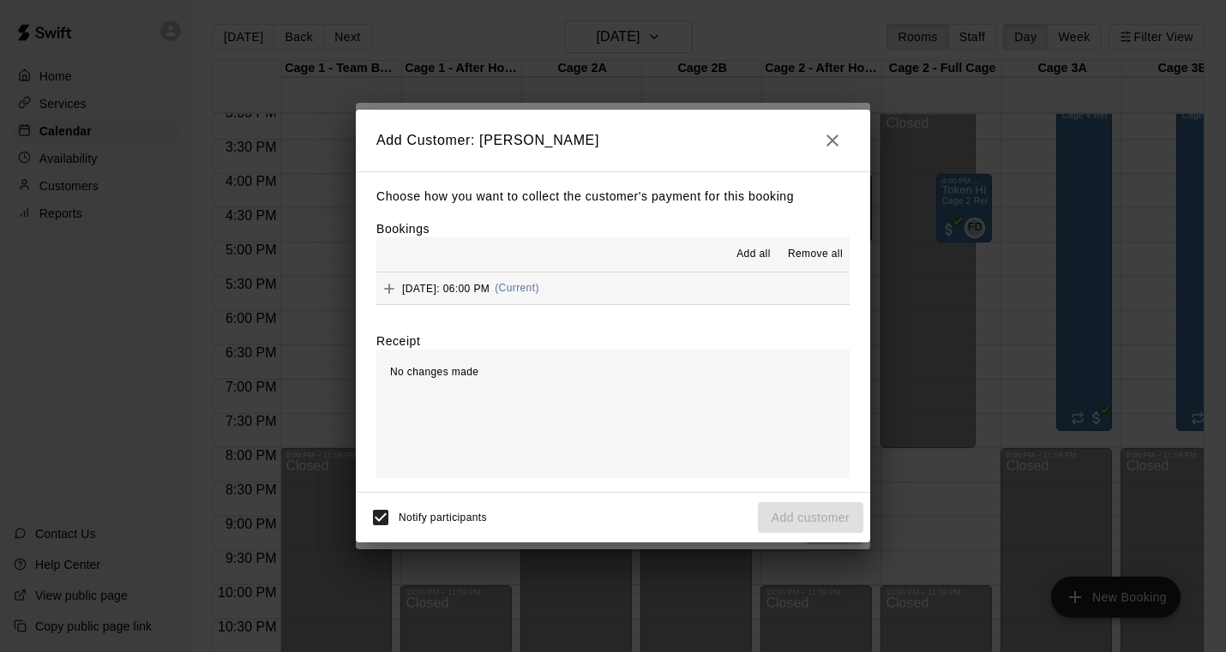
click at [681, 275] on button "[DATE]: 06:00 PM (Current)" at bounding box center [612, 289] width 473 height 32
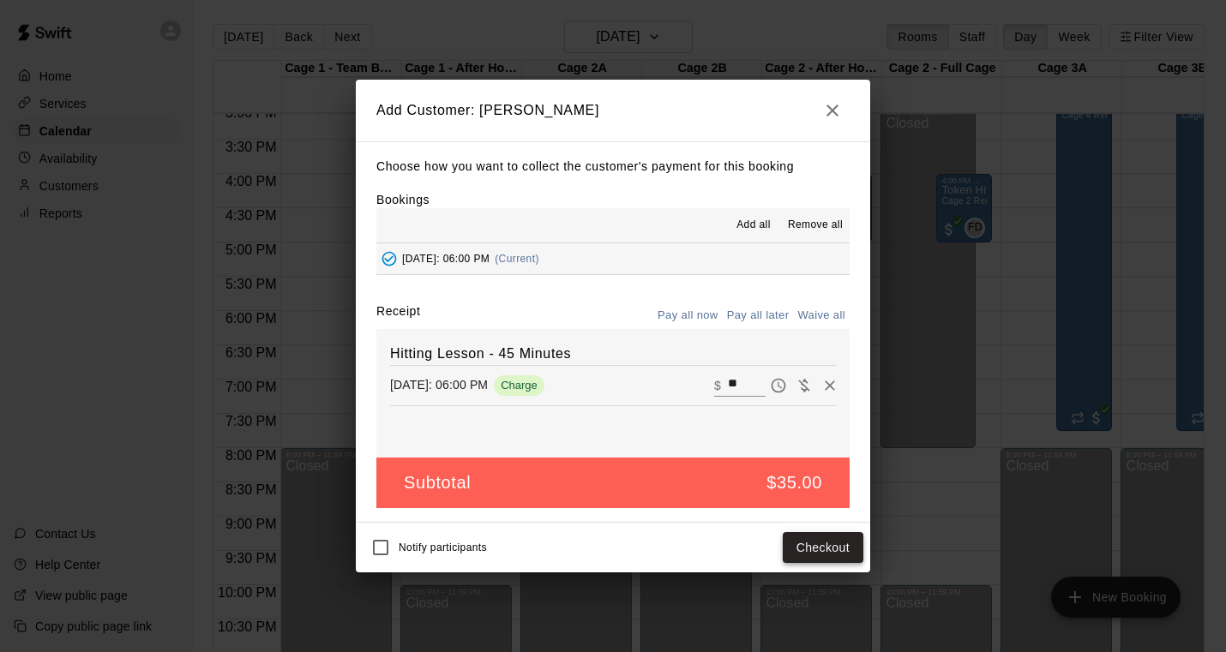
click at [811, 542] on button "Checkout" at bounding box center [823, 548] width 81 height 32
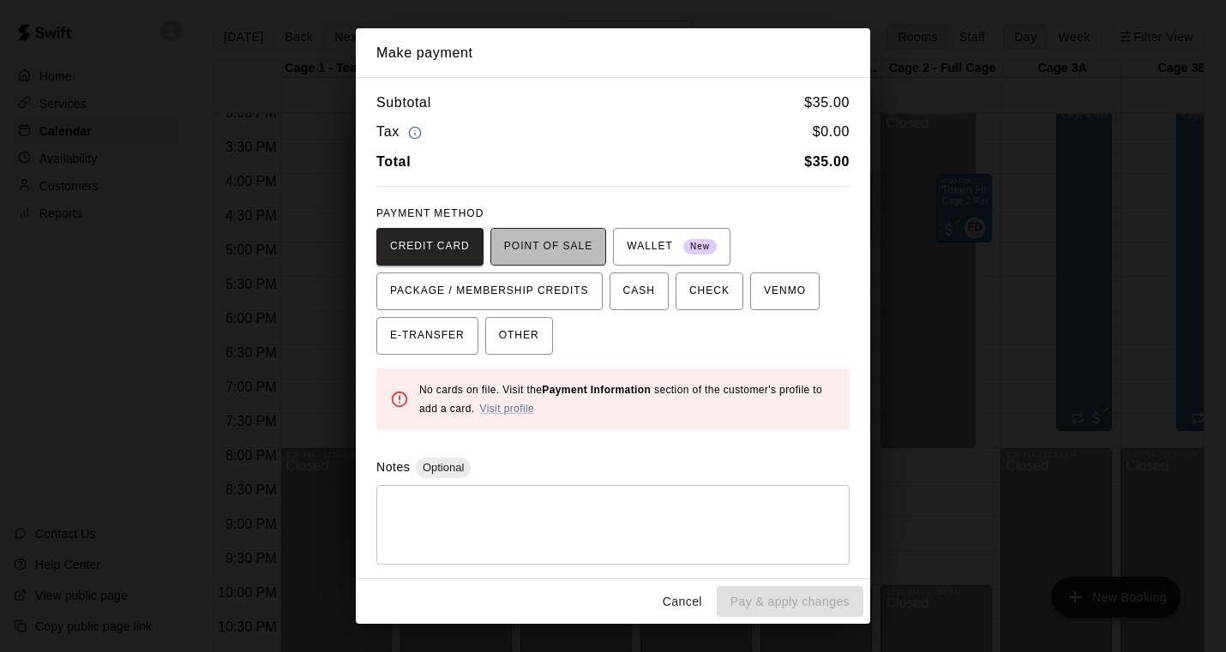
click at [562, 260] on span "POINT OF SALE" at bounding box center [548, 246] width 88 height 27
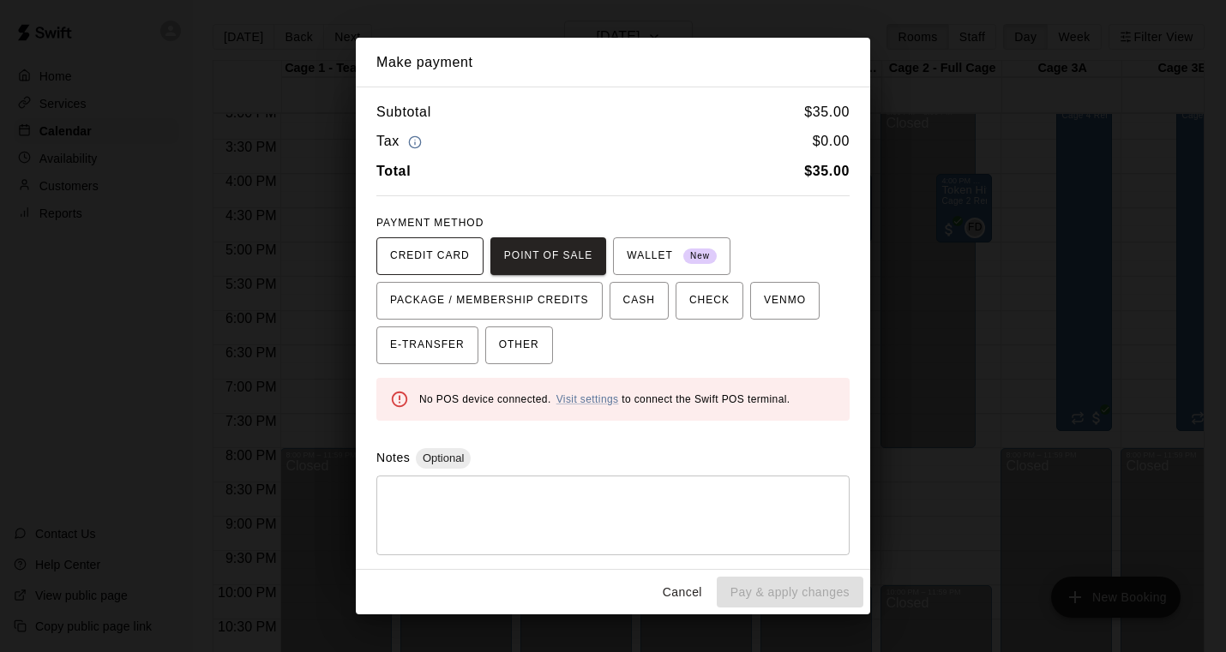
click at [463, 267] on span "CREDIT CARD" at bounding box center [430, 256] width 80 height 27
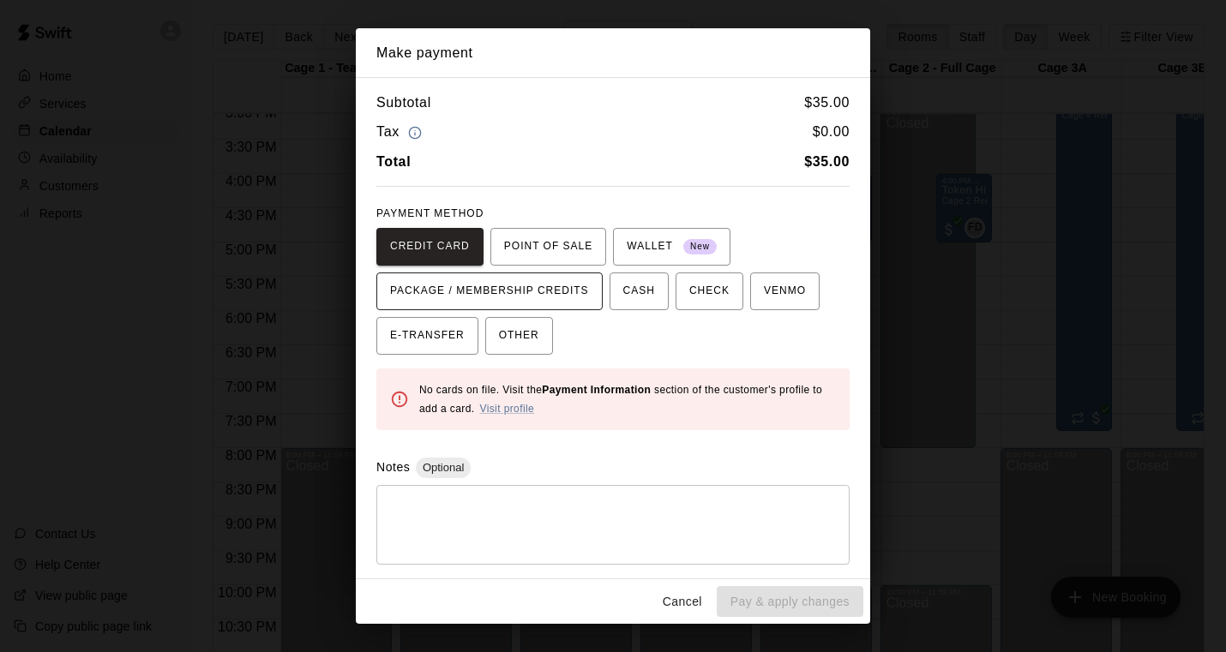
click at [523, 289] on span "PACKAGE / MEMBERSHIP CREDITS" at bounding box center [489, 291] width 199 height 27
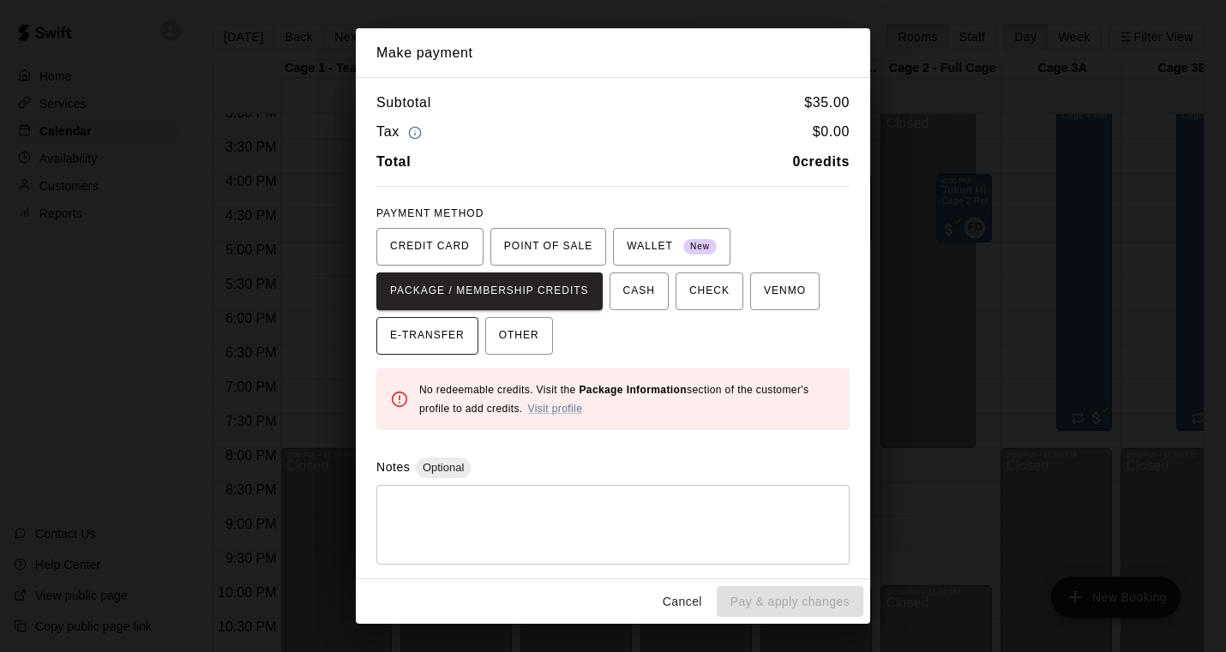
click at [453, 331] on span "E-TRANSFER" at bounding box center [427, 335] width 75 height 27
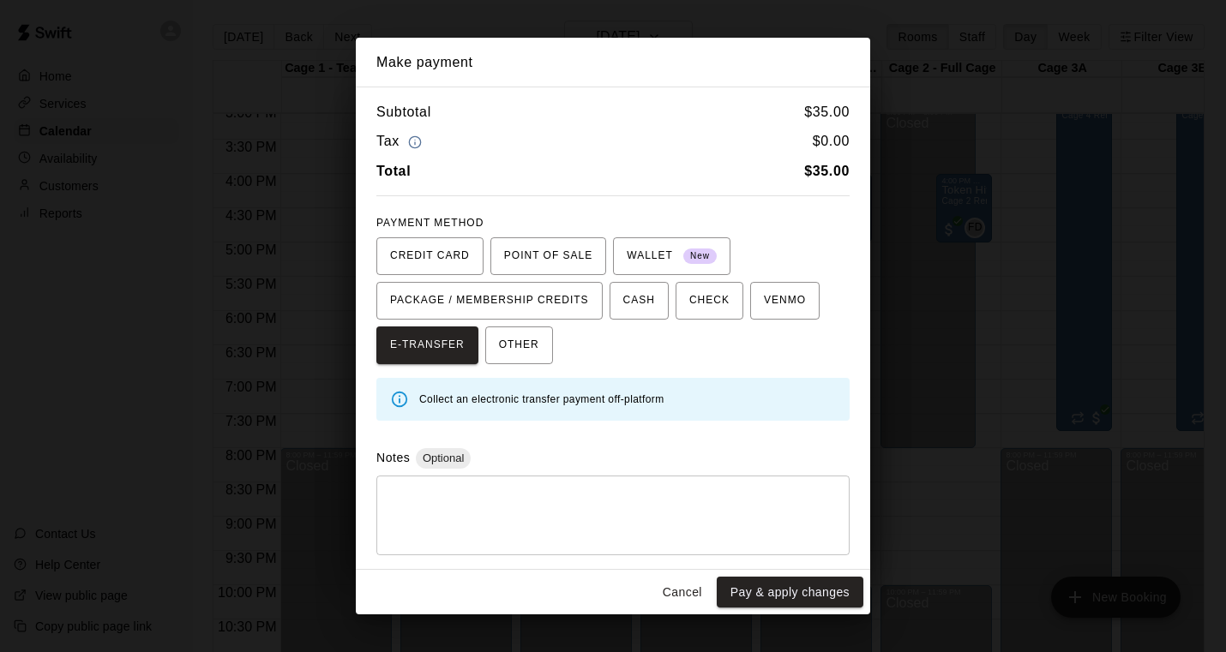
click at [598, 348] on div "CREDIT CARD POINT OF SALE WALLET New PACKAGE / MEMBERSHIP CREDITS CASH CHECK VE…" at bounding box center [612, 300] width 473 height 127
click at [538, 341] on span "OTHER" at bounding box center [519, 345] width 40 height 27
click at [519, 495] on textarea at bounding box center [612, 514] width 449 height 51
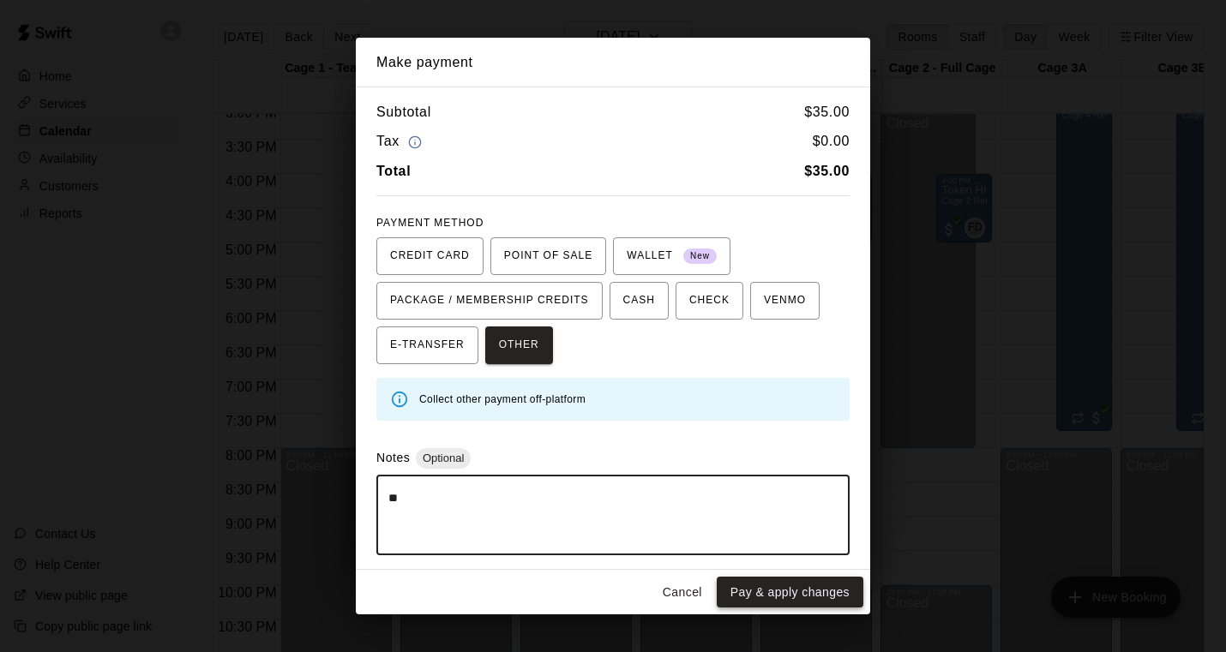
type textarea "**"
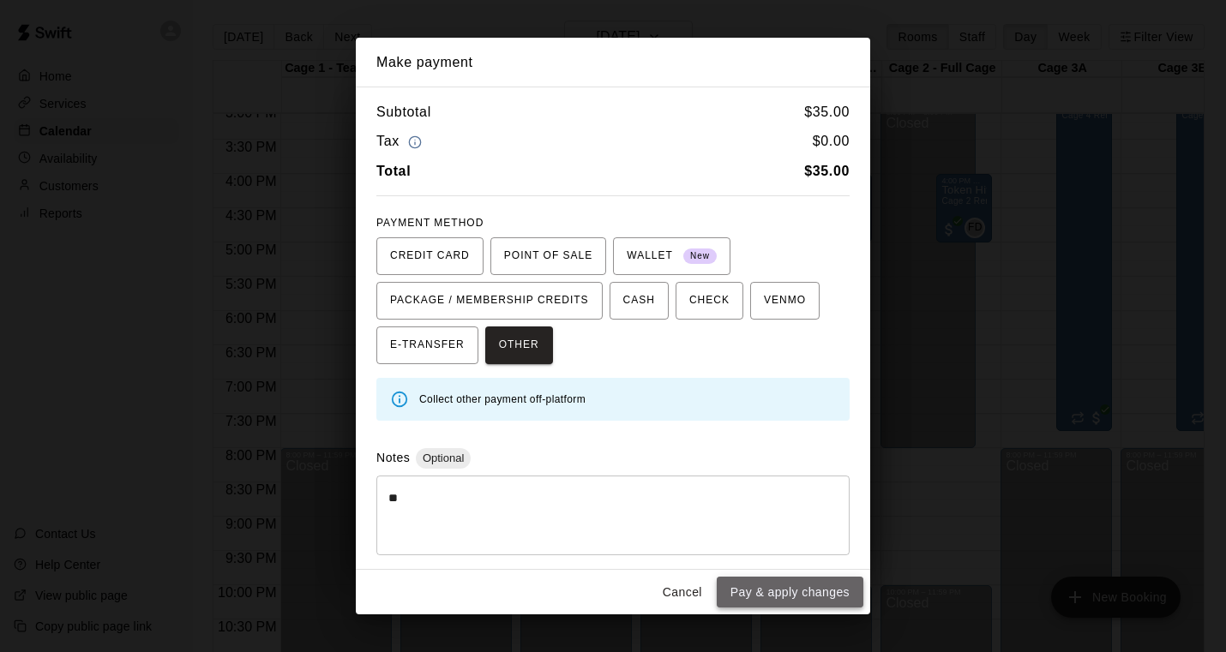
click at [786, 593] on button "Pay & apply changes" at bounding box center [790, 593] width 147 height 32
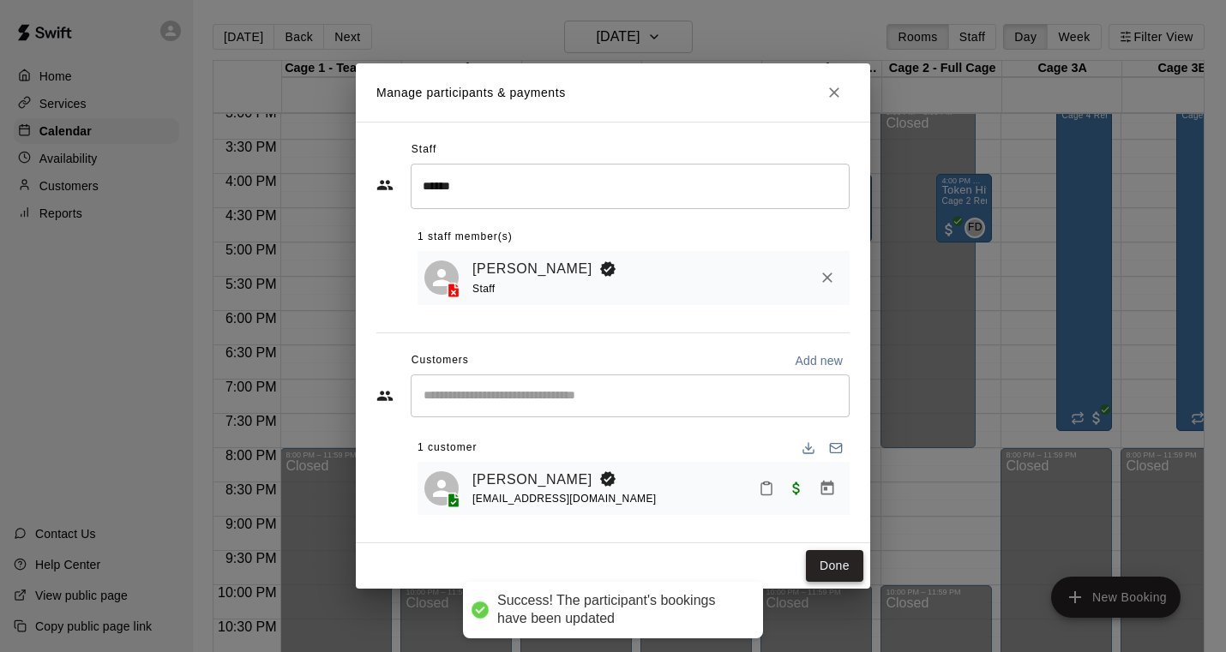
click at [825, 562] on button "Done" at bounding box center [834, 566] width 57 height 32
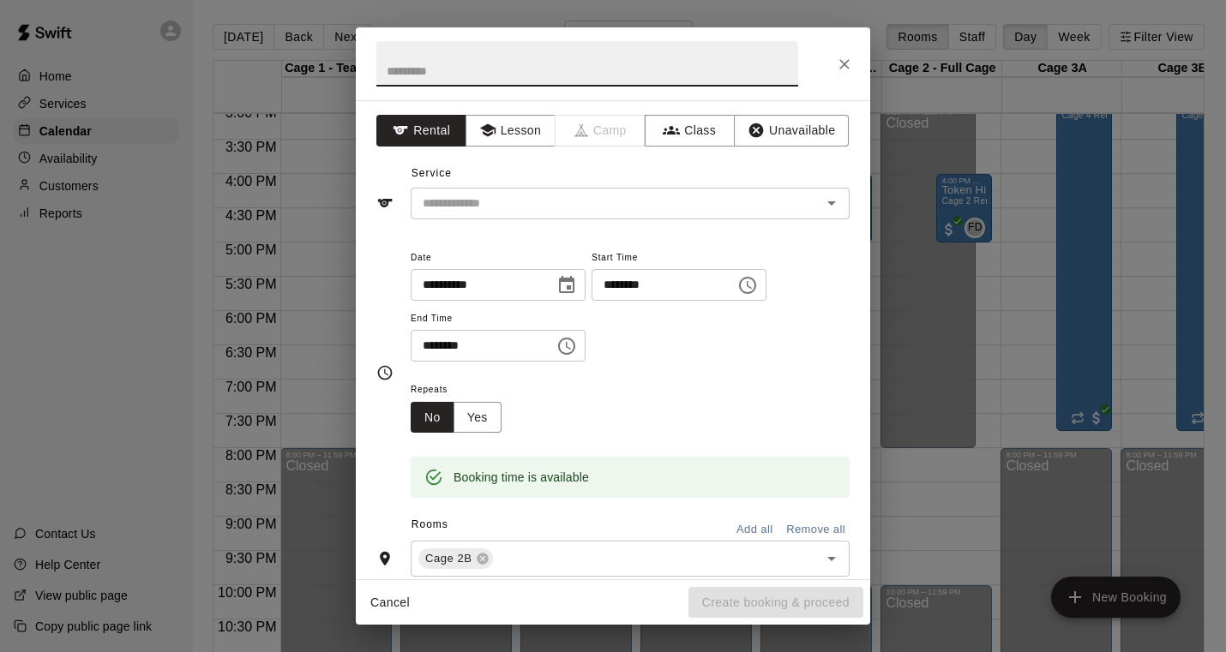
click at [847, 70] on icon "Close" at bounding box center [844, 64] width 17 height 17
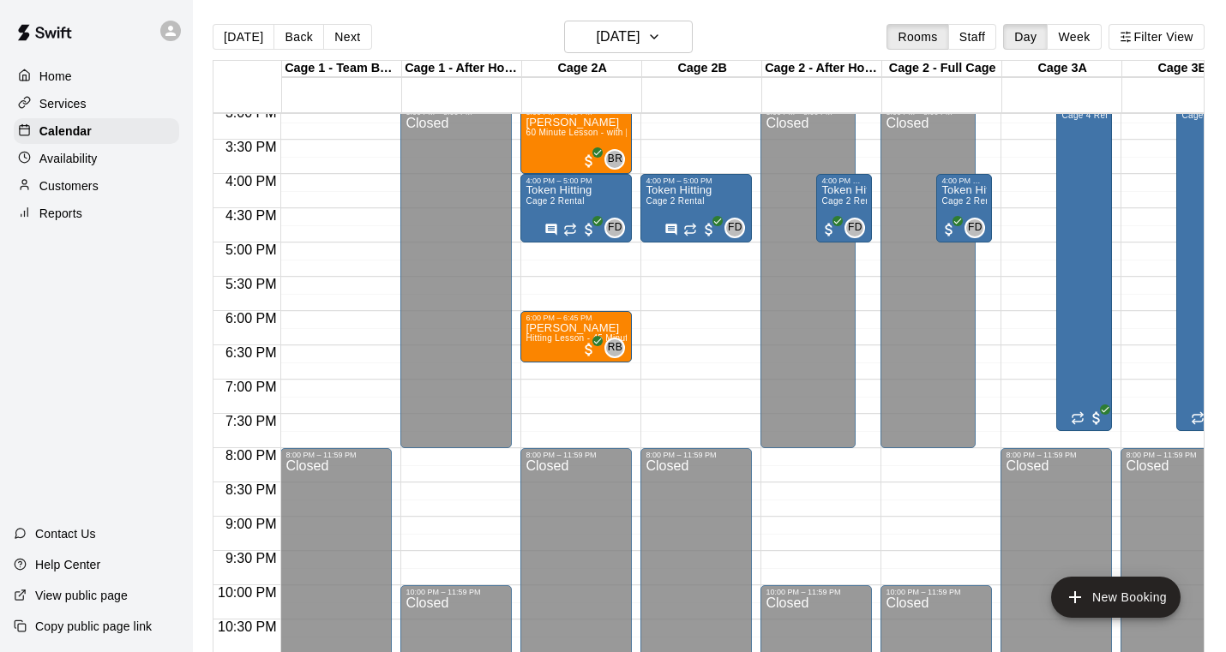
click at [523, 15] on main "[DATE] Back [DATE][DATE] Rooms Staff Day Week Filter View Cage 1 - Team Booking…" at bounding box center [709, 340] width 1033 height 680
